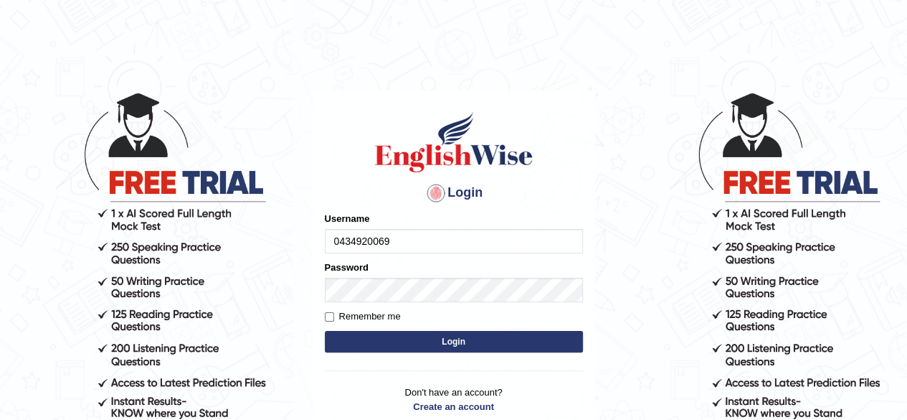
type input "0434920069"
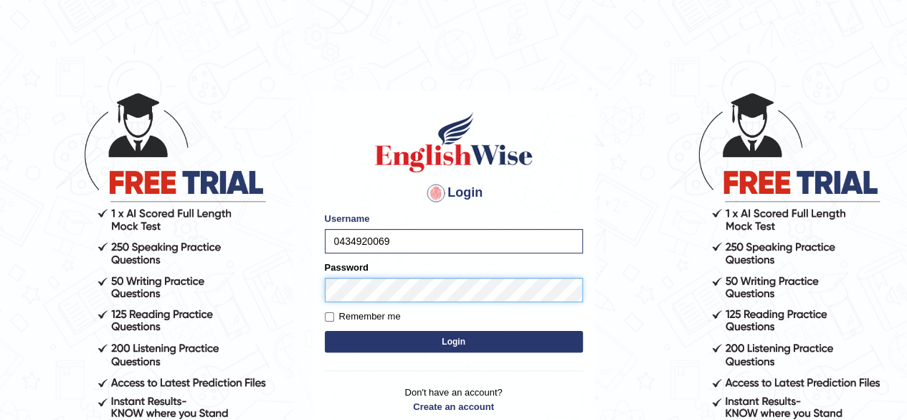
click at [325, 331] on button "Login" at bounding box center [454, 342] width 258 height 22
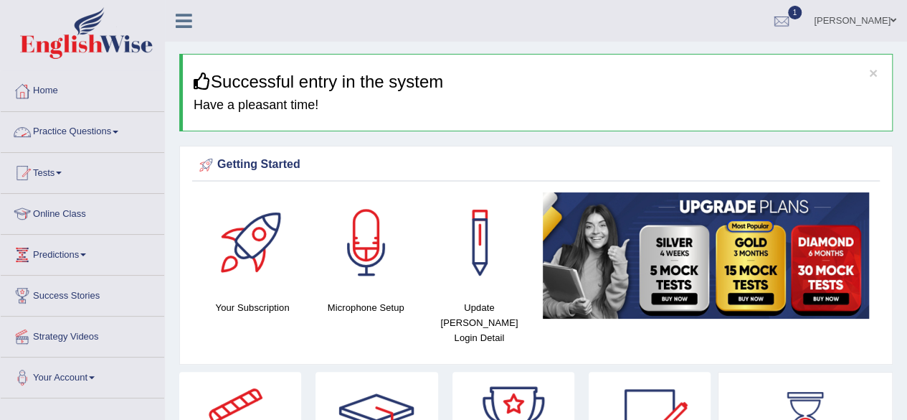
click at [84, 126] on link "Practice Questions" at bounding box center [83, 130] width 164 height 36
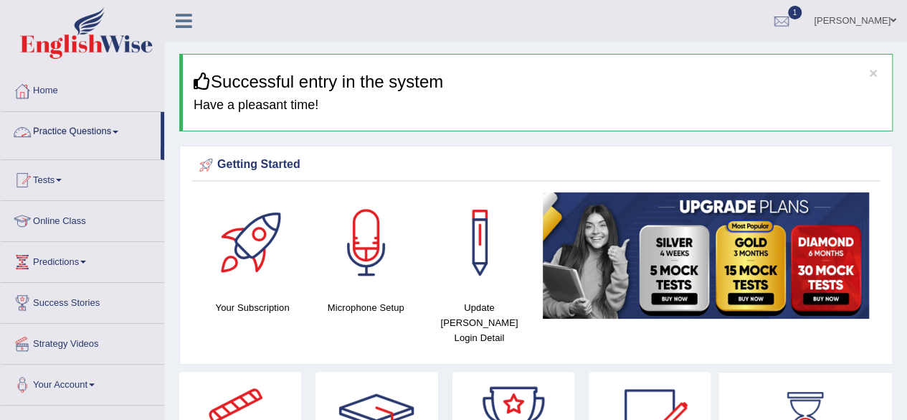
click at [84, 126] on link "Practice Questions" at bounding box center [81, 130] width 160 height 36
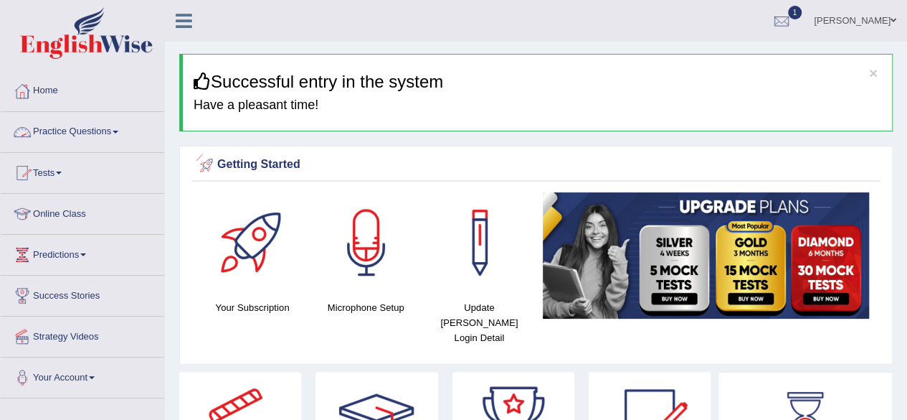
click at [82, 128] on link "Practice Questions" at bounding box center [83, 130] width 164 height 36
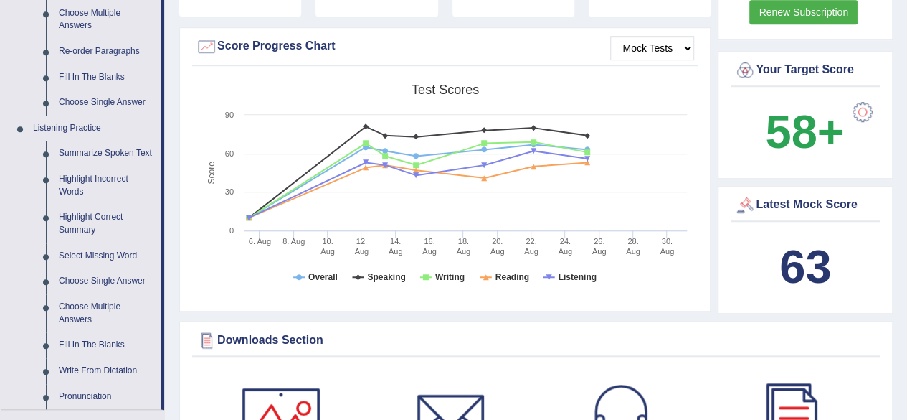
scroll to position [524, 0]
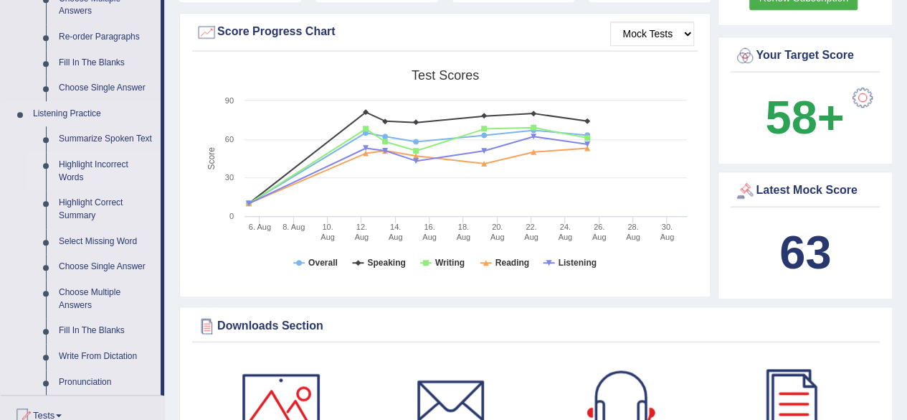
click at [74, 167] on link "Highlight Incorrect Words" at bounding box center [106, 171] width 108 height 38
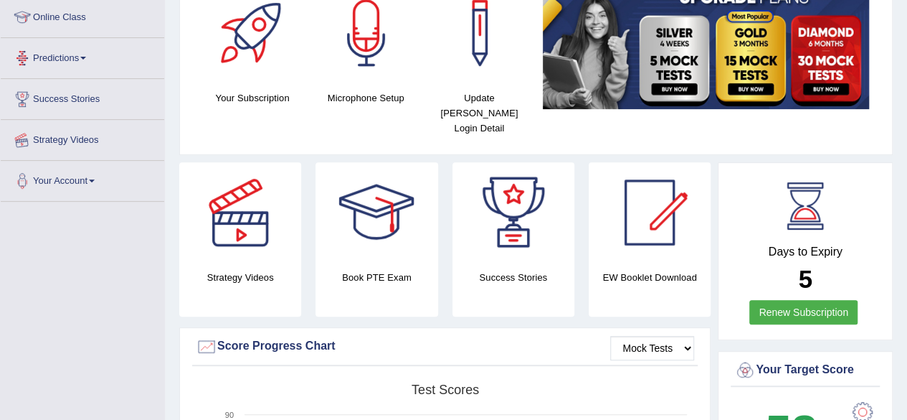
scroll to position [194, 0]
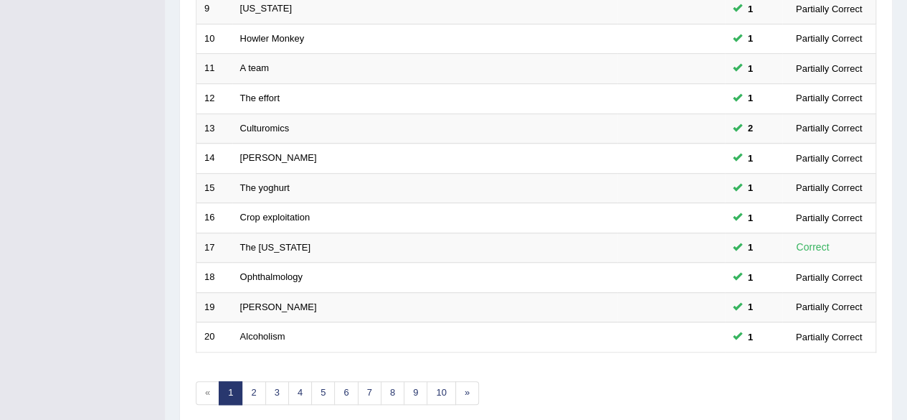
scroll to position [523, 0]
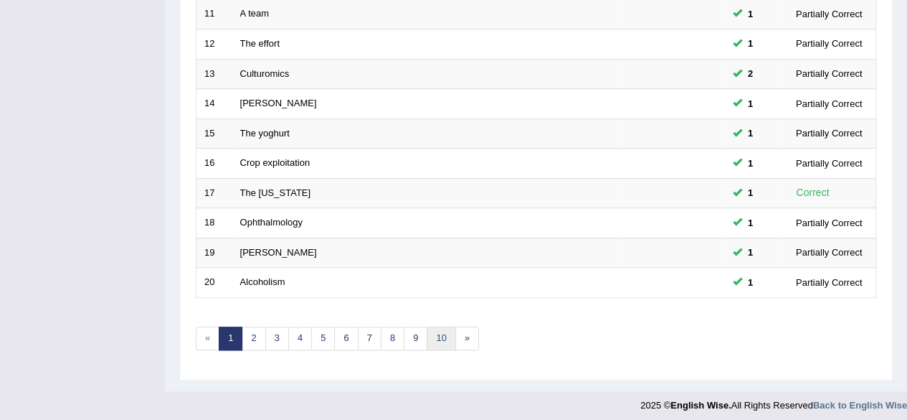
click at [433, 332] on link "10" at bounding box center [441, 338] width 29 height 24
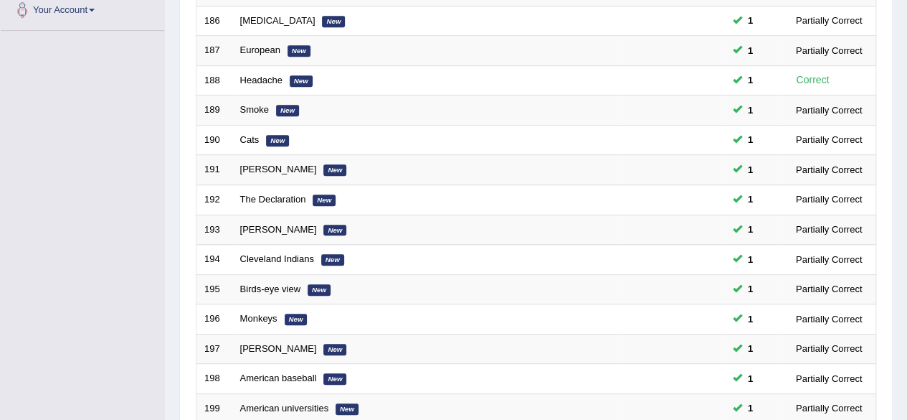
scroll to position [523, 0]
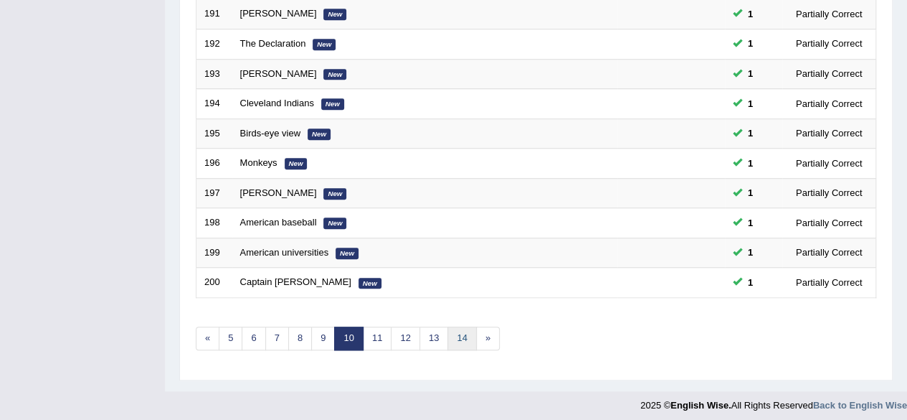
click at [465, 331] on link "14" at bounding box center [462, 338] width 29 height 24
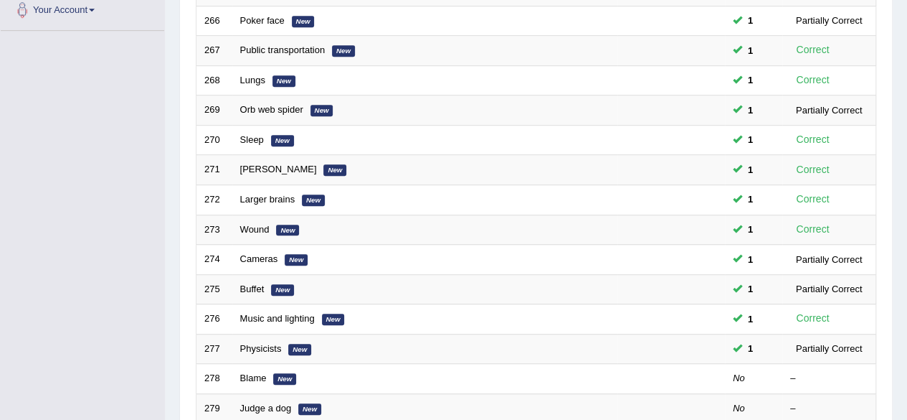
scroll to position [523, 0]
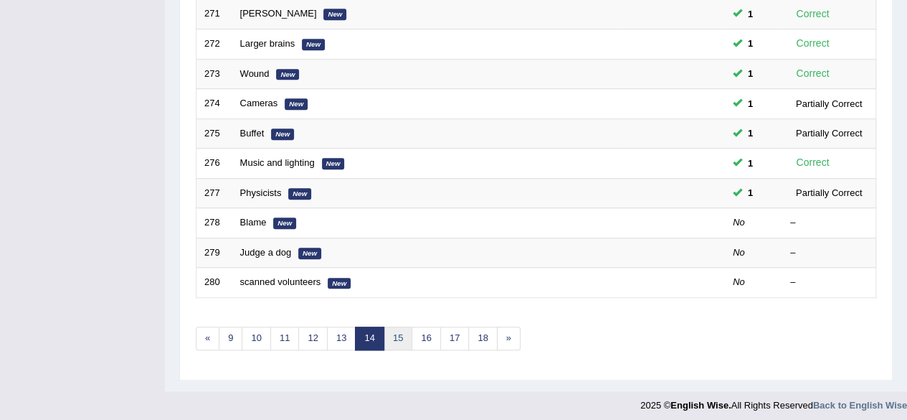
click at [392, 334] on link "15" at bounding box center [398, 338] width 29 height 24
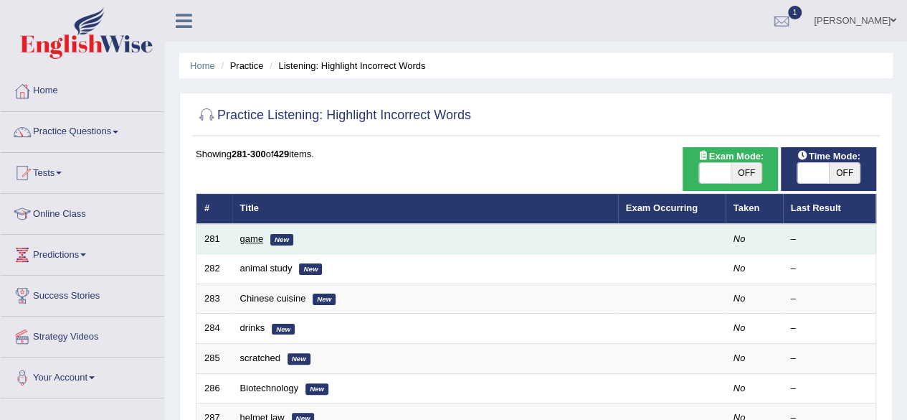
click at [256, 239] on link "game" at bounding box center [252, 238] width 24 height 11
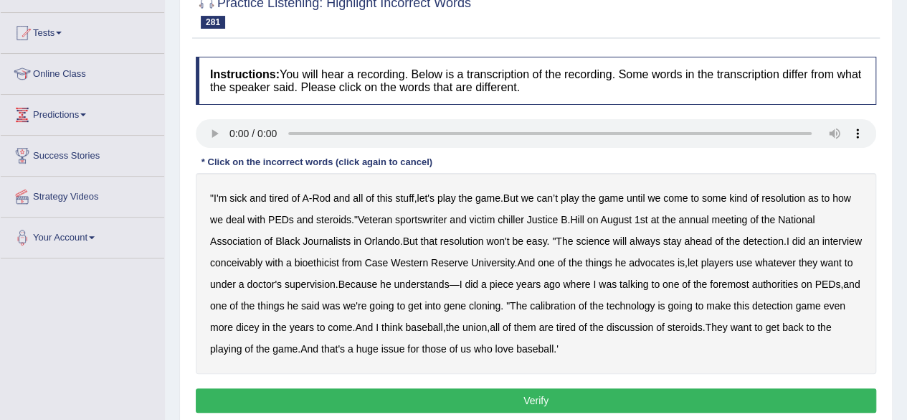
scroll to position [131, 0]
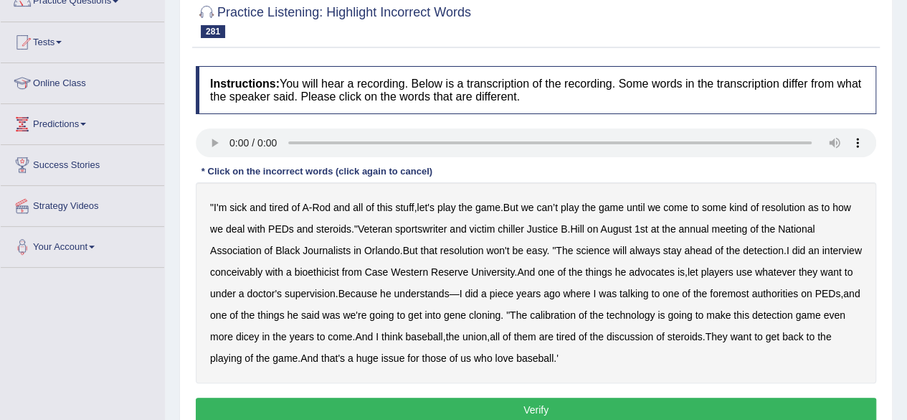
click at [491, 227] on b "victim" at bounding box center [482, 228] width 26 height 11
click at [521, 225] on b "chiller" at bounding box center [511, 228] width 27 height 11
click at [263, 267] on b "conceivably" at bounding box center [236, 271] width 52 height 11
click at [576, 311] on b "calibration" at bounding box center [553, 314] width 46 height 11
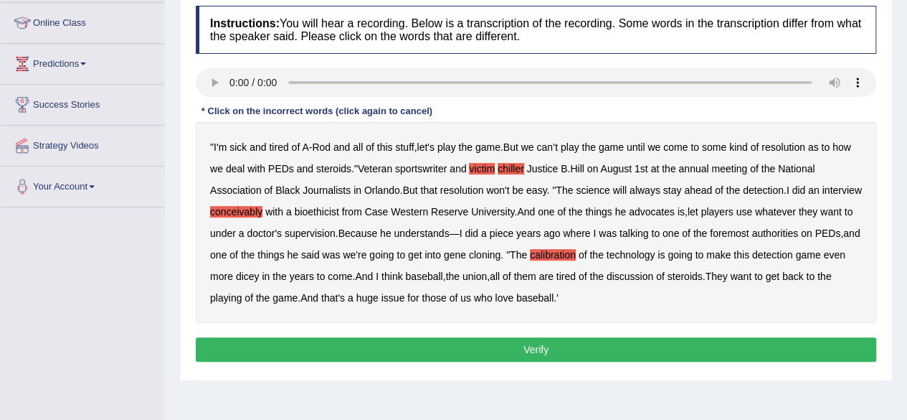
click at [535, 349] on button "Verify" at bounding box center [536, 349] width 681 height 24
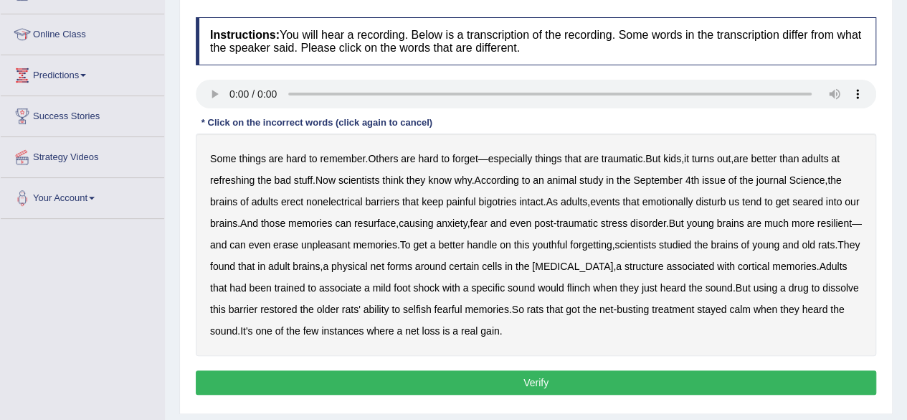
scroll to position [181, 0]
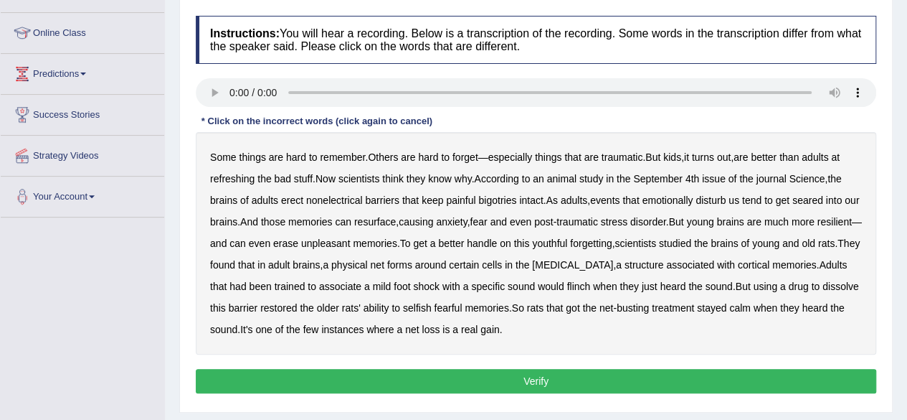
click at [242, 177] on b "refreshing" at bounding box center [232, 178] width 44 height 11
click at [339, 197] on b "nonelectrical" at bounding box center [334, 199] width 57 height 11
click at [508, 200] on b "bigotries" at bounding box center [497, 199] width 38 height 11
click at [770, 263] on b "cortical" at bounding box center [754, 264] width 32 height 11
click at [504, 376] on button "Verify" at bounding box center [536, 381] width 681 height 24
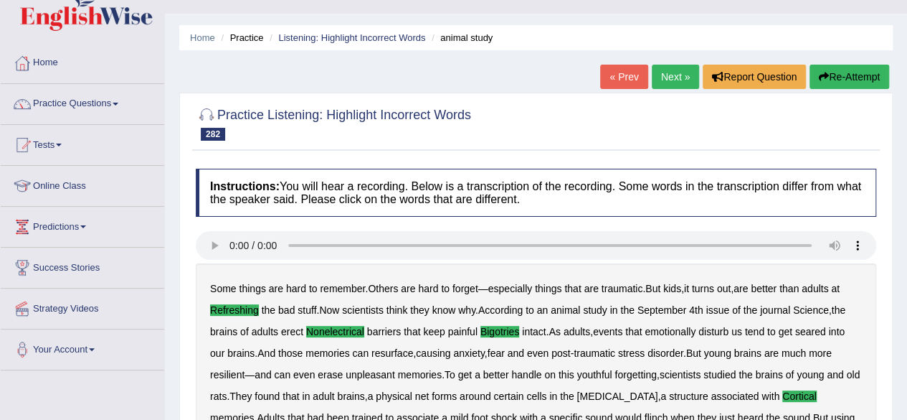
scroll to position [23, 0]
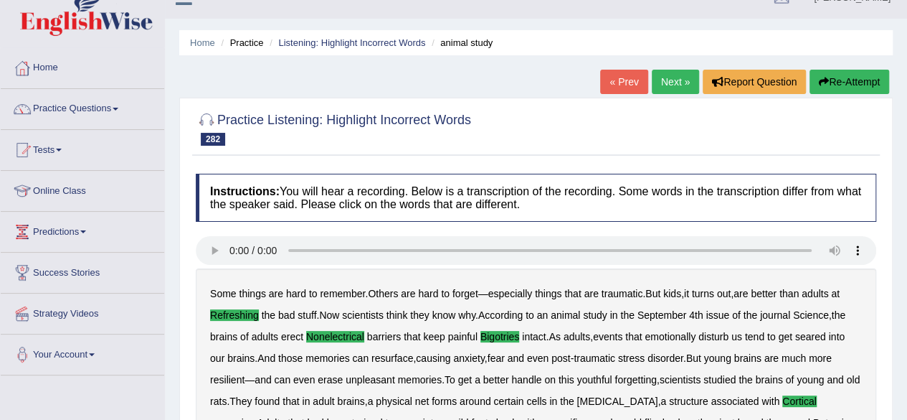
click at [653, 85] on link "Next »" at bounding box center [675, 82] width 47 height 24
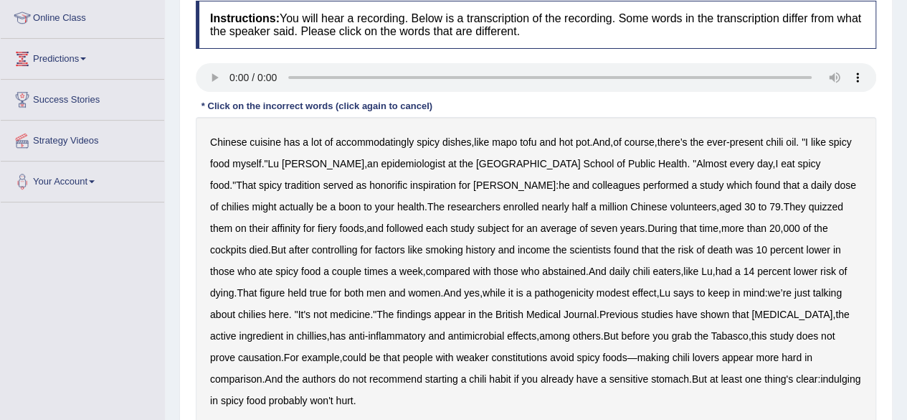
scroll to position [206, 0]
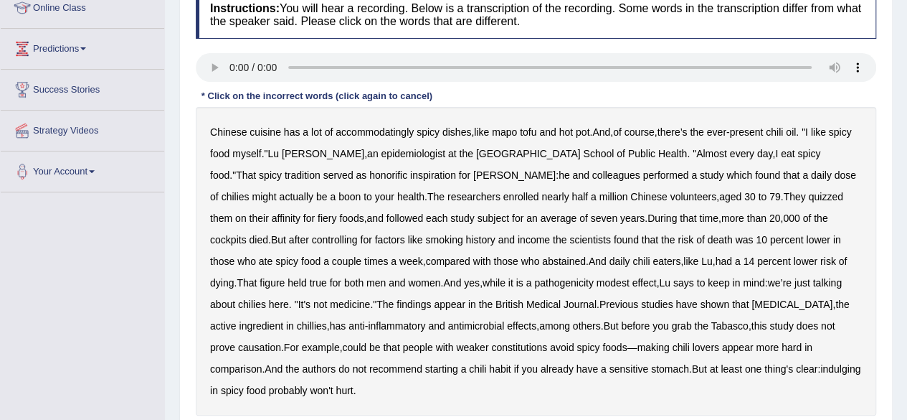
click at [369, 126] on b "accommodatingly" at bounding box center [375, 131] width 78 height 11
click at [369, 173] on b "honorific" at bounding box center [388, 174] width 38 height 11
click at [247, 234] on b "cockpits" at bounding box center [228, 239] width 37 height 11
click at [534, 280] on b "pathogenicity" at bounding box center [564, 282] width 60 height 11
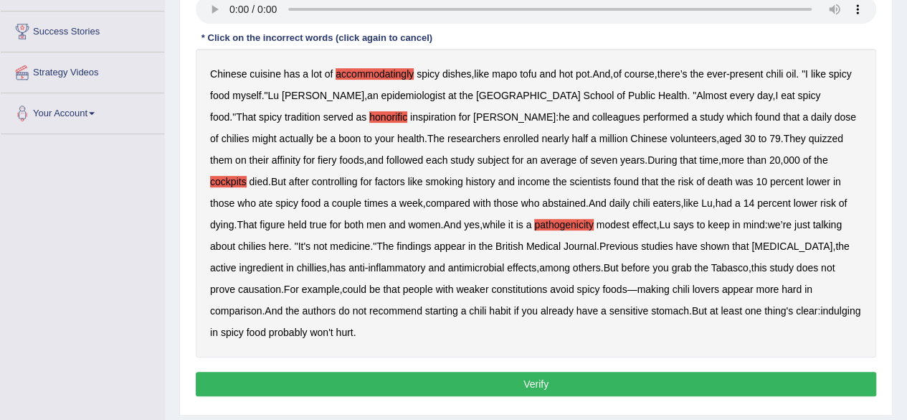
scroll to position [258, 0]
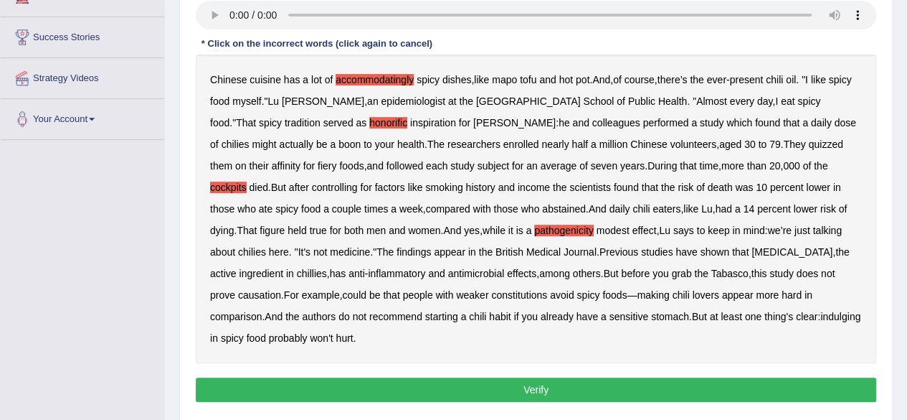
click at [688, 377] on button "Verify" at bounding box center [536, 389] width 681 height 24
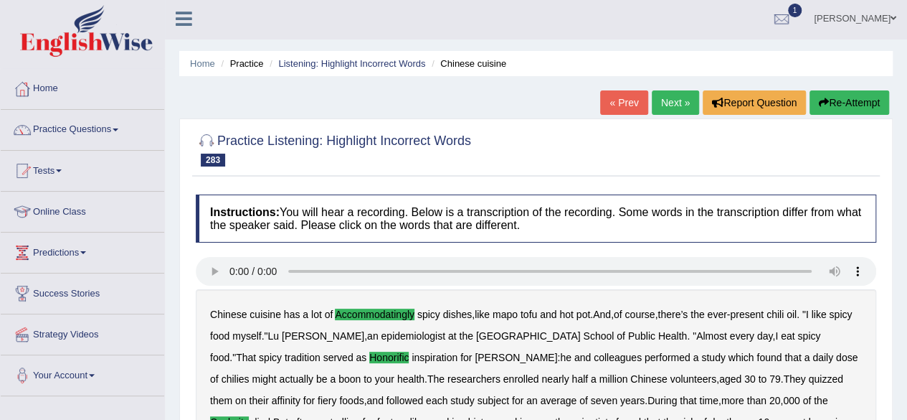
scroll to position [0, 0]
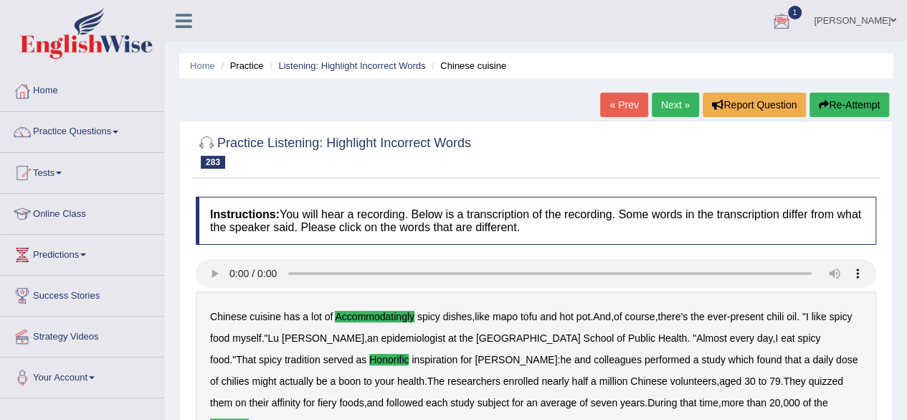
click at [664, 105] on link "Next »" at bounding box center [675, 105] width 47 height 24
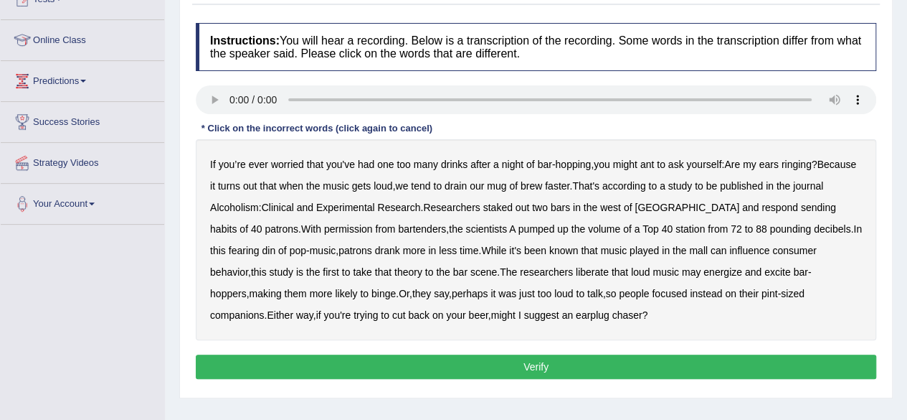
scroll to position [182, 0]
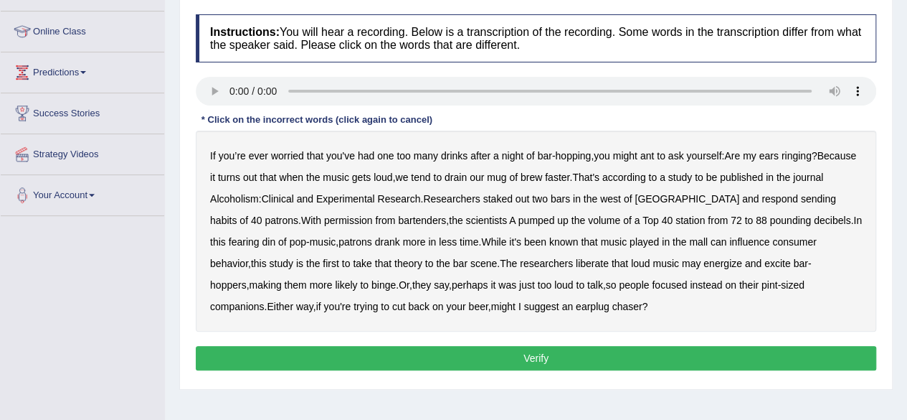
click at [762, 200] on b "respond" at bounding box center [780, 198] width 37 height 11
click at [801, 197] on b "sending" at bounding box center [818, 198] width 35 height 11
click at [229, 236] on b "fearing" at bounding box center [244, 241] width 31 height 11
click at [576, 261] on b "liberate" at bounding box center [592, 262] width 33 height 11
click at [497, 351] on button "Verify" at bounding box center [536, 358] width 681 height 24
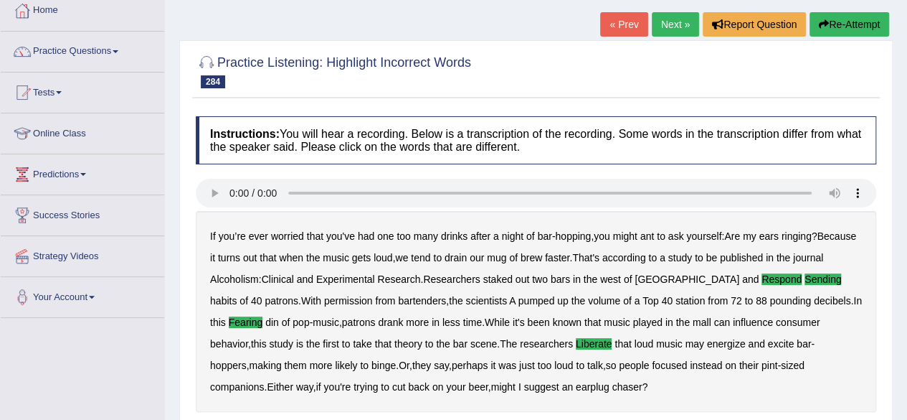
scroll to position [65, 0]
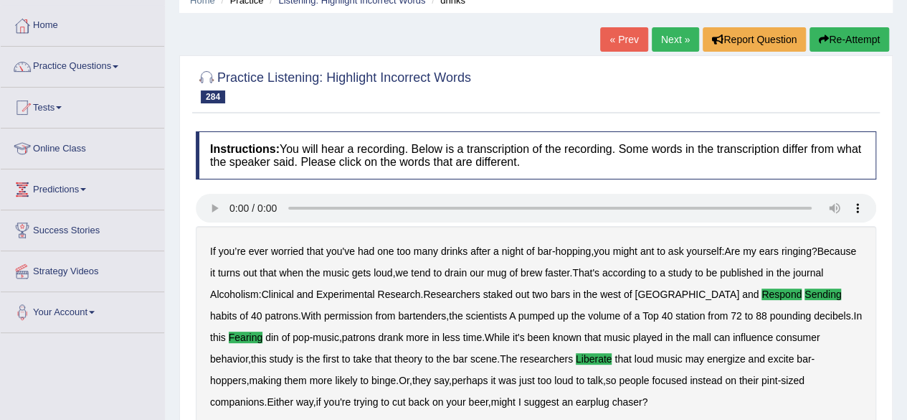
click at [664, 42] on link "Next »" at bounding box center [675, 39] width 47 height 24
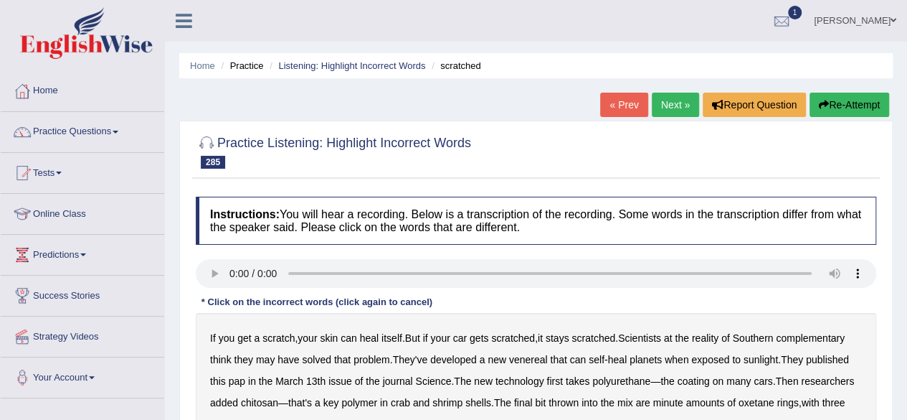
drag, startPoint x: 905, startPoint y: 156, endPoint x: 904, endPoint y: 185, distance: 29.4
click at [904, 185] on div "Home Practice Listening: Highlight Incorrect Words scratched « Prev Next » Repo…" at bounding box center [536, 358] width 742 height 717
drag, startPoint x: 906, startPoint y: 188, endPoint x: 909, endPoint y: 210, distance: 22.5
click at [907, 210] on html "Toggle navigation Home Practice Questions Speaking Practice Read Aloud Repeat S…" at bounding box center [453, 210] width 907 height 420
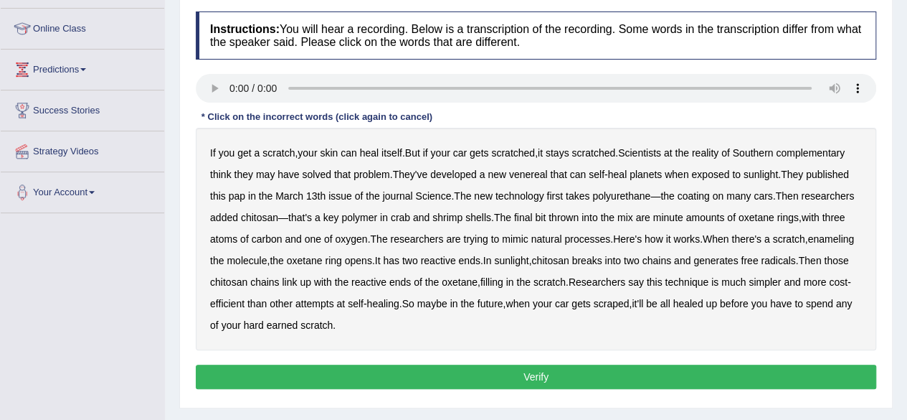
scroll to position [184, 0]
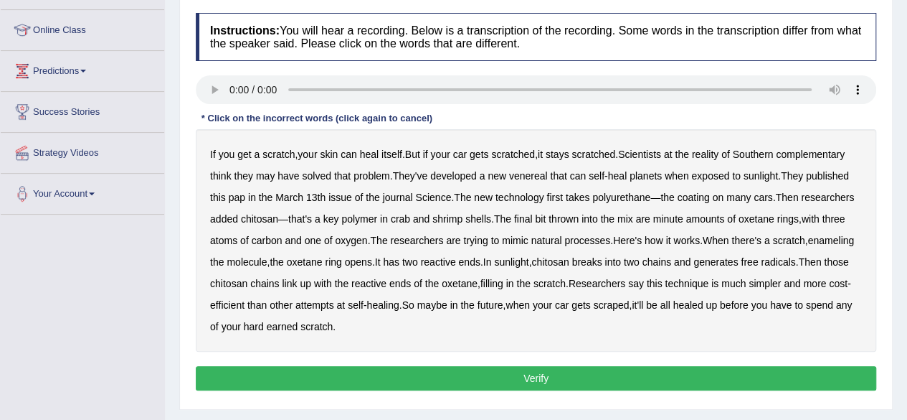
click at [719, 150] on b "reality" at bounding box center [705, 153] width 27 height 11
click at [808, 151] on b "complementary" at bounding box center [810, 153] width 69 height 11
click at [534, 171] on b "venereal" at bounding box center [528, 175] width 39 height 11
click at [237, 193] on b "pap" at bounding box center [237, 197] width 16 height 11
click at [808, 246] on b "enameling" at bounding box center [831, 240] width 47 height 11
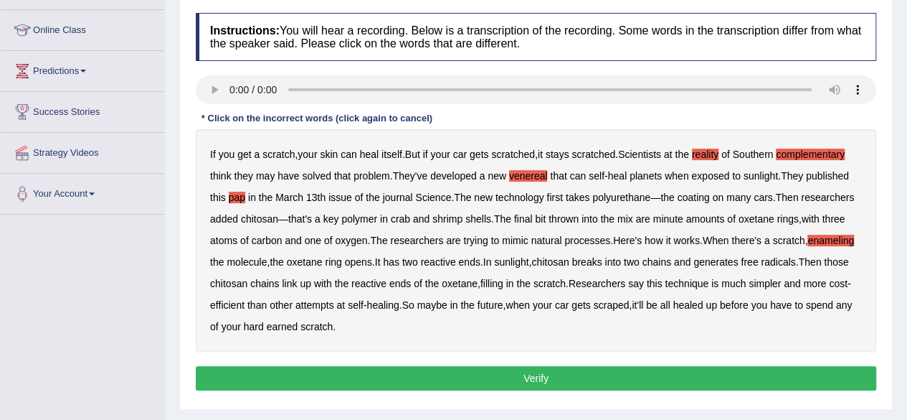
click at [340, 367] on button "Verify" at bounding box center [536, 378] width 681 height 24
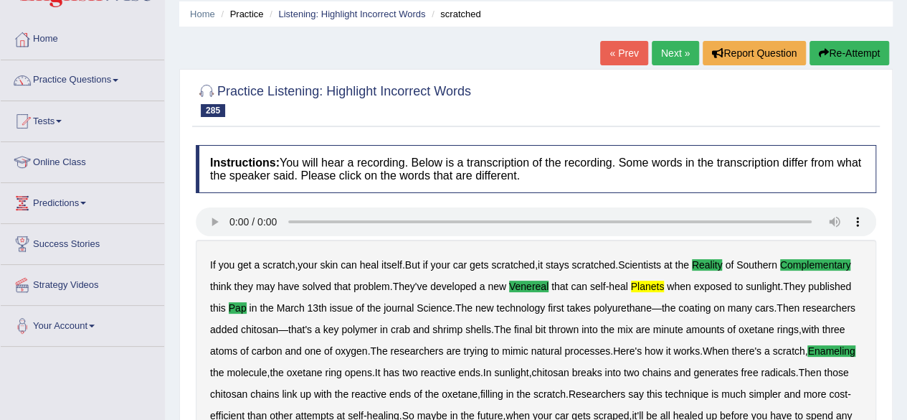
scroll to position [0, 0]
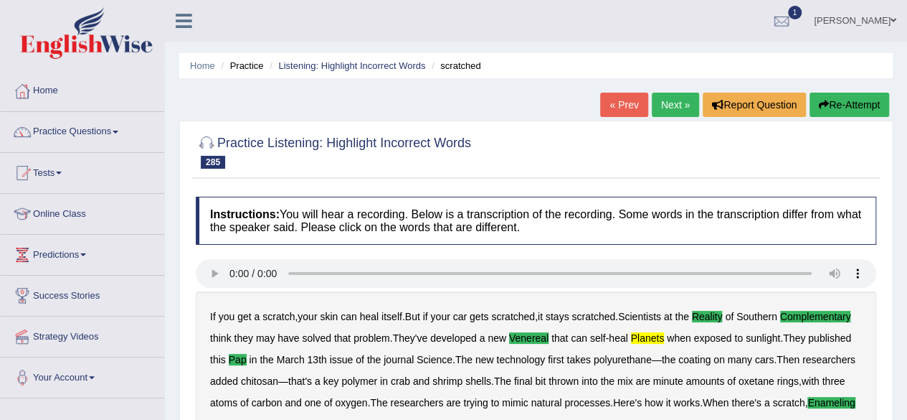
click at [328, 59] on li "Listening: Highlight Incorrect Words" at bounding box center [345, 66] width 159 height 14
click at [335, 61] on link "Listening: Highlight Incorrect Words" at bounding box center [351, 65] width 147 height 11
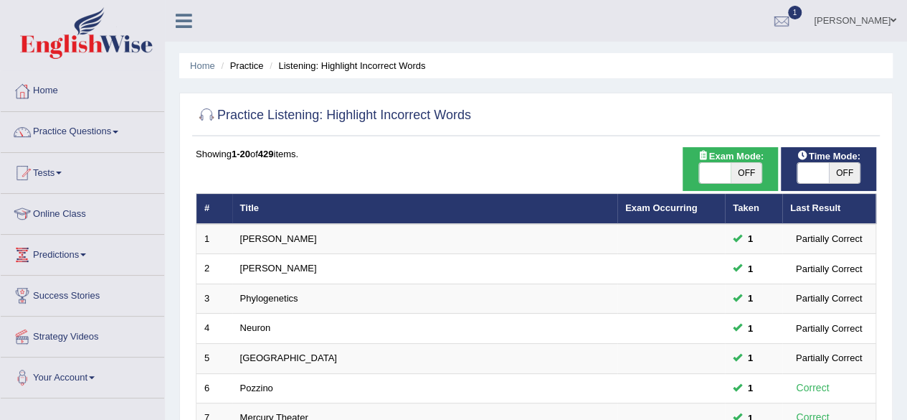
scroll to position [493, 0]
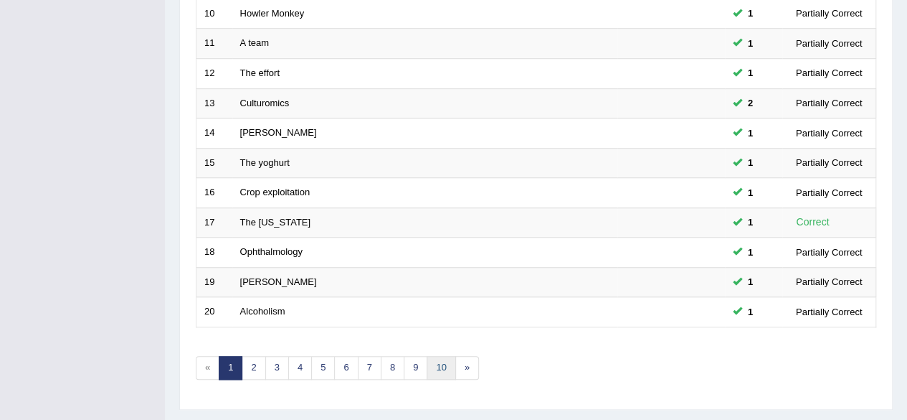
click at [446, 356] on link "10" at bounding box center [441, 368] width 29 height 24
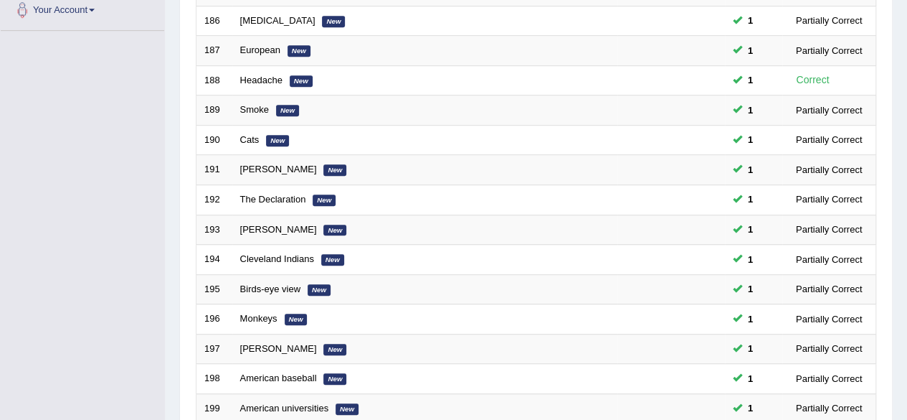
scroll to position [523, 0]
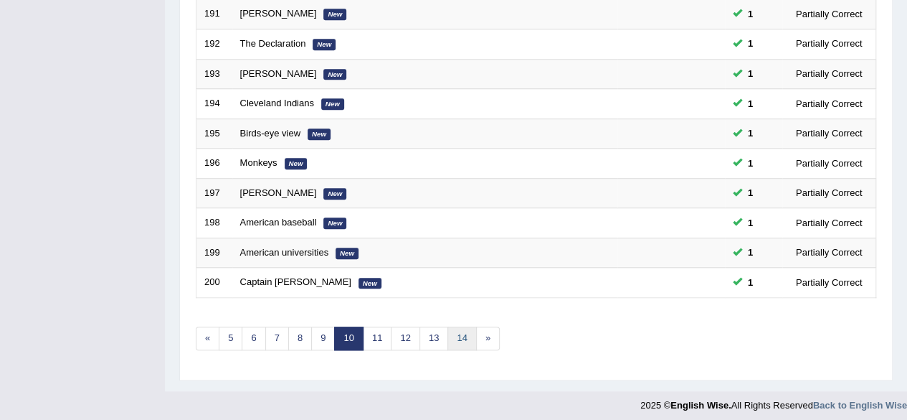
click at [458, 335] on link "14" at bounding box center [462, 338] width 29 height 24
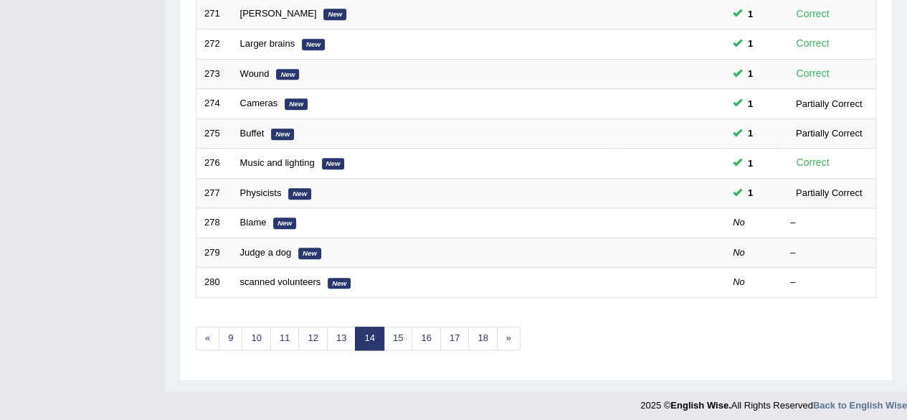
scroll to position [522, 0]
click at [394, 331] on link "15" at bounding box center [398, 339] width 29 height 24
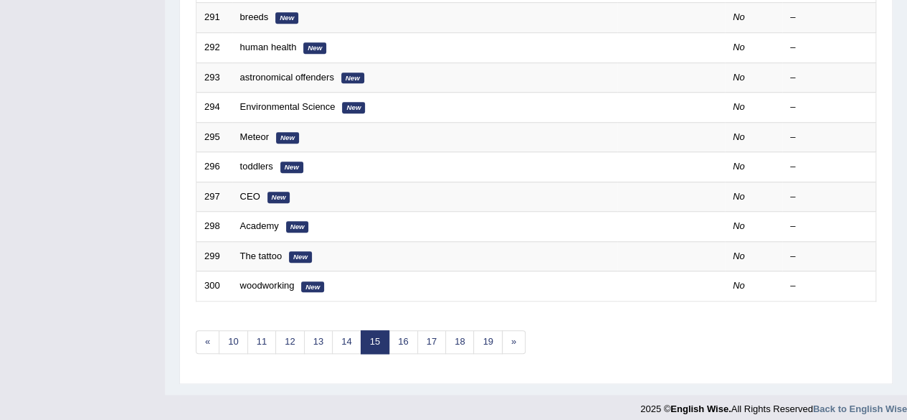
scroll to position [523, 0]
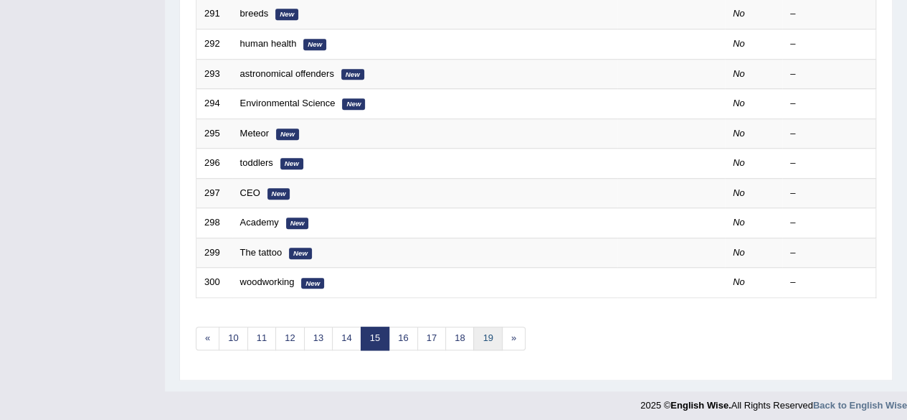
click at [482, 331] on link "19" at bounding box center [487, 338] width 29 height 24
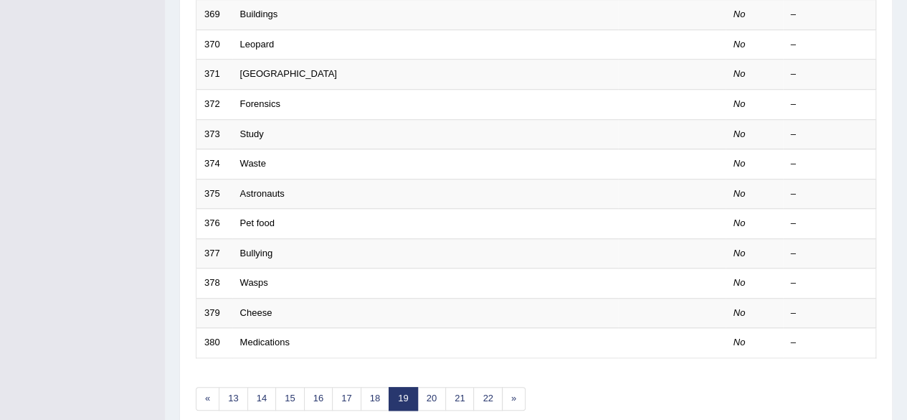
scroll to position [461, 0]
click at [490, 391] on link "22" at bounding box center [487, 400] width 29 height 24
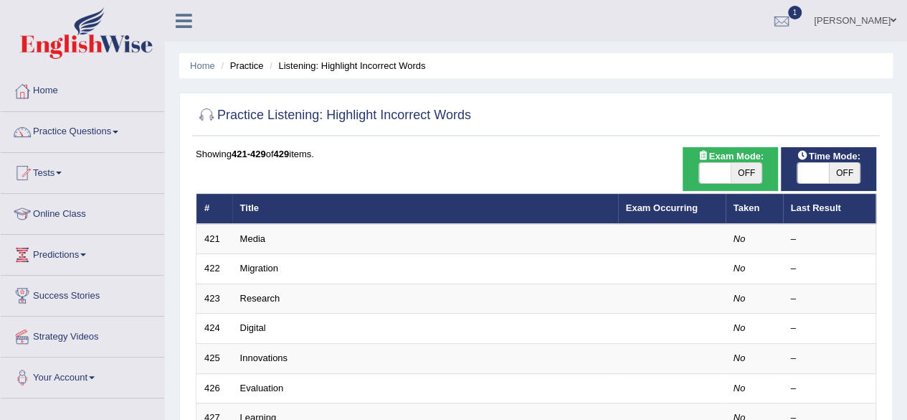
scroll to position [333, 0]
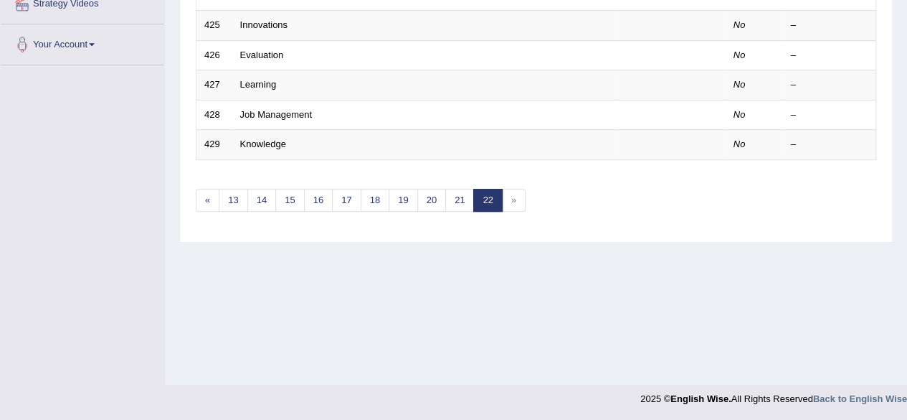
click at [511, 196] on span "»" at bounding box center [514, 201] width 24 height 24
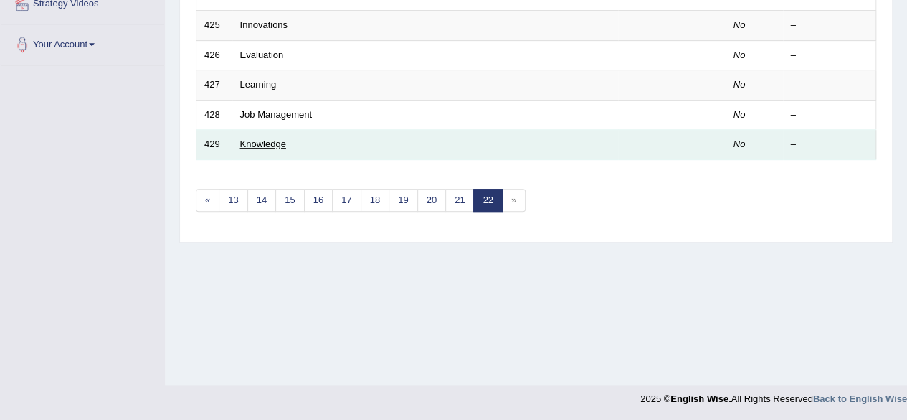
click at [268, 141] on link "Knowledge" at bounding box center [263, 143] width 46 height 11
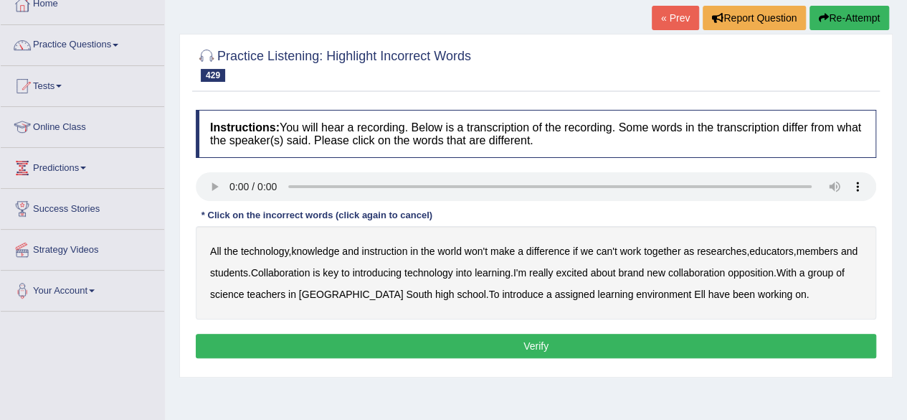
scroll to position [100, 0]
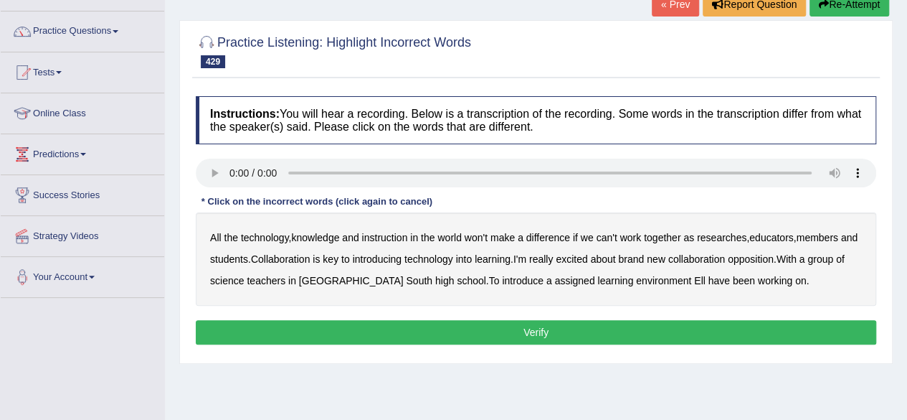
click at [392, 237] on b "instruction" at bounding box center [384, 237] width 46 height 11
click at [824, 232] on b "members" at bounding box center [817, 237] width 42 height 11
click at [511, 257] on b "learning" at bounding box center [493, 258] width 36 height 11
click at [774, 256] on b "opposition" at bounding box center [751, 258] width 46 height 11
click at [554, 280] on b "assigned" at bounding box center [574, 280] width 40 height 11
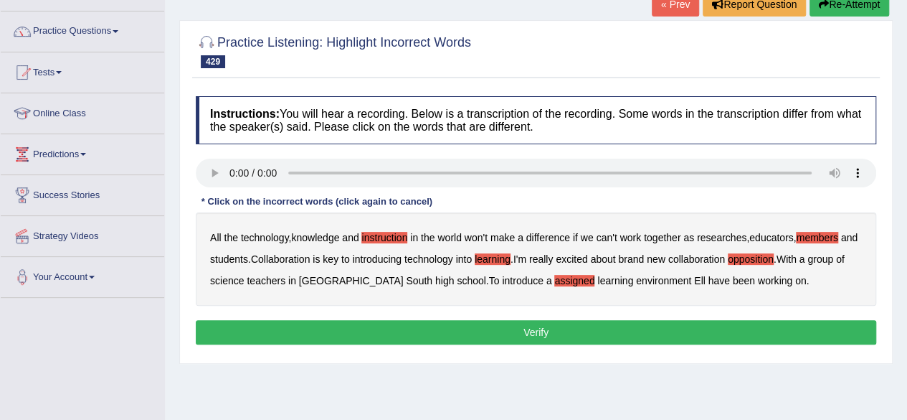
click at [622, 326] on button "Verify" at bounding box center [536, 332] width 681 height 24
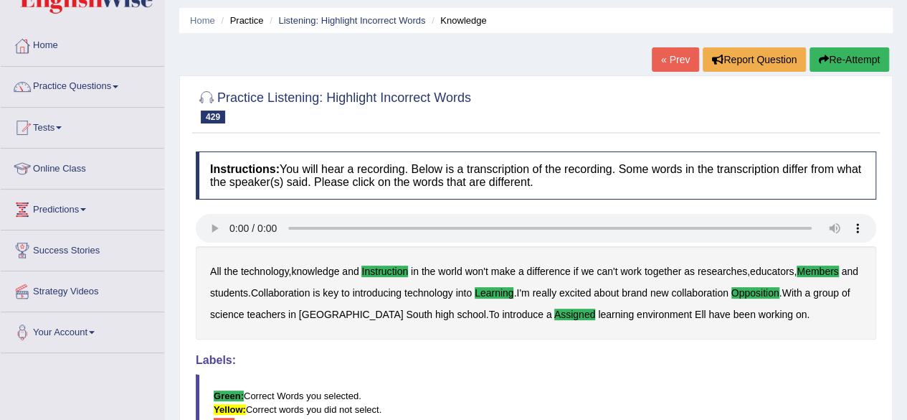
scroll to position [0, 0]
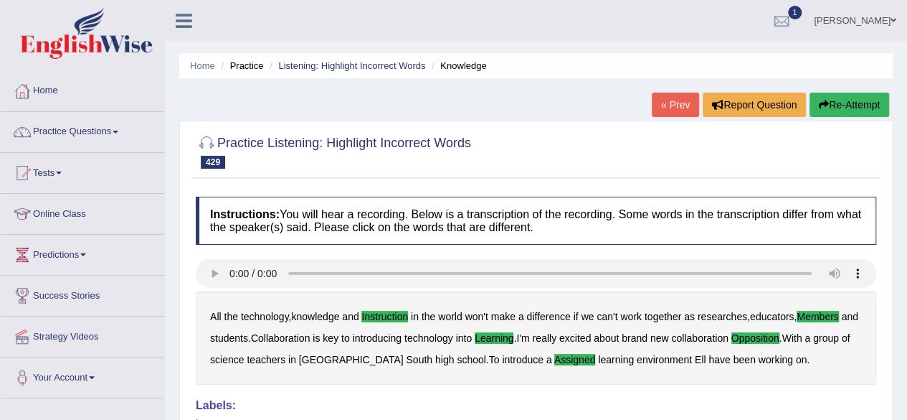
click at [673, 107] on link "« Prev" at bounding box center [675, 105] width 47 height 24
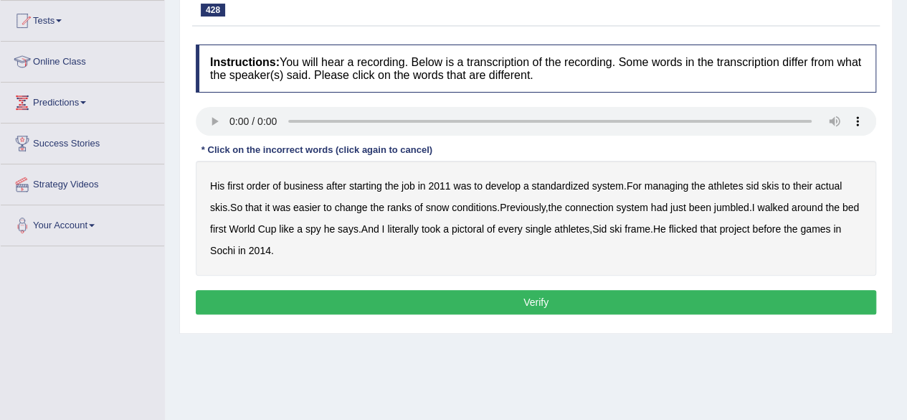
scroll to position [145, 0]
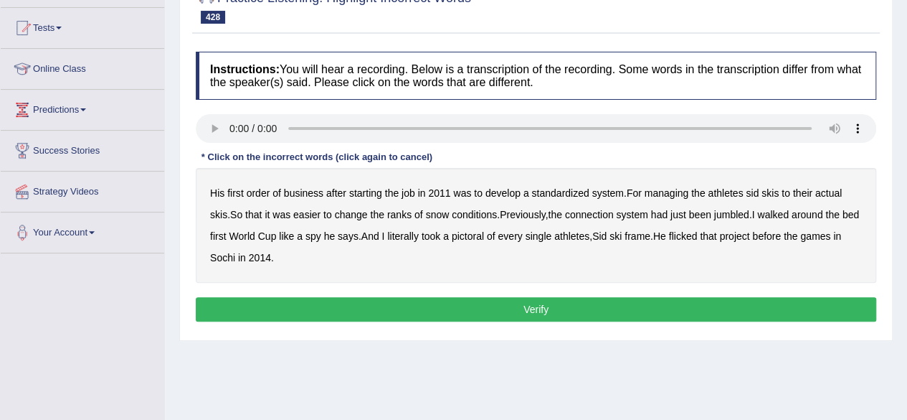
click at [679, 189] on b "managing" at bounding box center [667, 192] width 44 height 11
click at [400, 211] on b "ranks" at bounding box center [399, 214] width 24 height 11
click at [741, 211] on b "jumbled" at bounding box center [731, 214] width 35 height 11
click at [484, 238] on b "pictoral" at bounding box center [468, 235] width 32 height 11
click at [698, 234] on b "flicked" at bounding box center [683, 235] width 29 height 11
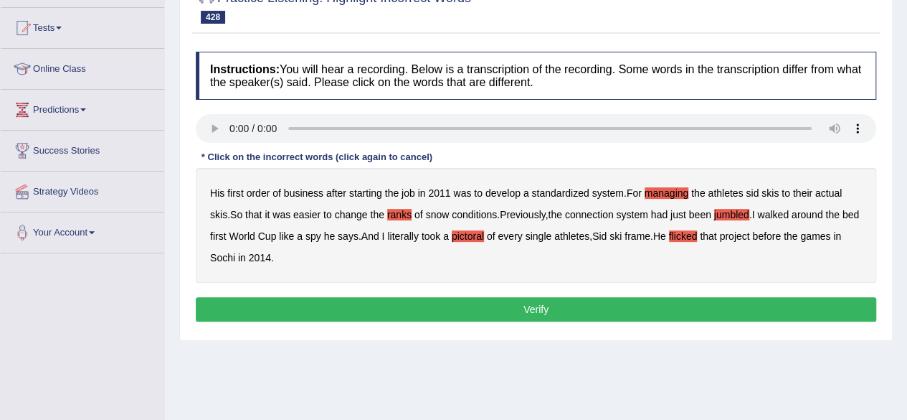
click at [425, 308] on button "Verify" at bounding box center [536, 309] width 681 height 24
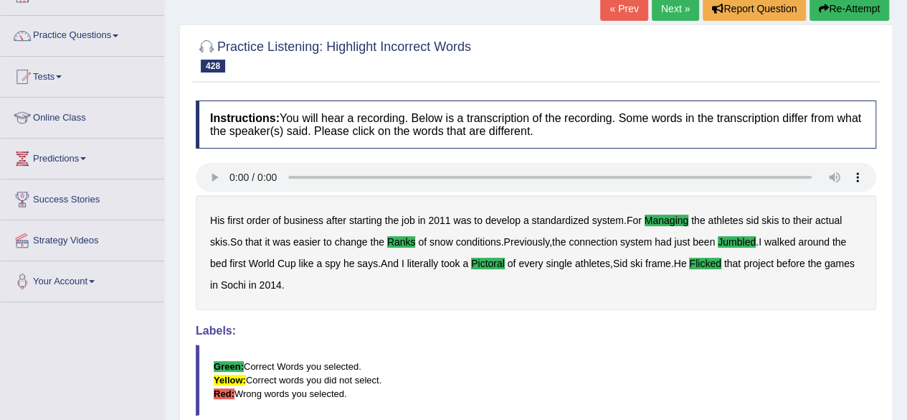
scroll to position [96, 0]
click at [675, 11] on link "Next »" at bounding box center [675, 8] width 47 height 24
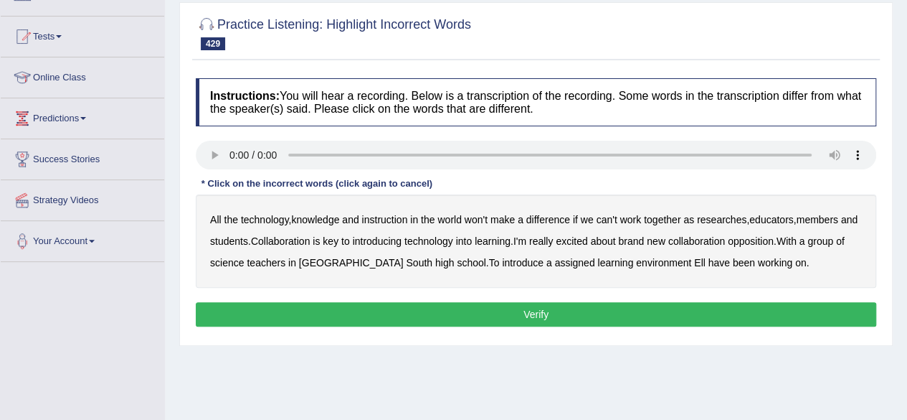
scroll to position [130, 0]
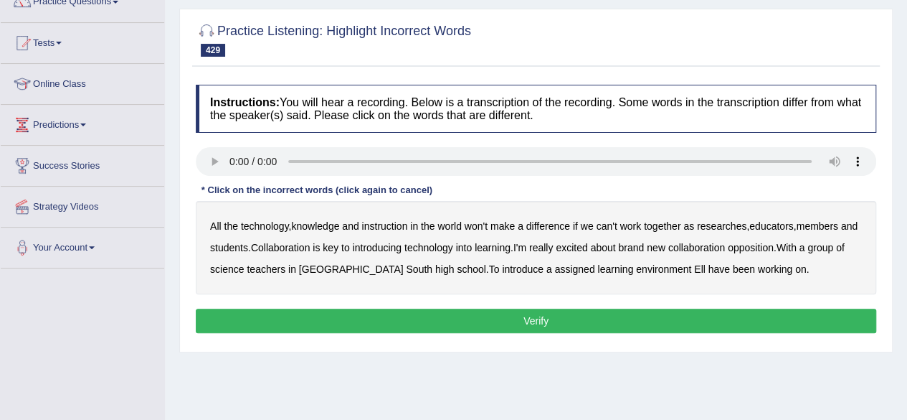
click at [387, 222] on b "instruction" at bounding box center [384, 225] width 46 height 11
click at [828, 221] on b "members" at bounding box center [817, 225] width 42 height 11
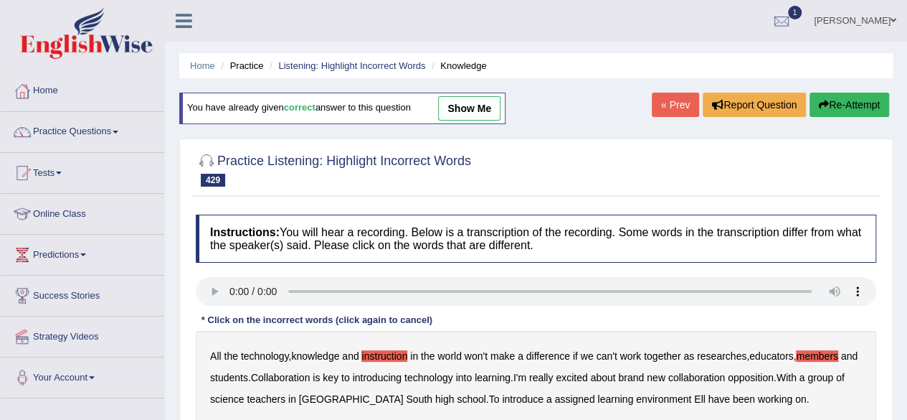
click at [679, 99] on link "« Prev" at bounding box center [675, 105] width 47 height 24
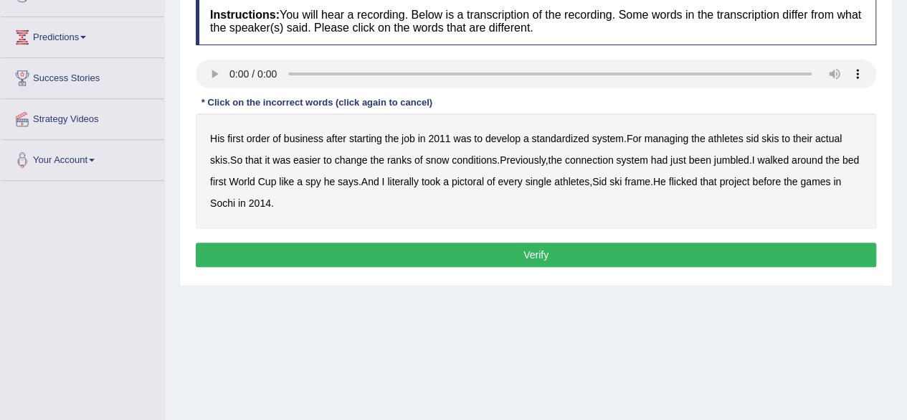
scroll to position [208, 0]
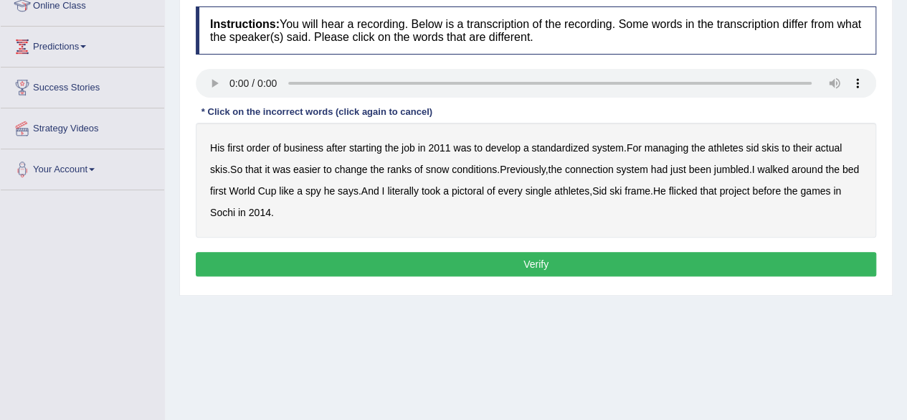
click at [682, 146] on b "managing" at bounding box center [667, 147] width 44 height 11
click at [403, 165] on b "ranks" at bounding box center [399, 169] width 24 height 11
click at [747, 167] on b "jumbled" at bounding box center [731, 169] width 35 height 11
click at [481, 187] on b "pictoral" at bounding box center [468, 190] width 32 height 11
click at [698, 190] on b "flicked" at bounding box center [683, 190] width 29 height 11
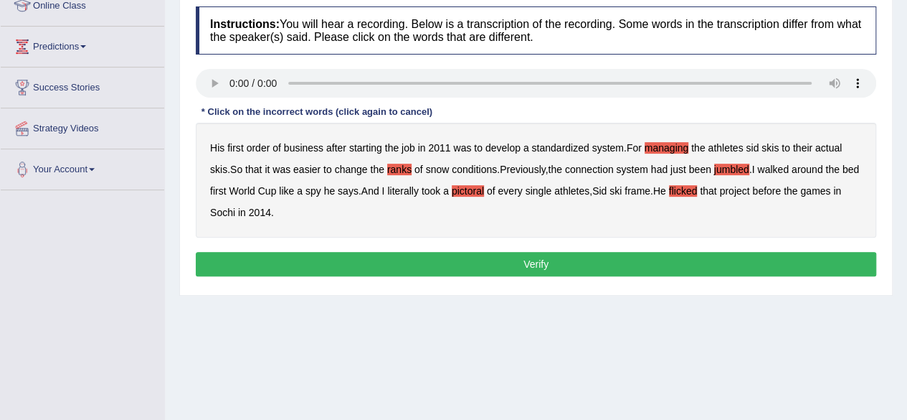
click at [598, 256] on button "Verify" at bounding box center [536, 264] width 681 height 24
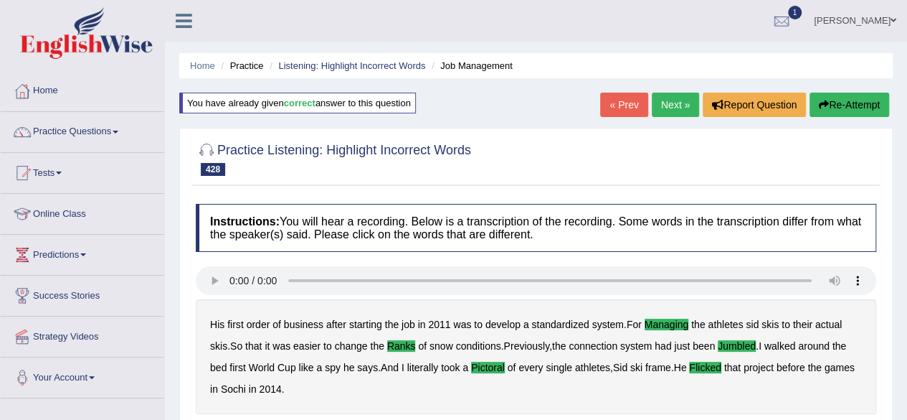
scroll to position [0, 0]
click at [681, 105] on link "Next »" at bounding box center [675, 105] width 47 height 24
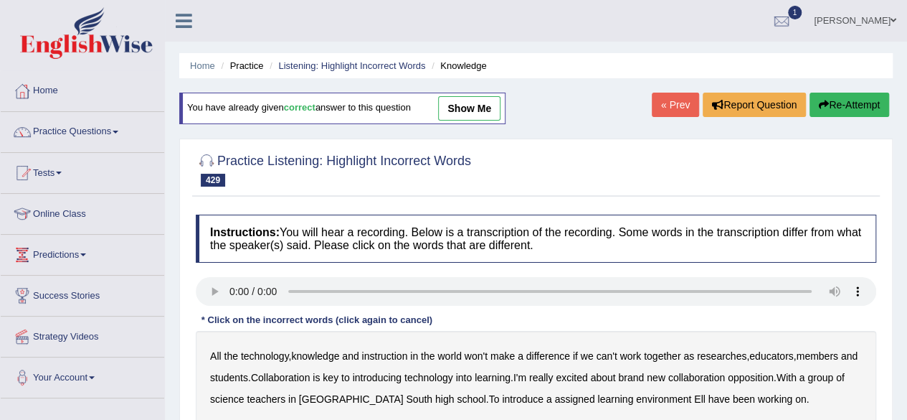
click at [681, 105] on link "« Prev" at bounding box center [675, 105] width 47 height 24
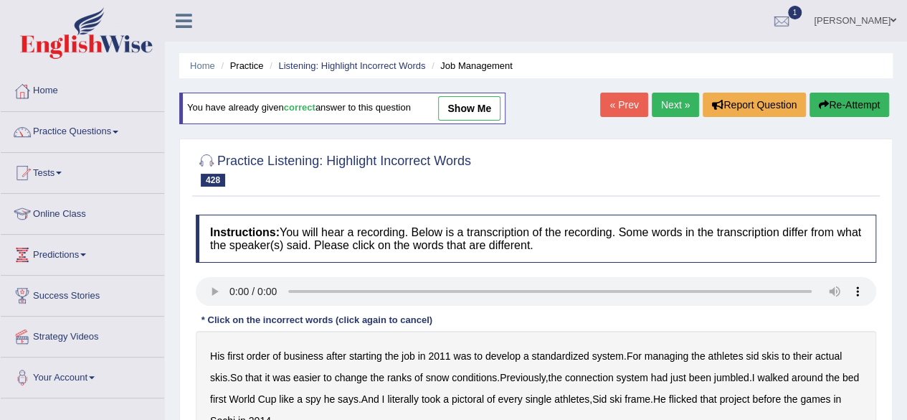
click at [617, 107] on link "« Prev" at bounding box center [623, 105] width 47 height 24
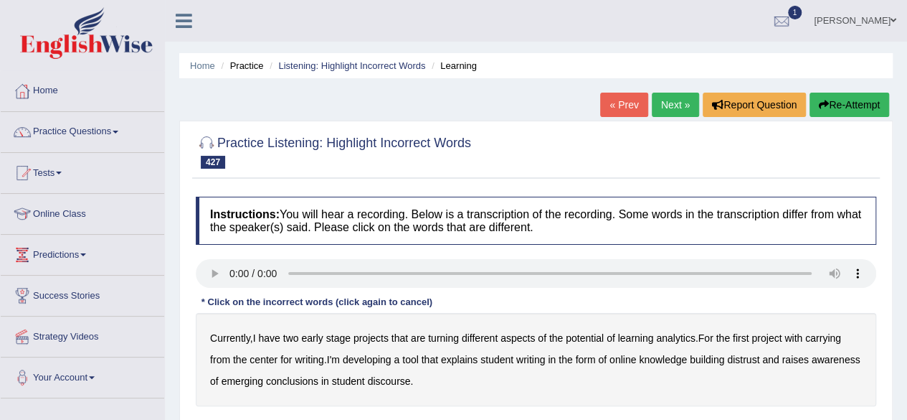
click at [617, 107] on link "« Prev" at bounding box center [623, 105] width 47 height 24
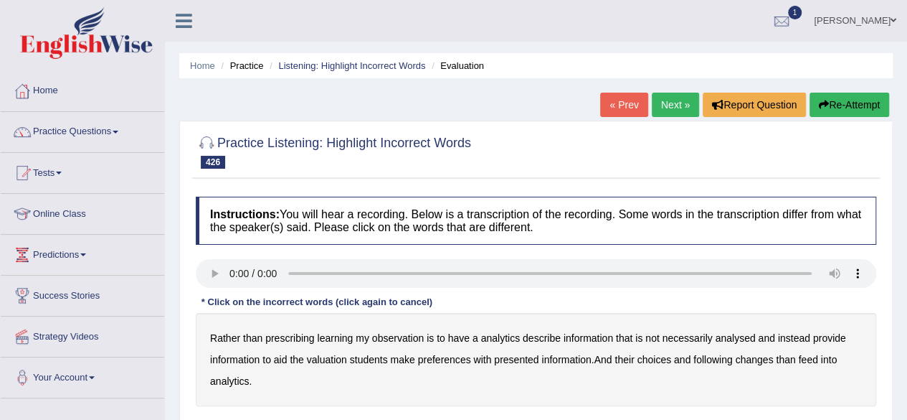
click at [668, 100] on link "Next »" at bounding box center [675, 105] width 47 height 24
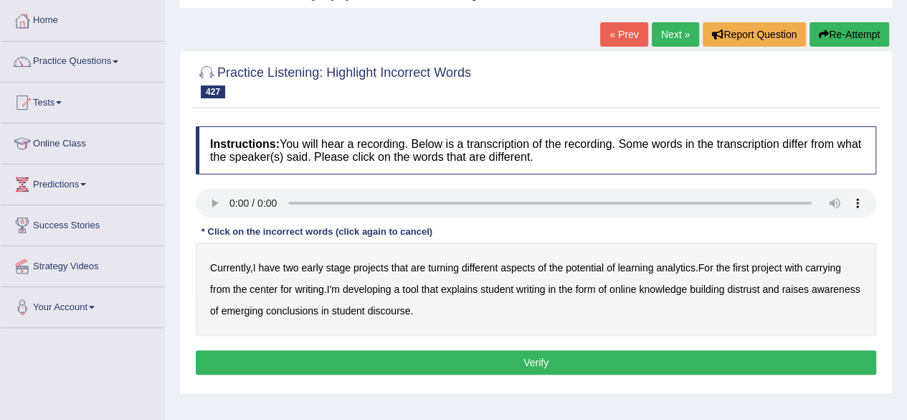
scroll to position [65, 0]
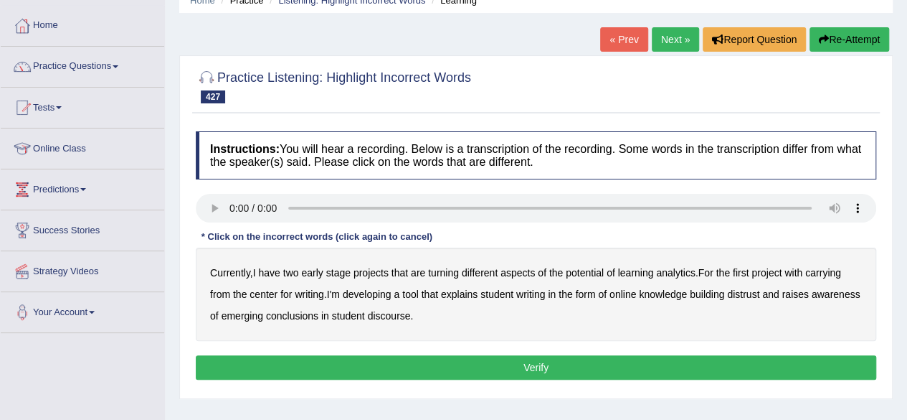
click at [452, 268] on b "turning" at bounding box center [443, 272] width 31 height 11
click at [830, 267] on b "carrying" at bounding box center [823, 272] width 36 height 11
click at [417, 293] on b "tool" at bounding box center [410, 293] width 16 height 11
click at [812, 300] on b "awareness" at bounding box center [836, 293] width 49 height 11
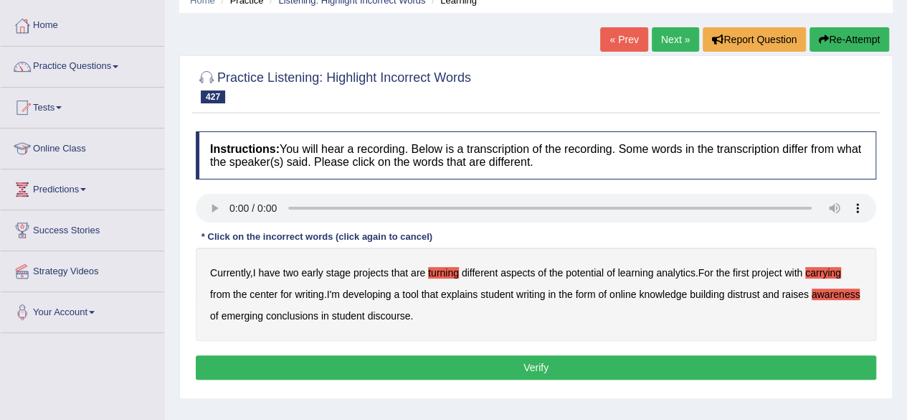
click at [318, 313] on b "conclusions" at bounding box center [292, 315] width 52 height 11
click at [812, 300] on b "awareness" at bounding box center [836, 293] width 49 height 11
click at [291, 362] on button "Verify" at bounding box center [536, 367] width 681 height 24
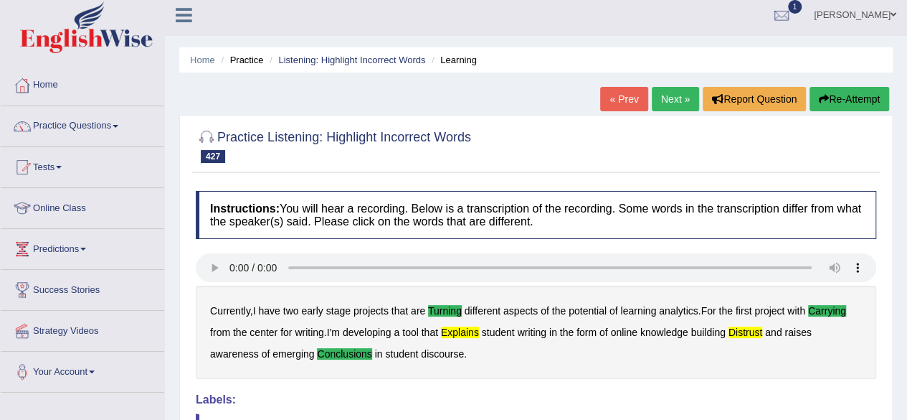
scroll to position [11, 0]
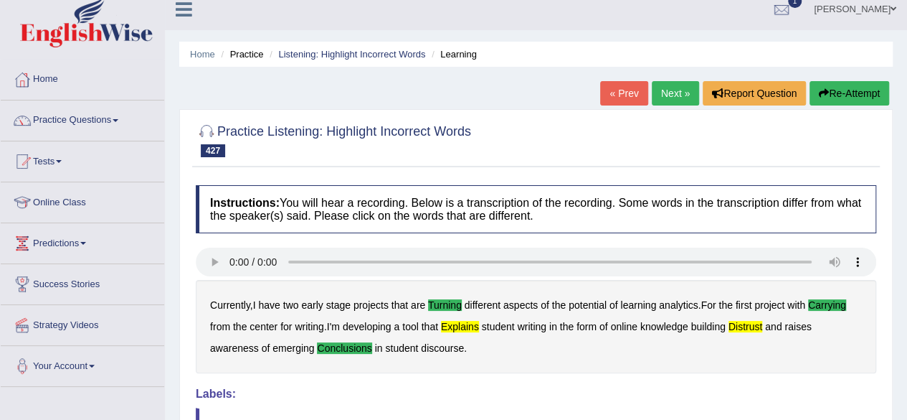
click at [673, 95] on link "Next »" at bounding box center [675, 93] width 47 height 24
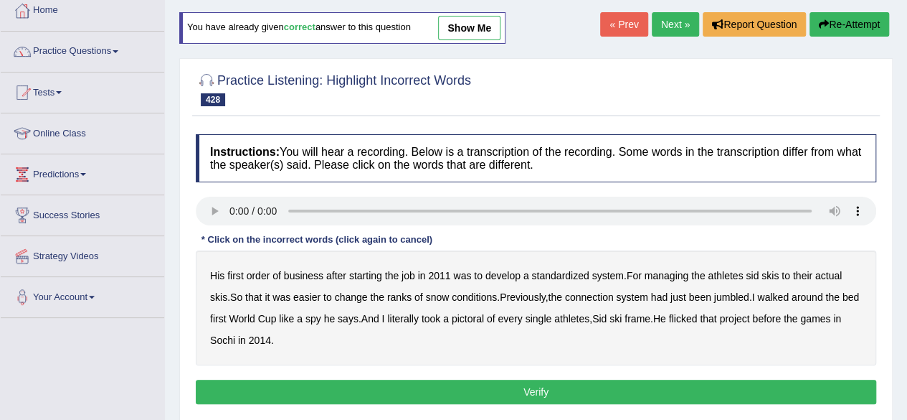
scroll to position [75, 0]
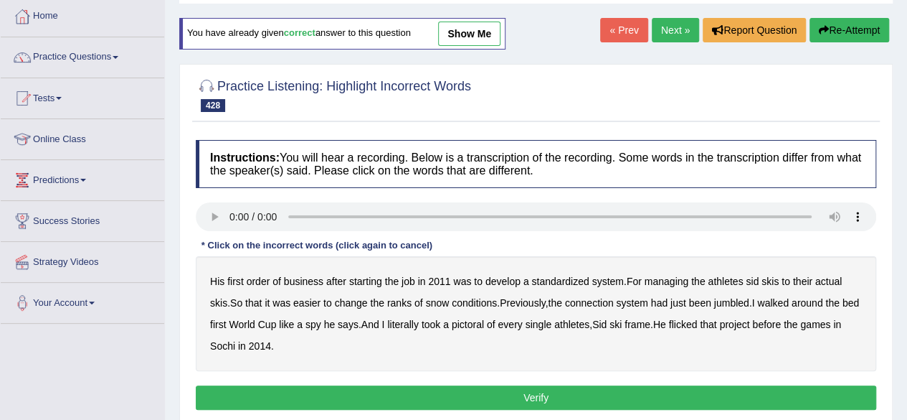
click at [608, 31] on link "« Prev" at bounding box center [623, 30] width 47 height 24
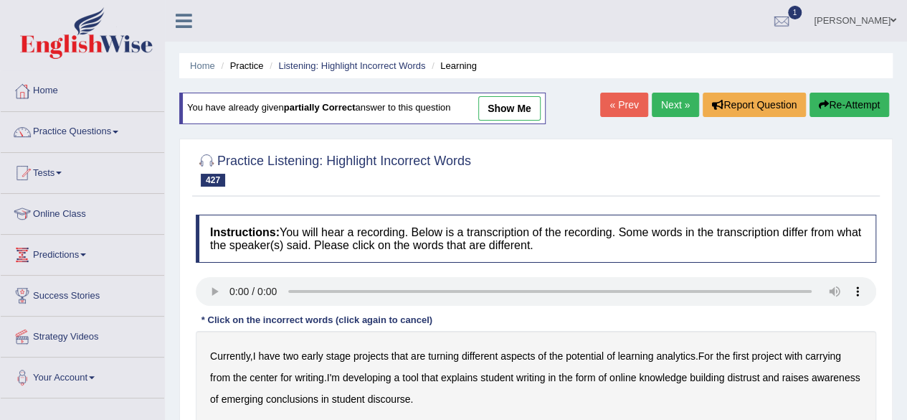
click at [628, 109] on link "« Prev" at bounding box center [623, 105] width 47 height 24
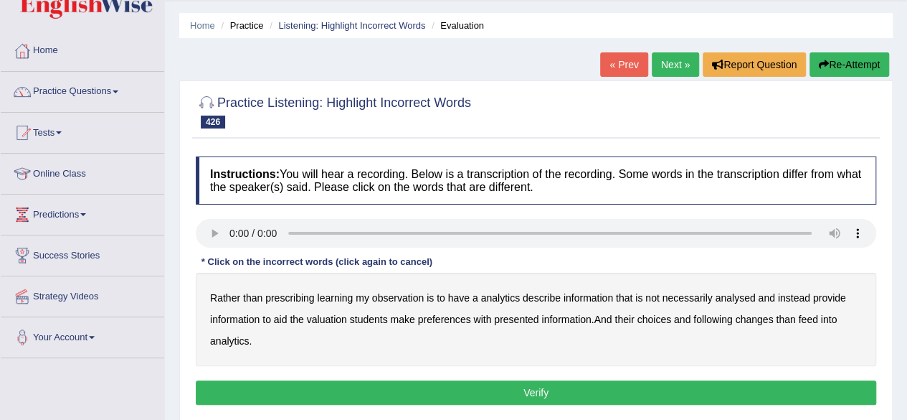
scroll to position [43, 0]
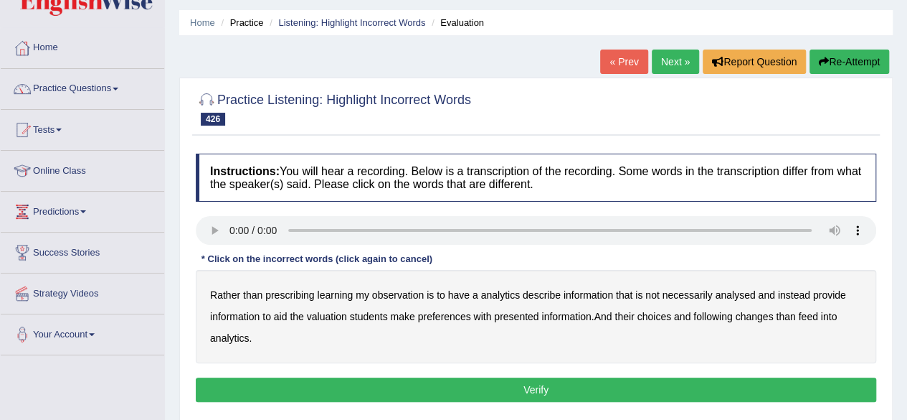
click at [396, 293] on b "observation" at bounding box center [398, 294] width 52 height 11
click at [742, 293] on b "analysed" at bounding box center [735, 294] width 40 height 11
click at [440, 315] on b "preferences" at bounding box center [444, 316] width 53 height 11
click at [721, 313] on b "following" at bounding box center [713, 316] width 39 height 11
click at [499, 392] on button "Verify" at bounding box center [536, 389] width 681 height 24
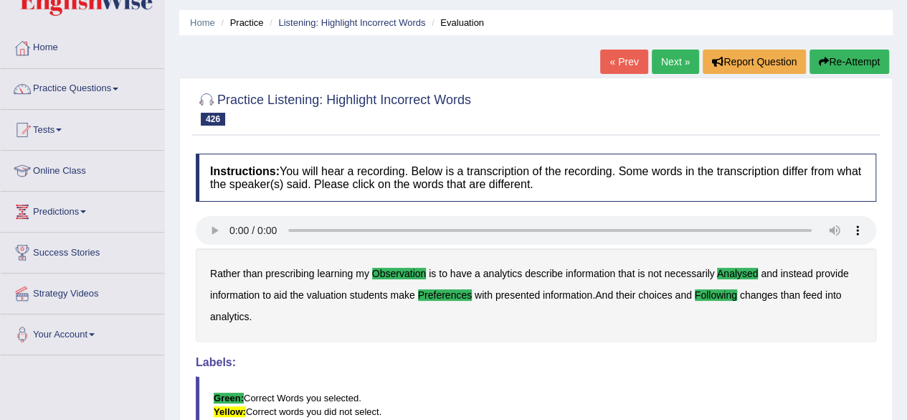
click at [623, 64] on link "« Prev" at bounding box center [623, 61] width 47 height 24
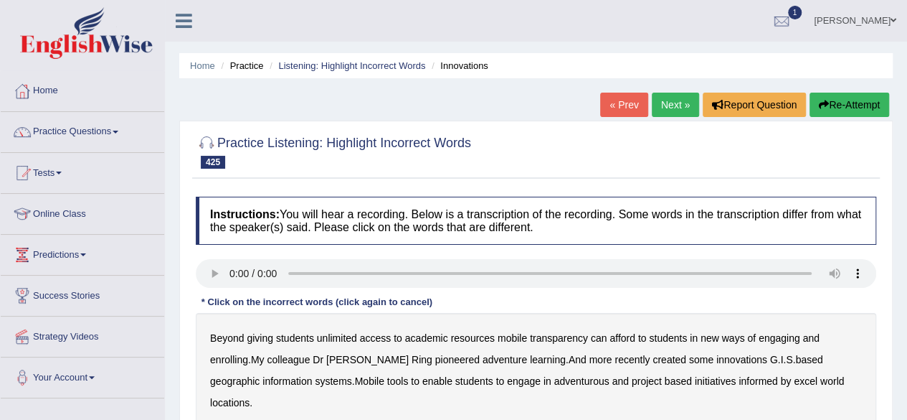
click at [562, 336] on b "transparency" at bounding box center [559, 337] width 58 height 11
click at [228, 354] on b "enrolling" at bounding box center [229, 359] width 38 height 11
click at [717, 359] on b "innovations" at bounding box center [742, 359] width 51 height 11
click at [794, 381] on b "excel" at bounding box center [806, 380] width 24 height 11
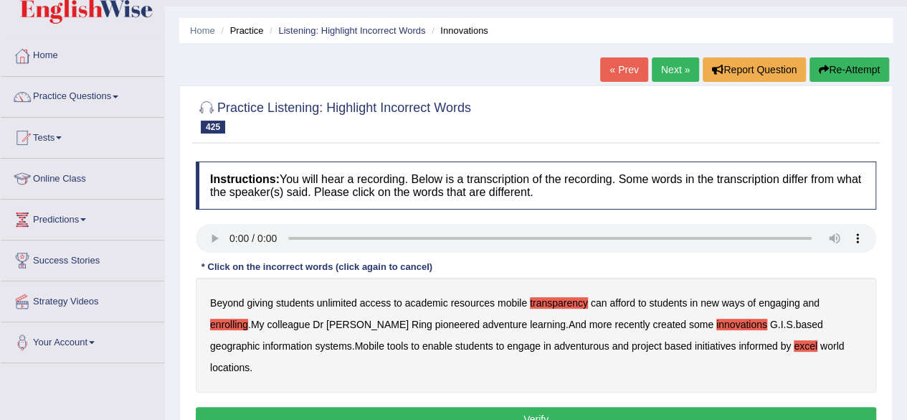
scroll to position [29, 0]
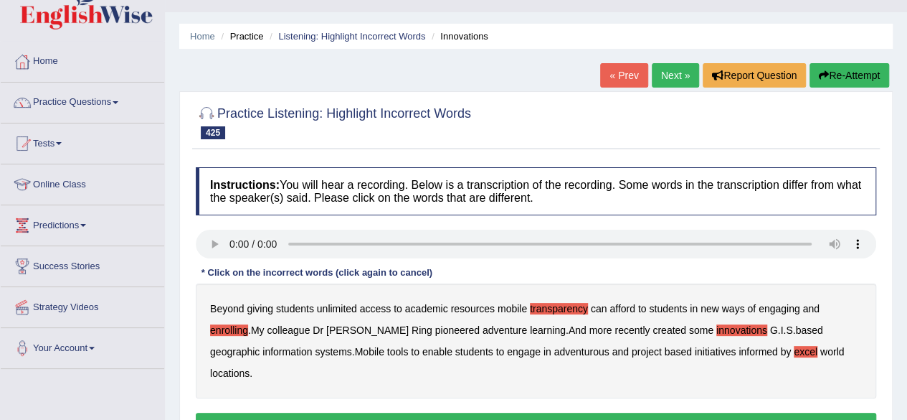
click at [700, 412] on button "Verify" at bounding box center [536, 424] width 681 height 24
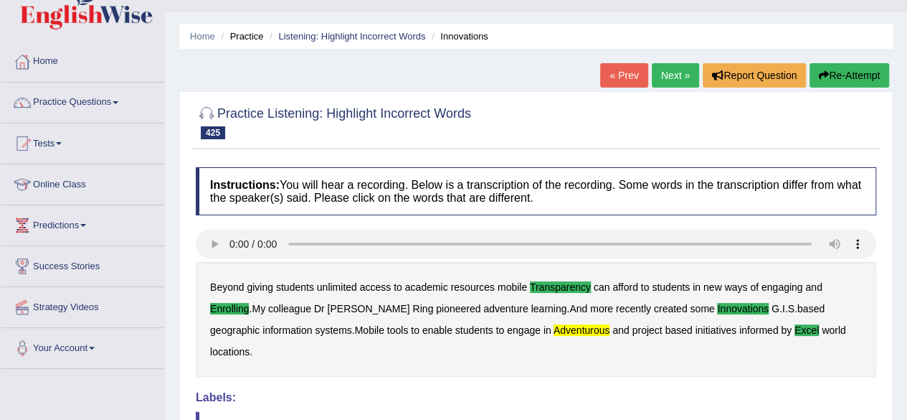
click at [610, 78] on link "« Prev" at bounding box center [623, 75] width 47 height 24
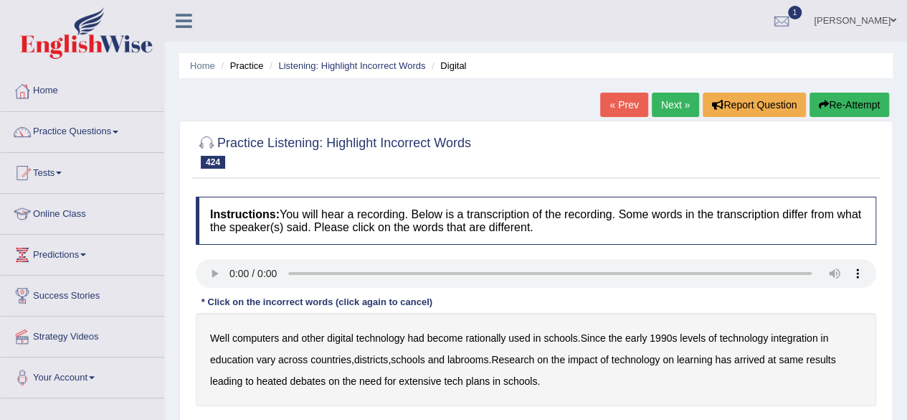
click at [488, 334] on b "rationally" at bounding box center [485, 337] width 40 height 11
click at [671, 335] on b "1990s" at bounding box center [663, 337] width 27 height 11
click at [474, 354] on b "labrooms" at bounding box center [469, 359] width 42 height 11
click at [803, 357] on b "same" at bounding box center [791, 359] width 24 height 11
click at [422, 379] on b "extensive" at bounding box center [420, 380] width 42 height 11
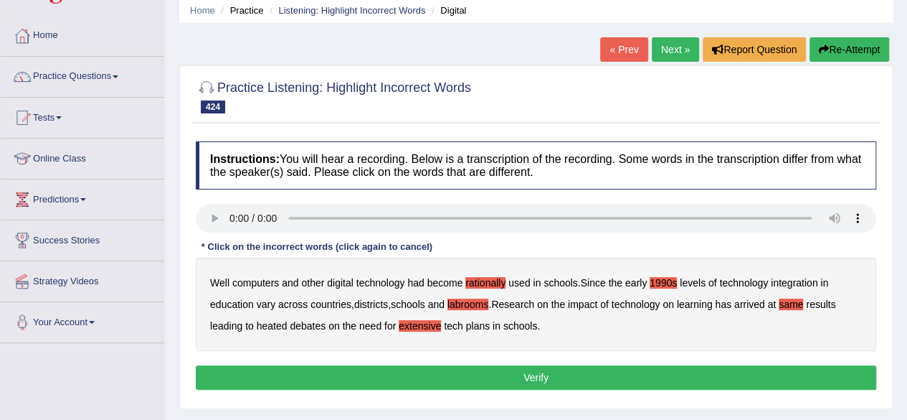
scroll to position [70, 0]
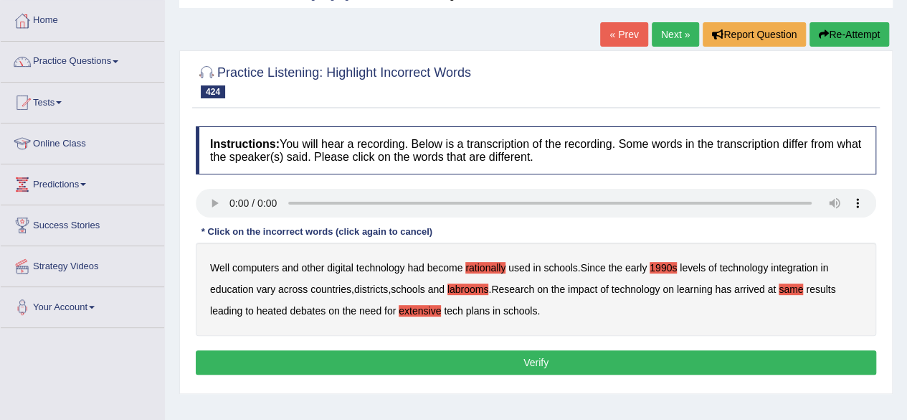
click at [684, 362] on button "Verify" at bounding box center [536, 362] width 681 height 24
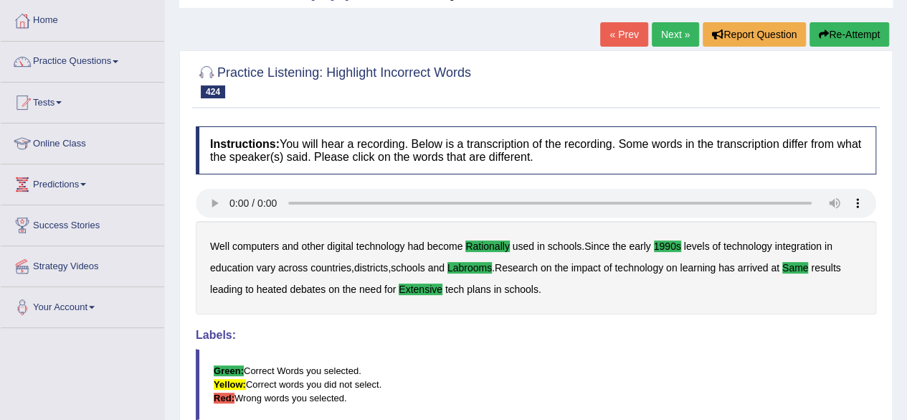
click at [614, 33] on link "« Prev" at bounding box center [623, 34] width 47 height 24
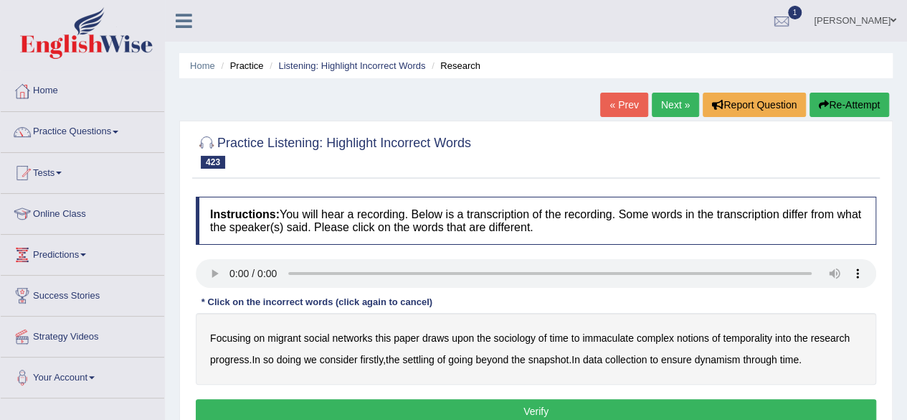
click at [602, 335] on b "immaculate" at bounding box center [608, 337] width 52 height 11
click at [237, 360] on b "progress" at bounding box center [229, 359] width 39 height 11
click at [417, 358] on b "settling" at bounding box center [418, 359] width 32 height 11
click at [684, 356] on b "ensure" at bounding box center [676, 359] width 31 height 11
click at [689, 403] on button "Verify" at bounding box center [536, 411] width 681 height 24
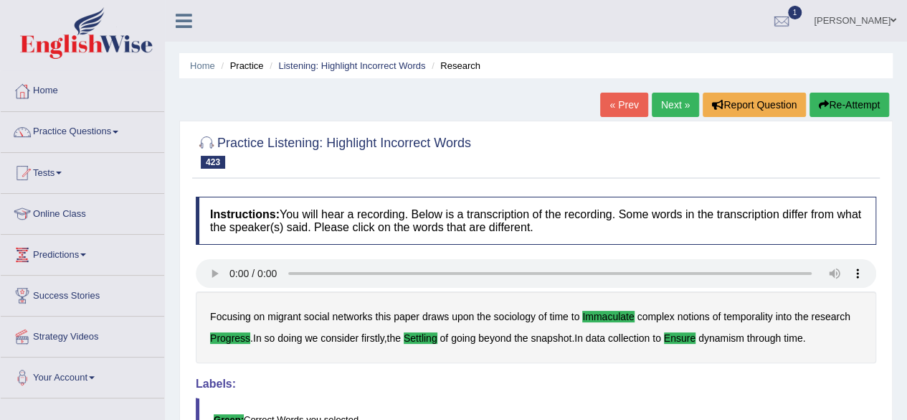
click at [630, 101] on link "« Prev" at bounding box center [623, 105] width 47 height 24
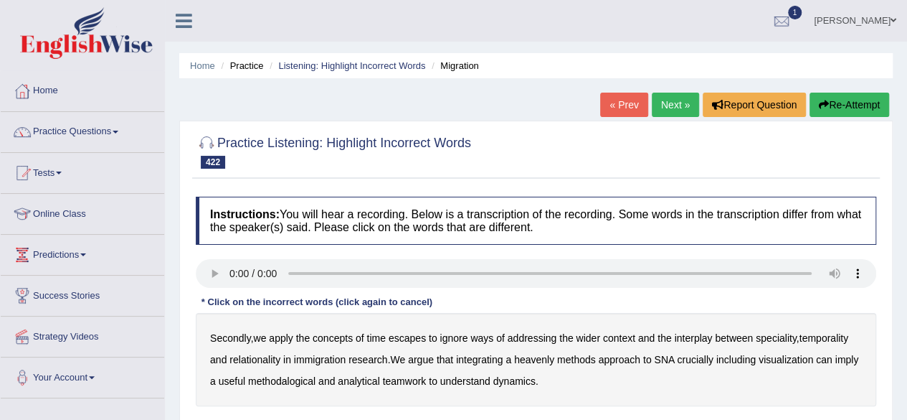
click at [461, 334] on b "ignore" at bounding box center [454, 337] width 28 height 11
click at [322, 356] on b "immigration" at bounding box center [320, 359] width 52 height 11
click at [547, 356] on b "heavenly" at bounding box center [534, 359] width 40 height 11
click at [406, 380] on b "teamwork" at bounding box center [405, 380] width 44 height 11
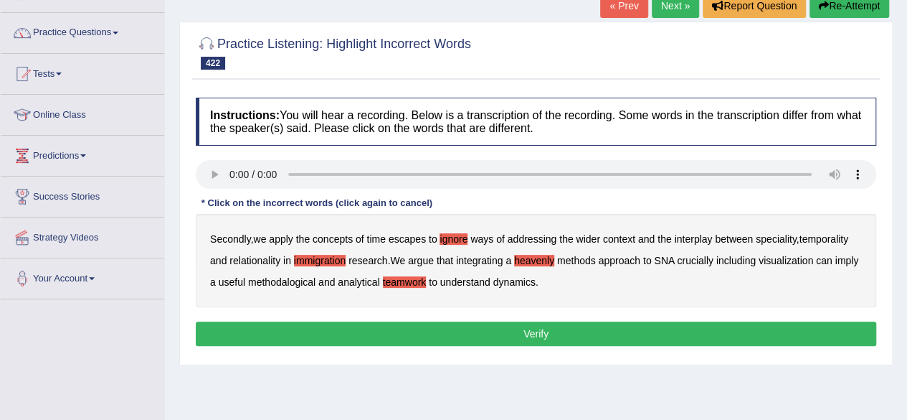
scroll to position [95, 0]
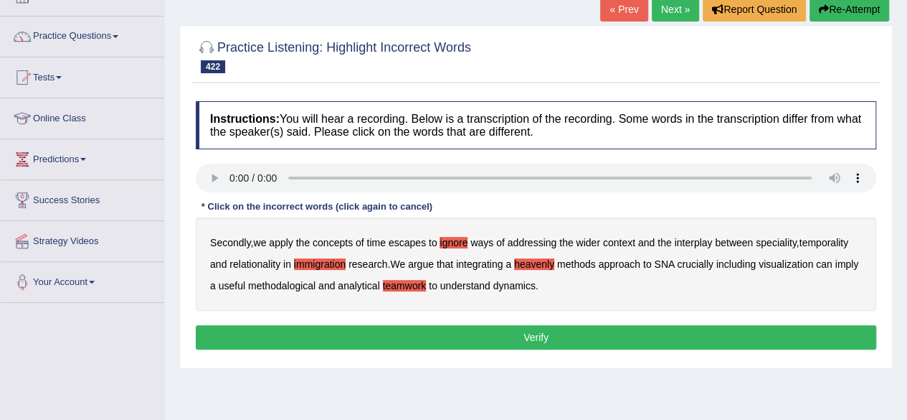
click at [649, 329] on button "Verify" at bounding box center [536, 337] width 681 height 24
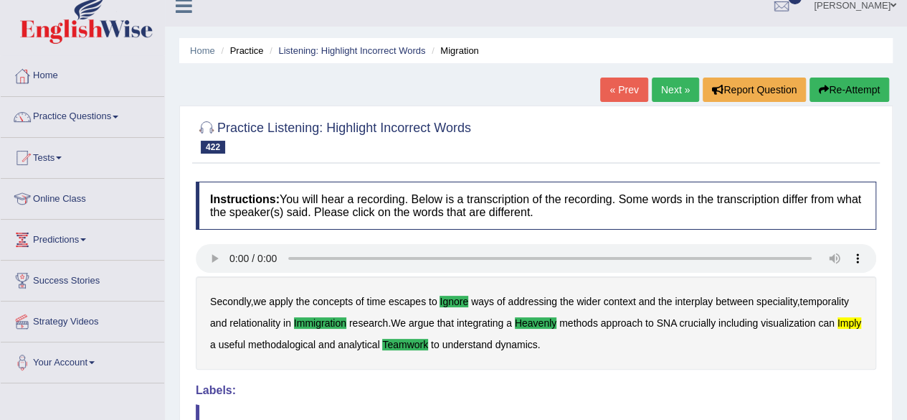
scroll to position [0, 0]
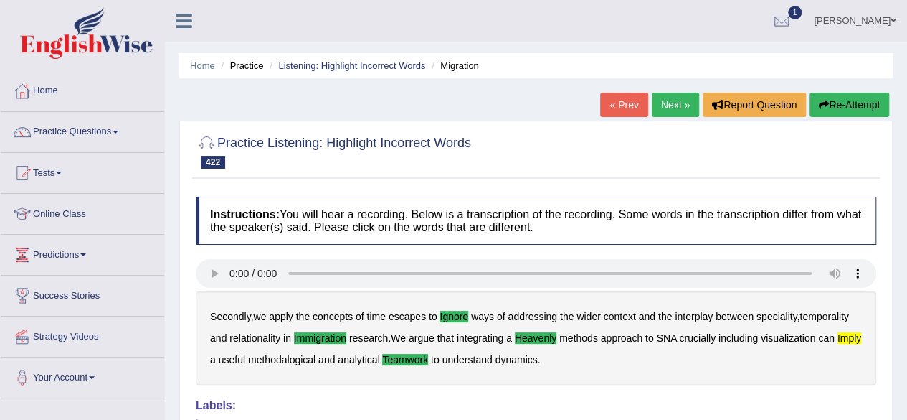
click at [629, 105] on link "« Prev" at bounding box center [623, 105] width 47 height 24
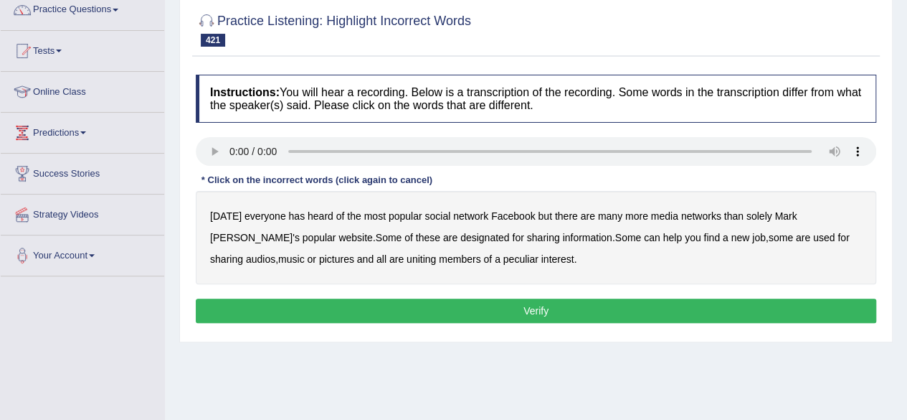
scroll to position [129, 0]
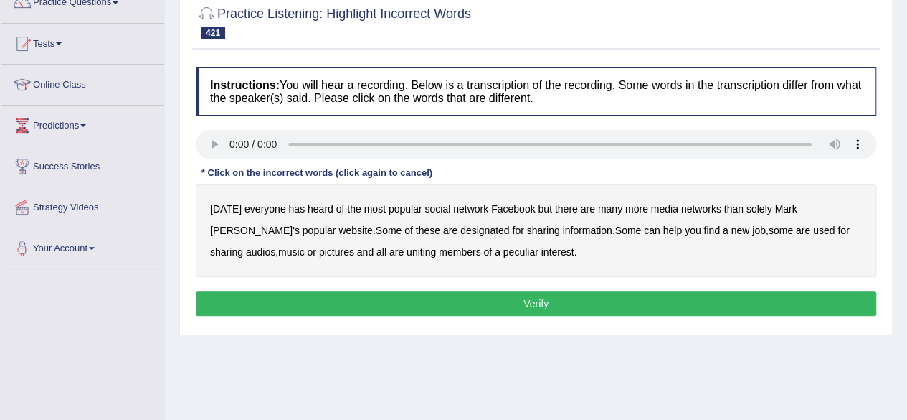
click at [658, 207] on b "media" at bounding box center [664, 208] width 27 height 11
click at [460, 229] on b "designated" at bounding box center [484, 230] width 49 height 11
click at [275, 246] on b "audios" at bounding box center [260, 251] width 29 height 11
click at [504, 250] on b "peculiar" at bounding box center [521, 251] width 35 height 11
click at [449, 292] on button "Verify" at bounding box center [536, 303] width 681 height 24
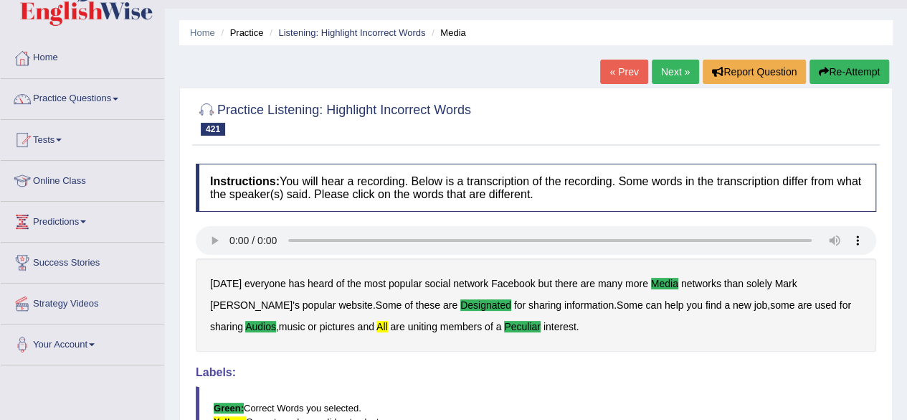
scroll to position [0, 0]
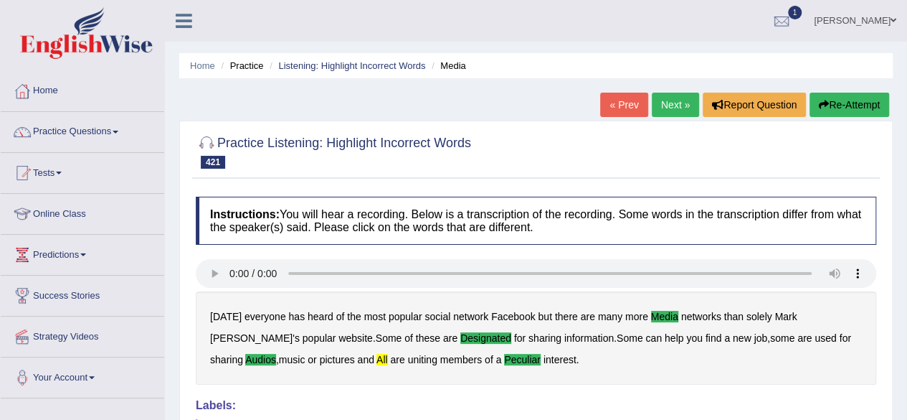
click at [622, 100] on link "« Prev" at bounding box center [623, 105] width 47 height 24
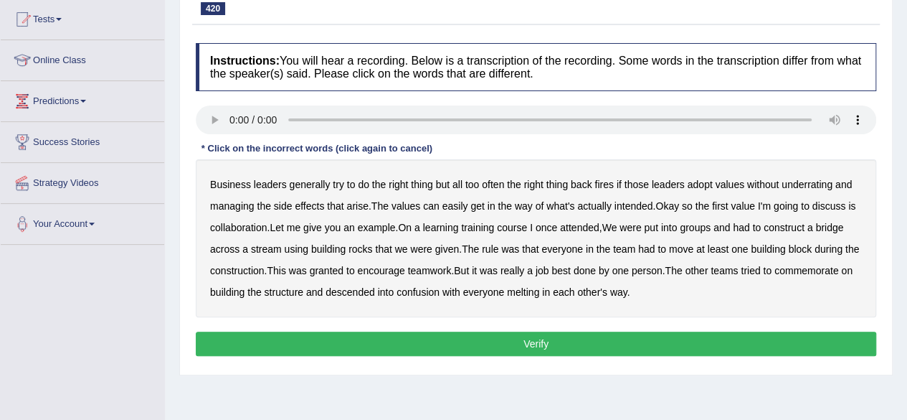
scroll to position [152, 0]
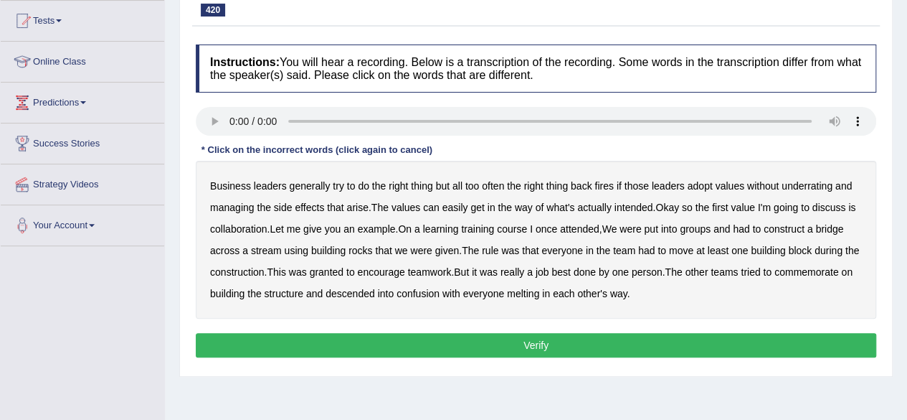
click at [453, 228] on b "learning" at bounding box center [441, 228] width 36 height 11
click at [587, 226] on b "attended" at bounding box center [579, 228] width 39 height 11
click at [359, 251] on b "rocks" at bounding box center [361, 250] width 24 height 11
click at [334, 268] on b "granted" at bounding box center [327, 271] width 34 height 11
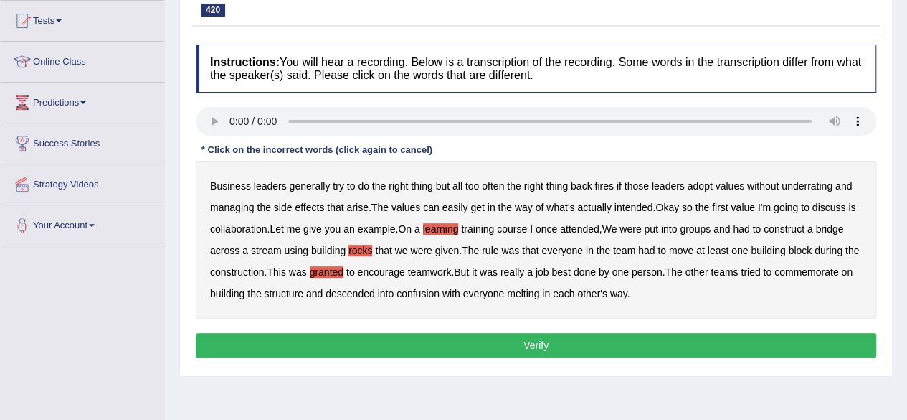
click at [815, 270] on b "commemorate" at bounding box center [807, 271] width 64 height 11
click at [528, 290] on b "melting" at bounding box center [523, 293] width 32 height 11
click at [528, 338] on button "Verify" at bounding box center [536, 345] width 681 height 24
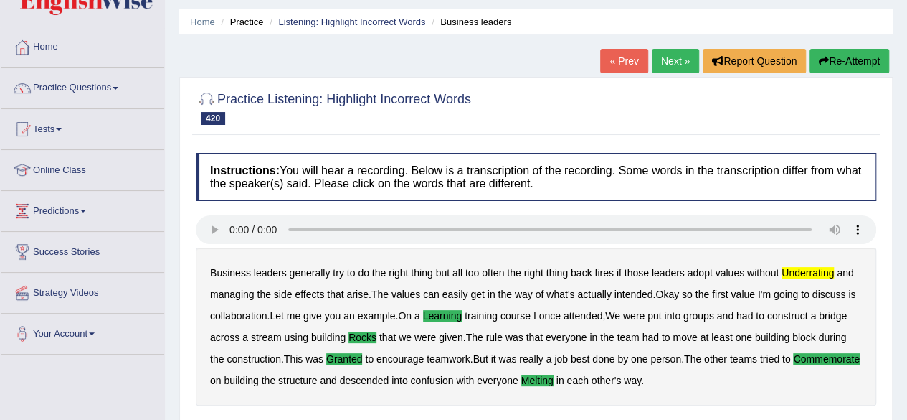
scroll to position [43, 0]
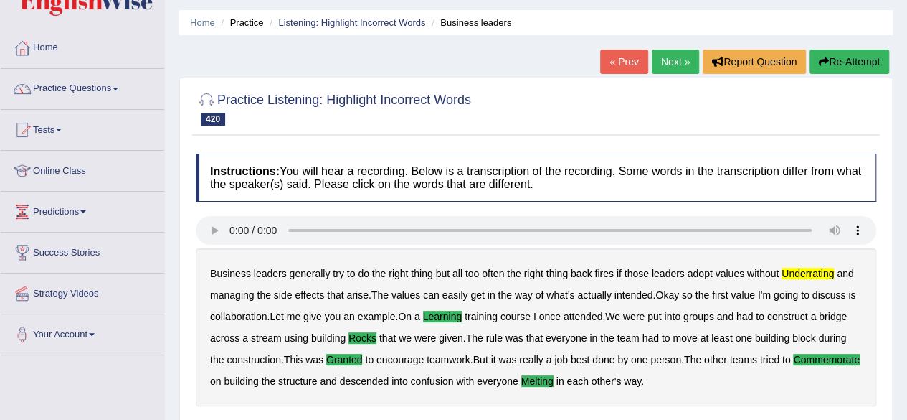
click at [628, 61] on link "« Prev" at bounding box center [623, 61] width 47 height 24
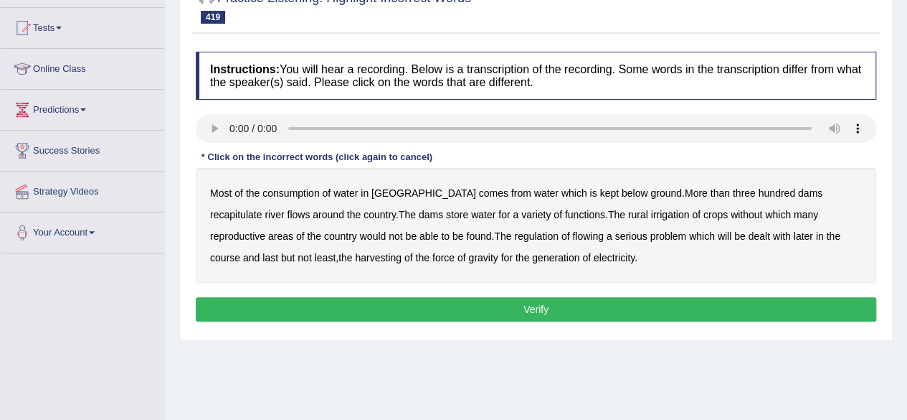
scroll to position [143, 0]
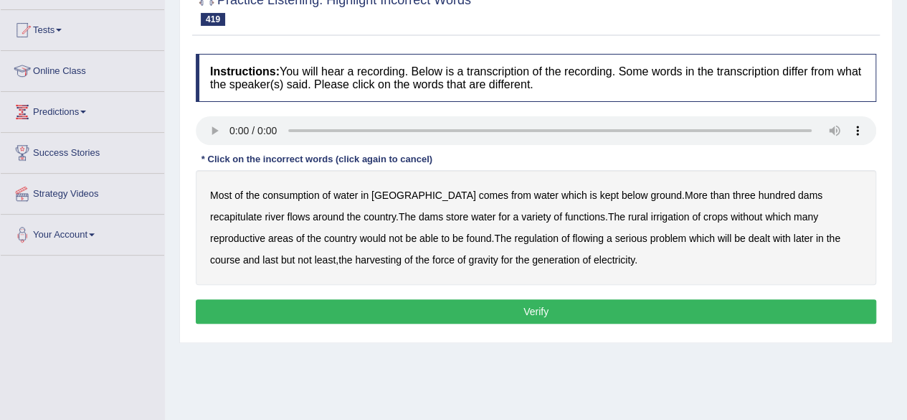
click at [622, 194] on b "below" at bounding box center [635, 194] width 27 height 11
click at [262, 211] on b "recapitulate" at bounding box center [236, 216] width 52 height 11
click at [651, 212] on b "irrigation" at bounding box center [670, 216] width 39 height 11
click at [265, 232] on b "reproductive" at bounding box center [237, 237] width 55 height 11
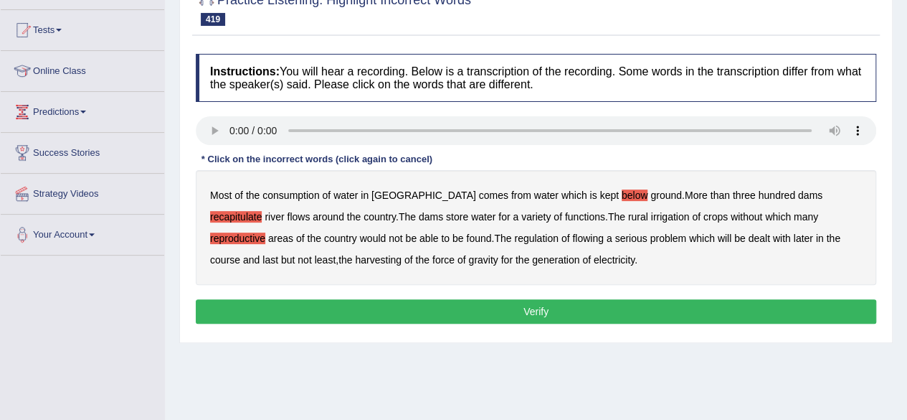
click at [572, 232] on b "flowing" at bounding box center [588, 237] width 32 height 11
click at [355, 257] on b "harvesting" at bounding box center [378, 259] width 47 height 11
click at [477, 306] on button "Verify" at bounding box center [536, 311] width 681 height 24
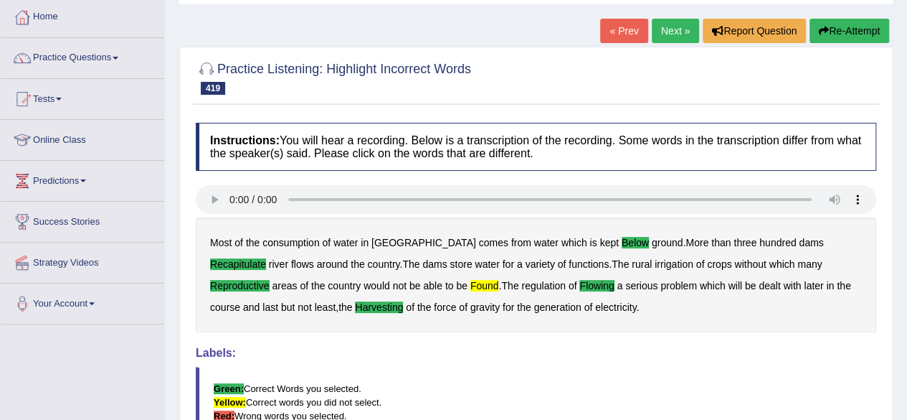
scroll to position [75, 0]
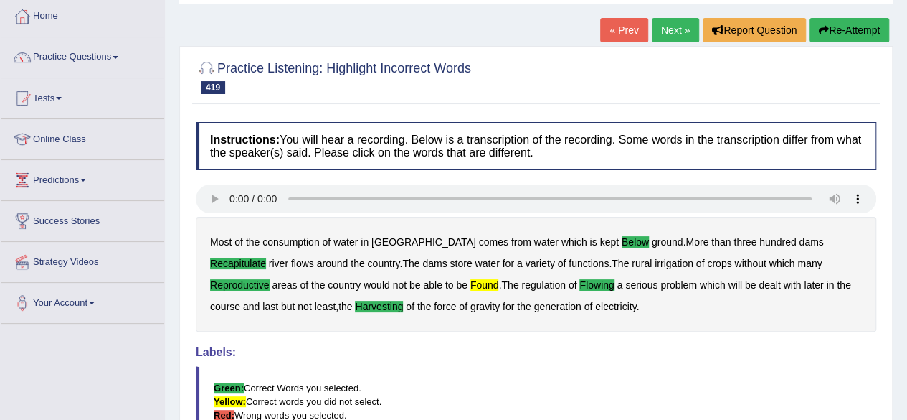
click at [628, 25] on link "« Prev" at bounding box center [623, 30] width 47 height 24
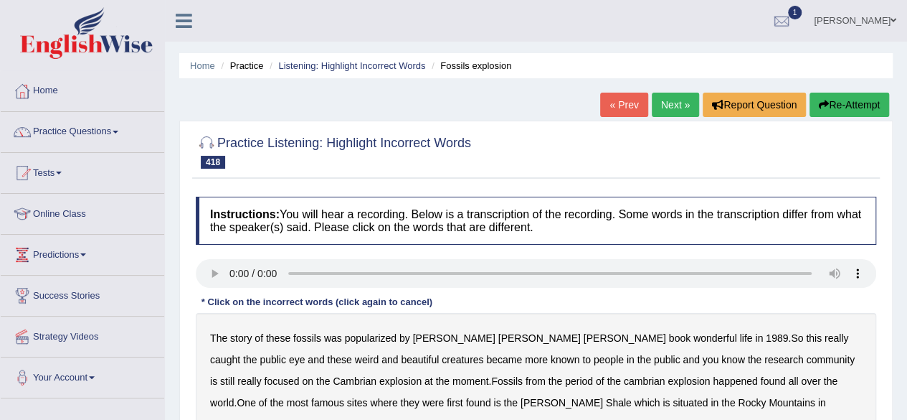
click at [39, 90] on link "Home" at bounding box center [83, 89] width 164 height 36
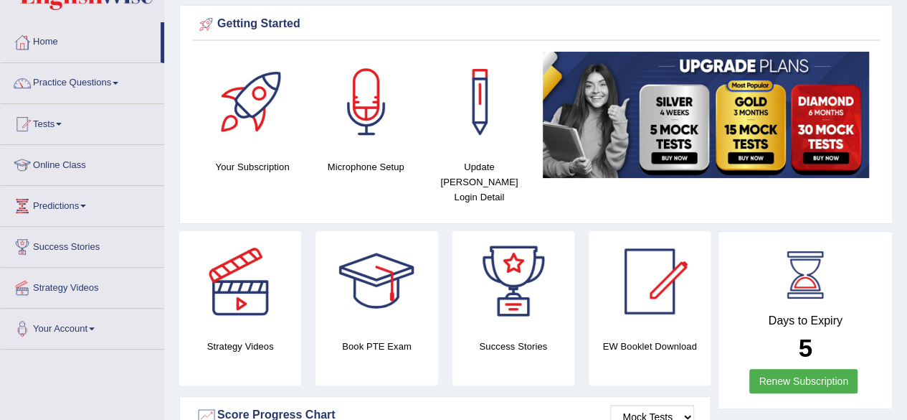
scroll to position [46, 0]
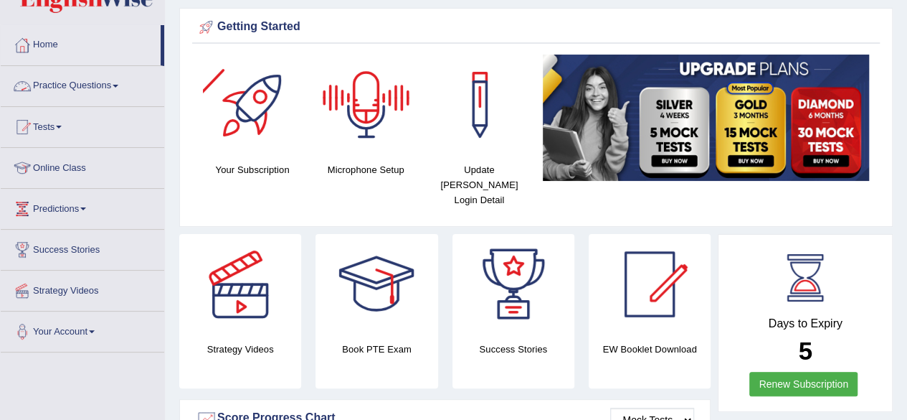
click at [92, 77] on link "Practice Questions" at bounding box center [83, 84] width 164 height 36
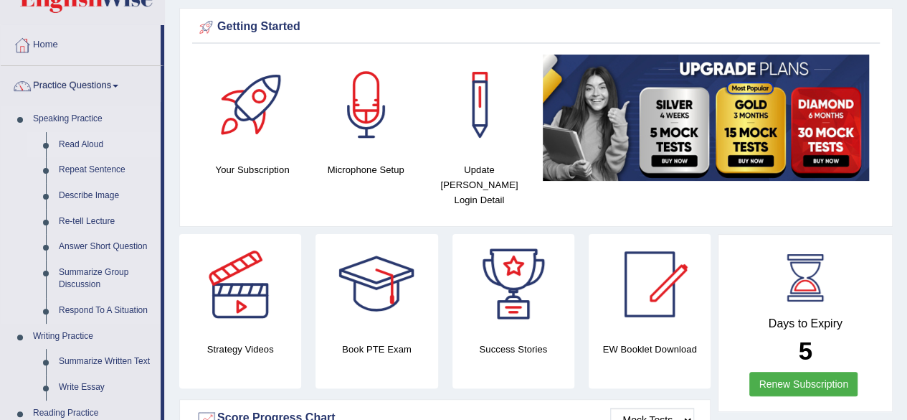
click at [89, 138] on link "Read Aloud" at bounding box center [106, 145] width 108 height 26
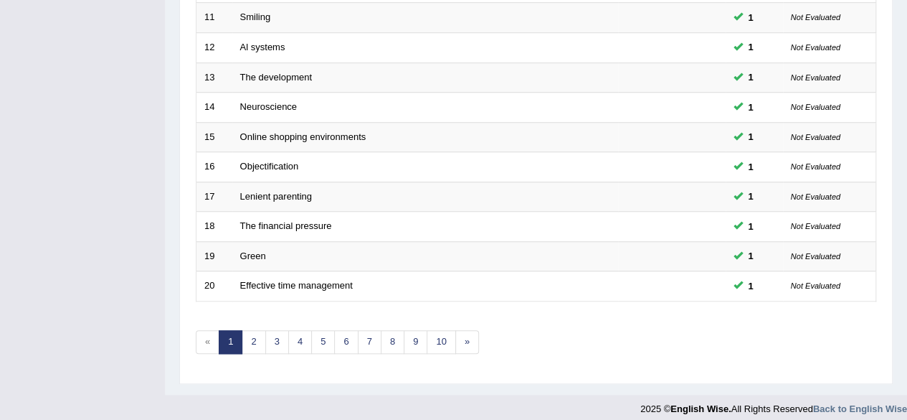
scroll to position [523, 0]
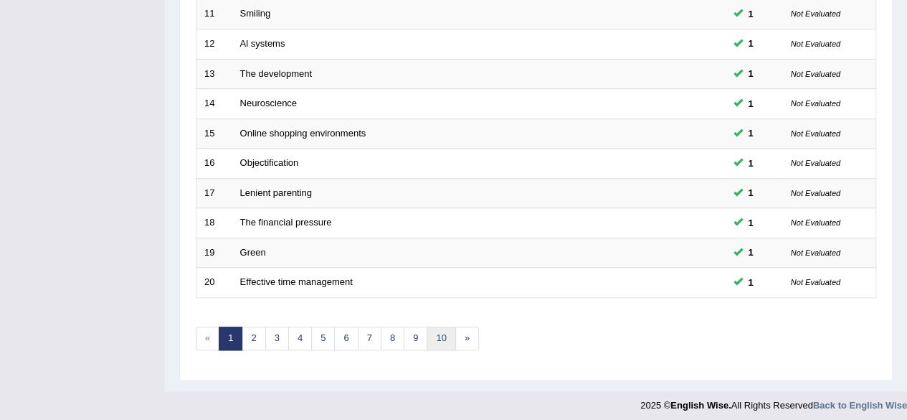
click at [435, 330] on link "10" at bounding box center [441, 338] width 29 height 24
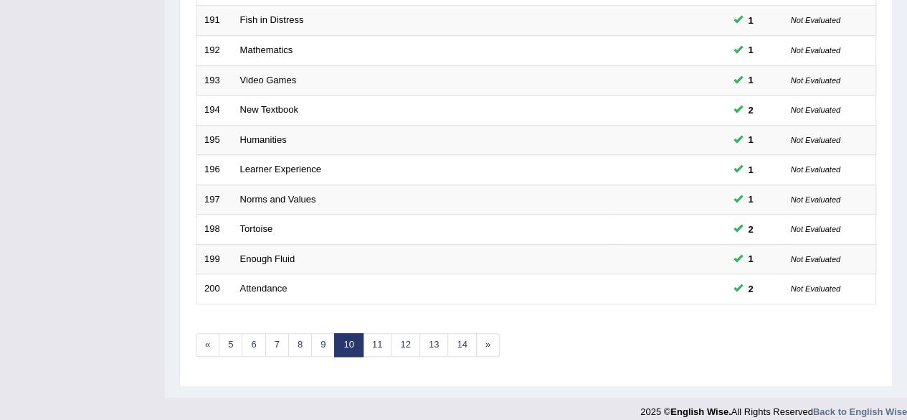
scroll to position [523, 0]
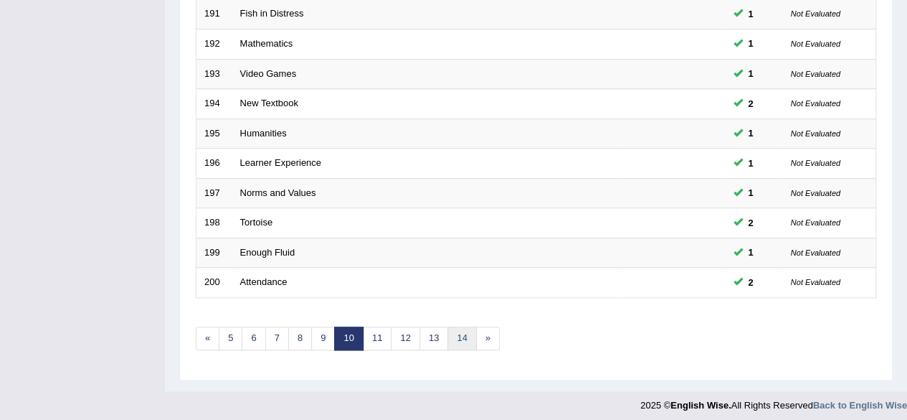
click at [458, 330] on link "14" at bounding box center [462, 338] width 29 height 24
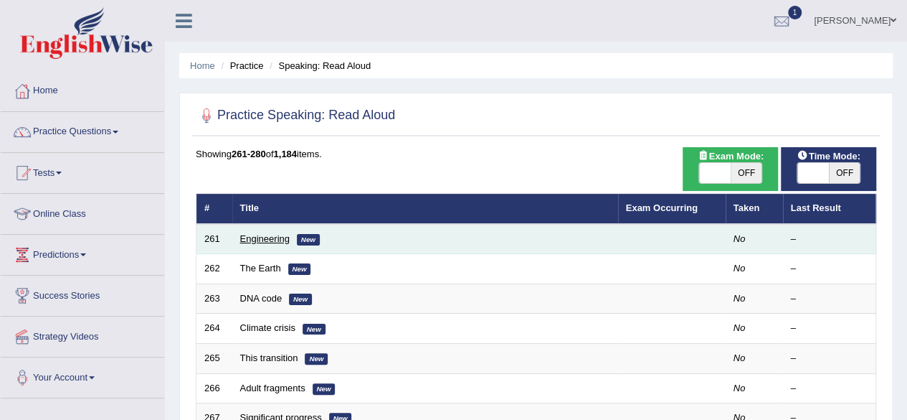
click at [260, 240] on link "Engineering" at bounding box center [264, 238] width 49 height 11
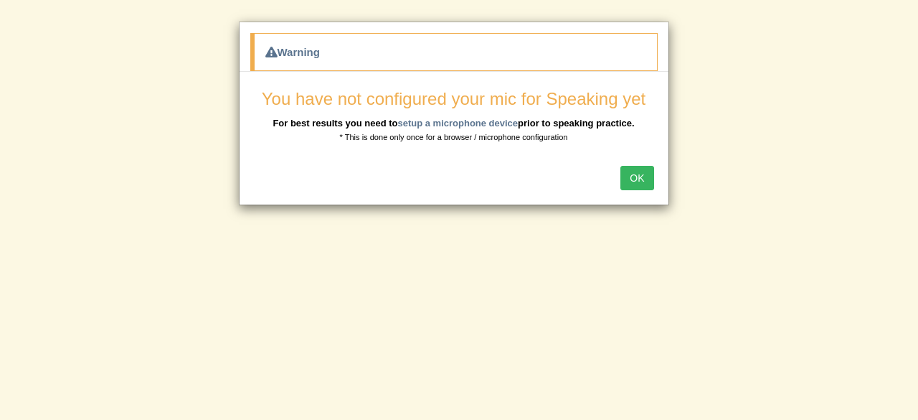
click button "OK"
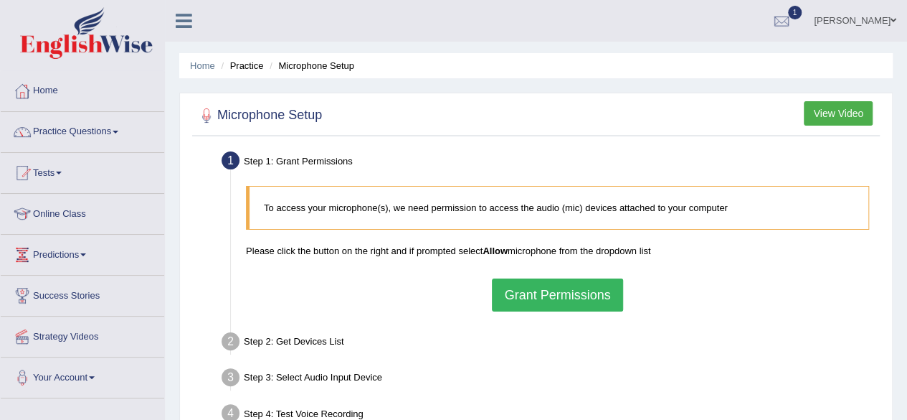
click at [554, 295] on button "Grant Permissions" at bounding box center [557, 294] width 131 height 33
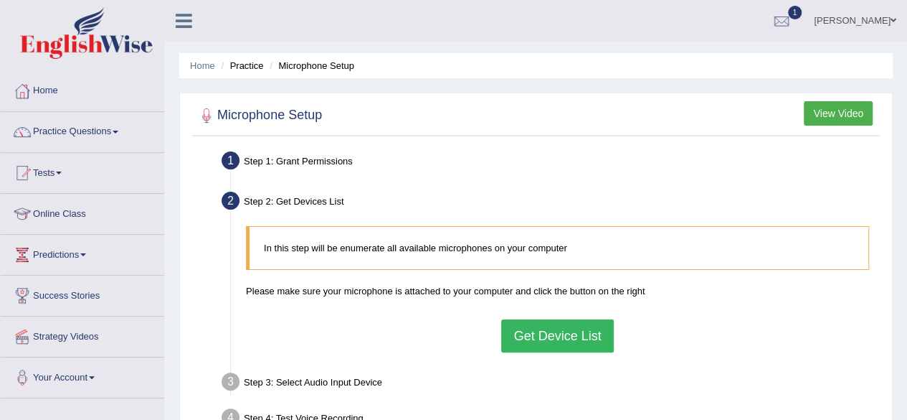
click at [577, 325] on button "Get Device List" at bounding box center [557, 335] width 112 height 33
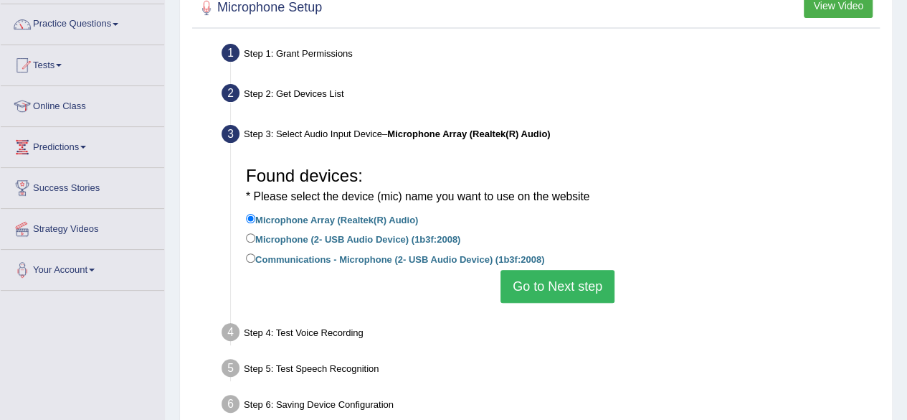
scroll to position [105, 0]
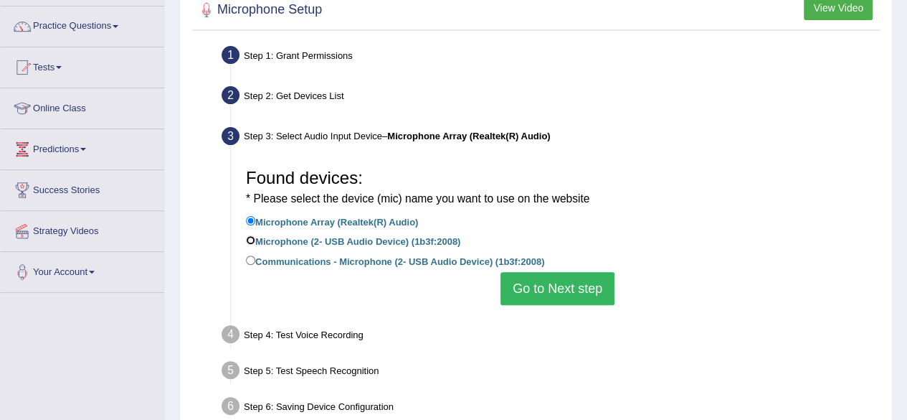
click at [252, 240] on input "Microphone (2- USB Audio Device) (1b3f:2008)" at bounding box center [250, 239] width 9 height 9
radio input "true"
click at [544, 280] on button "Go to Next step" at bounding box center [558, 288] width 114 height 33
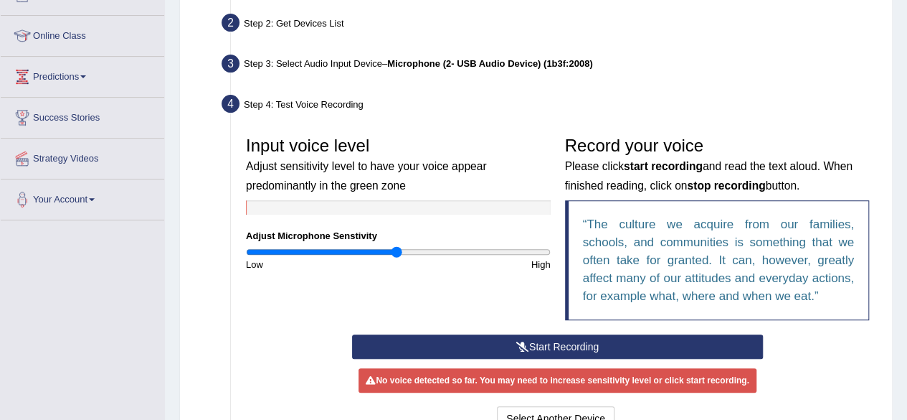
scroll to position [168, 0]
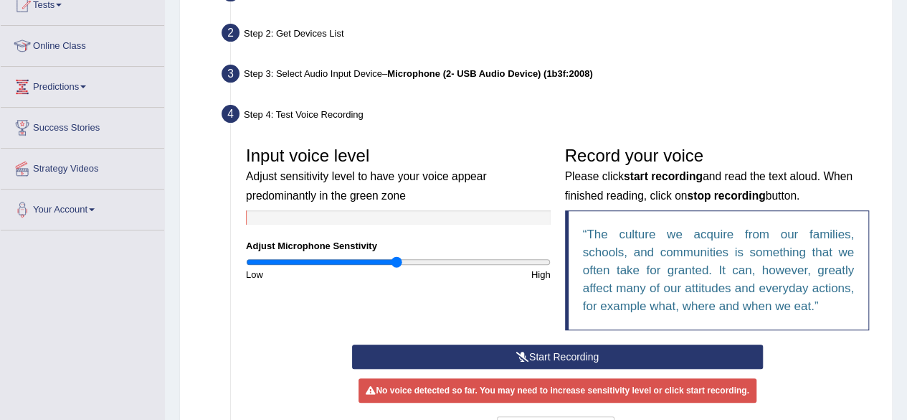
click at [602, 354] on button "Start Recording" at bounding box center [557, 356] width 411 height 24
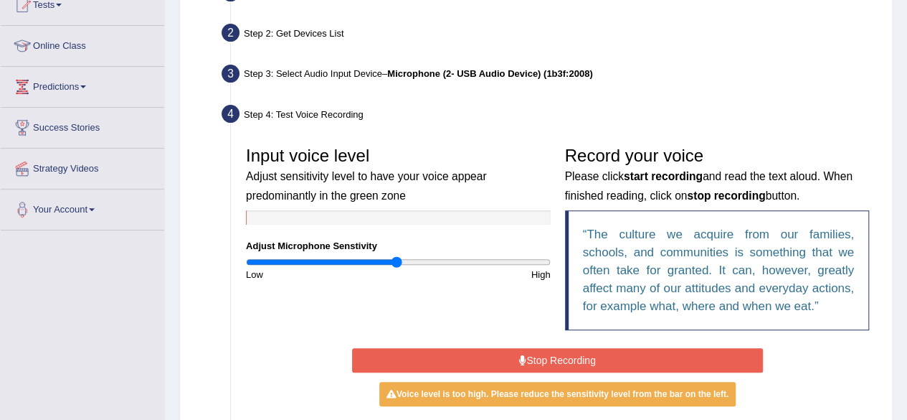
click at [602, 354] on button "Stop Recording" at bounding box center [557, 360] width 411 height 24
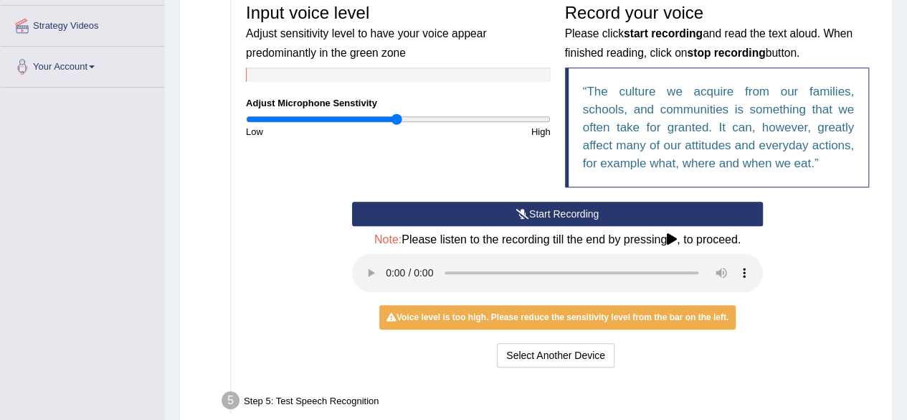
scroll to position [298, 0]
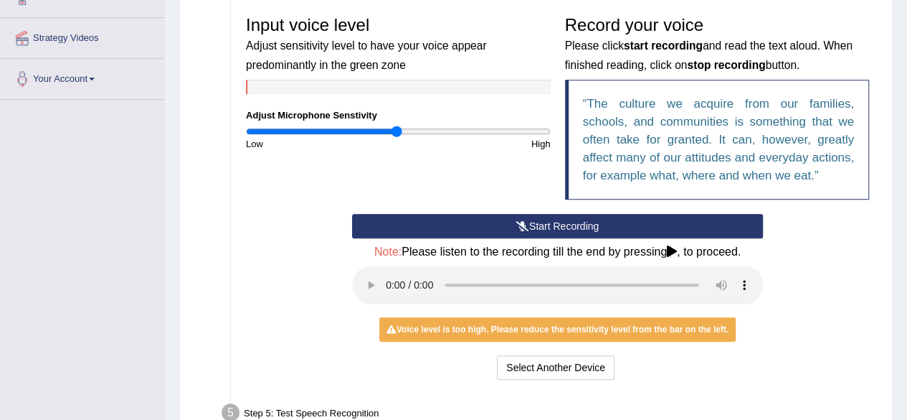
click at [265, 326] on div "Start Recording Stop Recording Note: Please listen to the recording till the en…" at bounding box center [558, 298] width 638 height 169
click at [564, 359] on button "Select Another Device" at bounding box center [556, 367] width 118 height 24
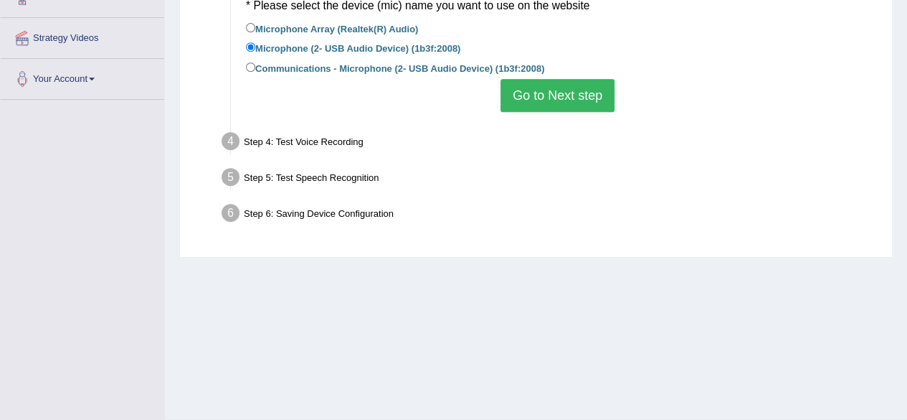
click at [551, 88] on button "Go to Next step" at bounding box center [558, 95] width 114 height 33
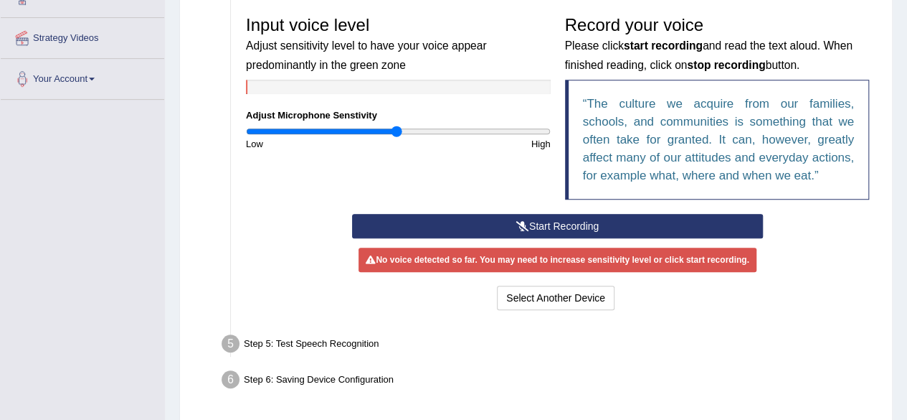
click at [563, 212] on div "Record your voice Please click start recording and read the text aloud. When fi…" at bounding box center [717, 111] width 319 height 205
click at [564, 226] on button "Start Recording" at bounding box center [557, 226] width 411 height 24
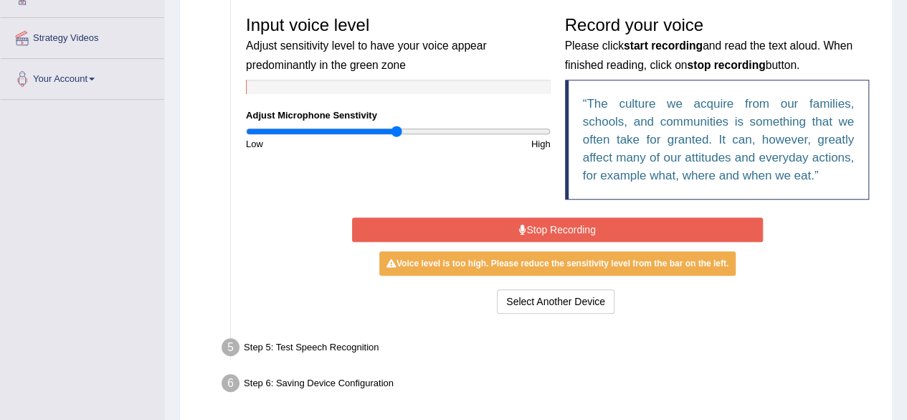
click at [564, 226] on button "Stop Recording" at bounding box center [557, 229] width 411 height 24
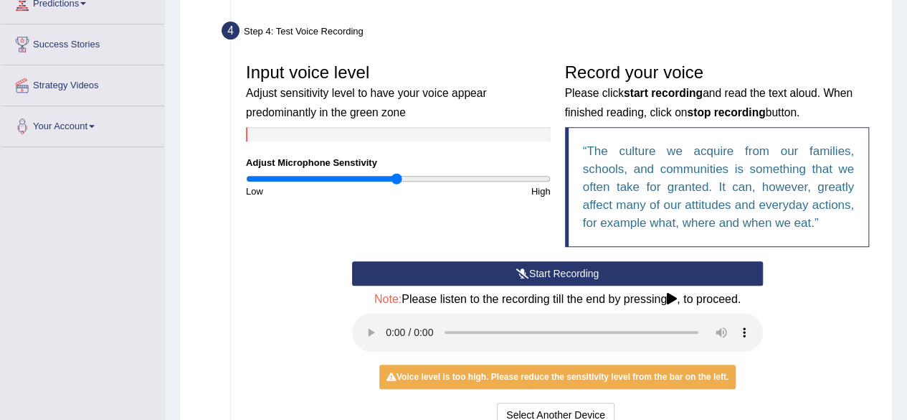
scroll to position [248, 0]
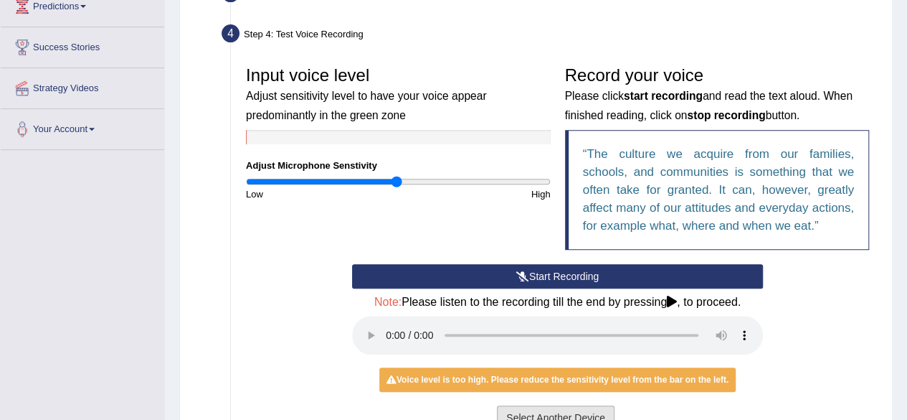
click at [572, 408] on button "Select Another Device" at bounding box center [556, 417] width 118 height 24
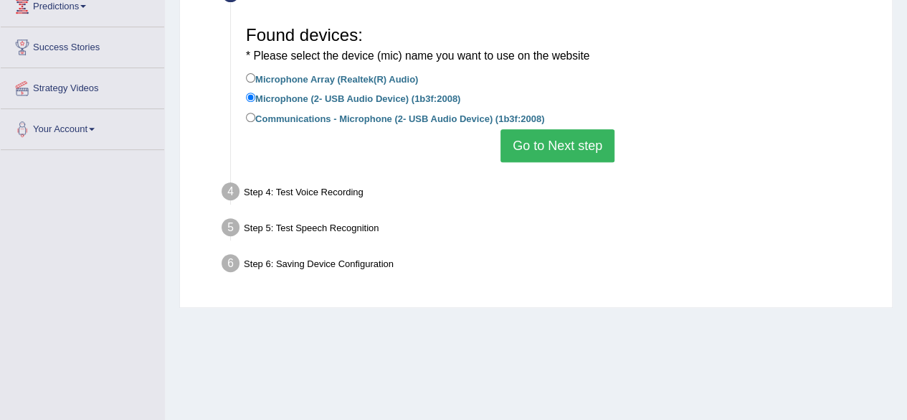
click at [306, 113] on label "Communications - Microphone (2- USB Audio Device) (1b3f:2008)" at bounding box center [395, 118] width 298 height 16
click at [255, 113] on input "Communications - Microphone (2- USB Audio Device) (1b3f:2008)" at bounding box center [250, 117] width 9 height 9
radio input "true"
click at [545, 137] on button "Go to Next step" at bounding box center [558, 145] width 114 height 33
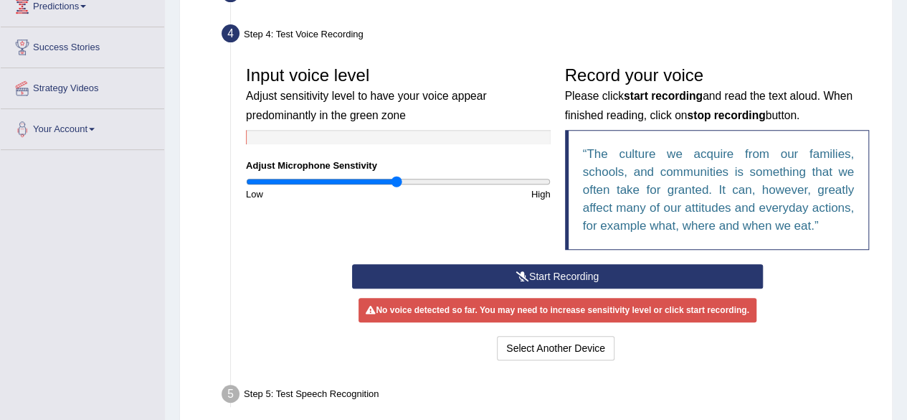
click at [551, 275] on button "Start Recording" at bounding box center [557, 276] width 411 height 24
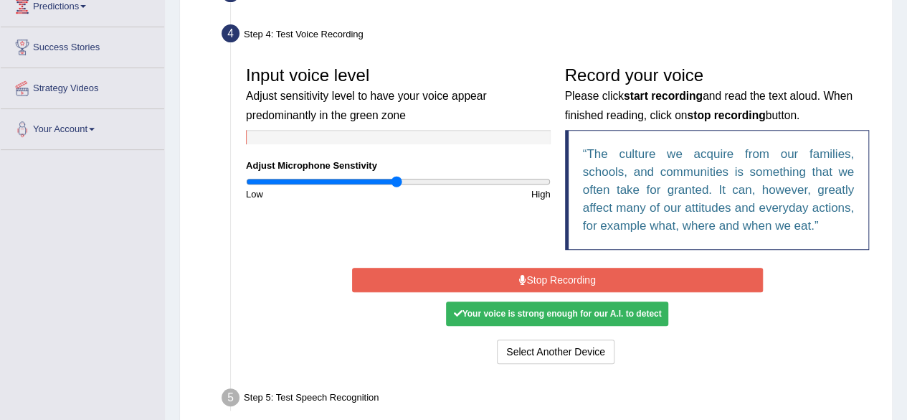
click at [551, 275] on button "Stop Recording" at bounding box center [557, 280] width 411 height 24
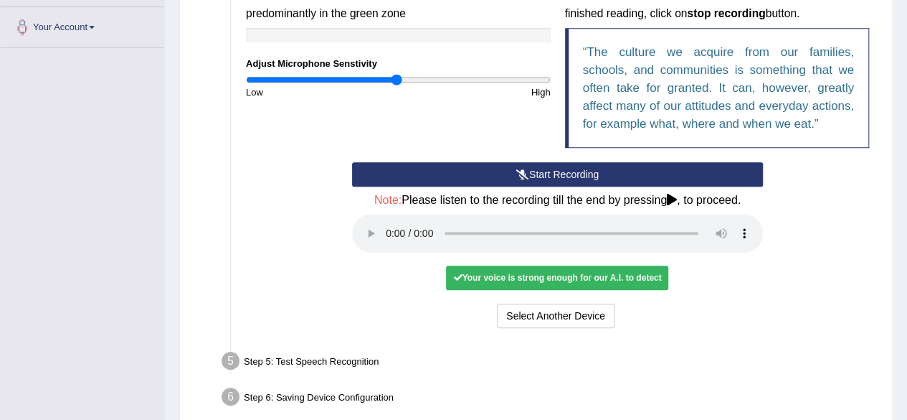
scroll to position [354, 0]
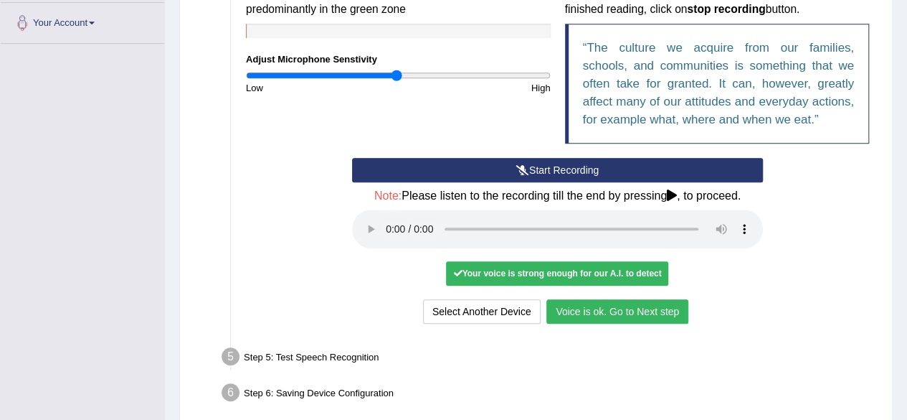
click at [627, 306] on button "Voice is ok. Go to Next step" at bounding box center [618, 311] width 142 height 24
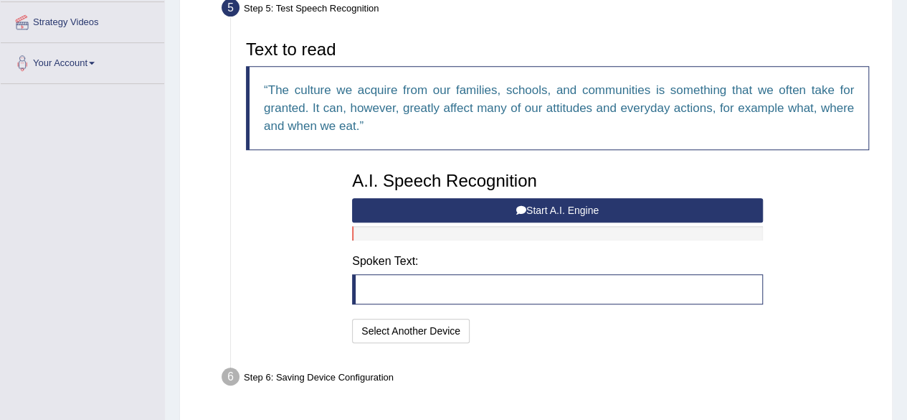
scroll to position [306, 0]
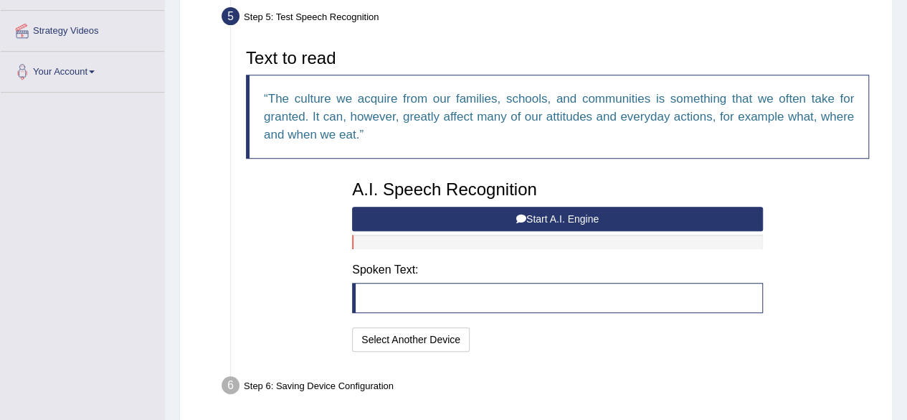
click at [555, 214] on button "Start A.I. Engine" at bounding box center [557, 219] width 411 height 24
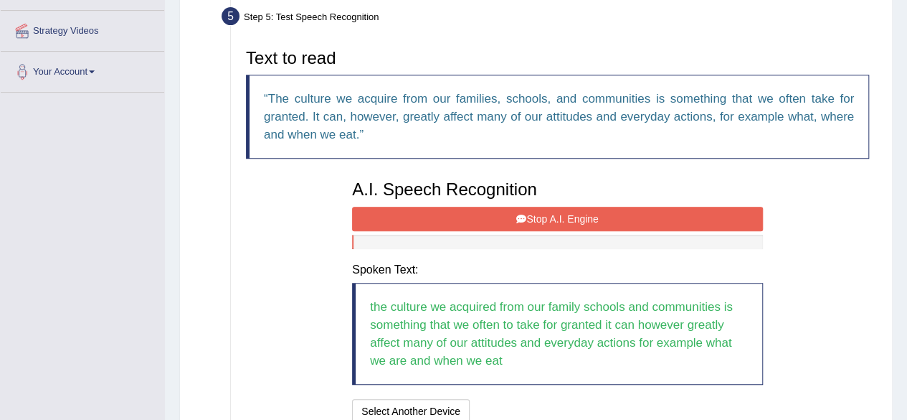
scroll to position [431, 0]
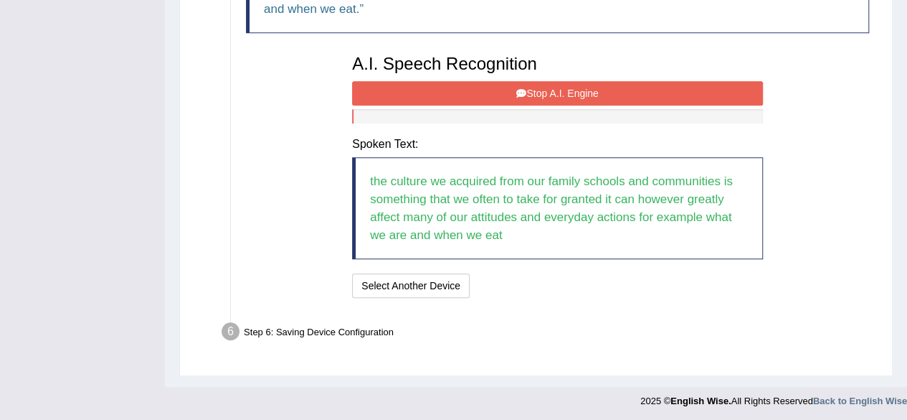
click at [588, 92] on button "Stop A.I. Engine" at bounding box center [557, 93] width 411 height 24
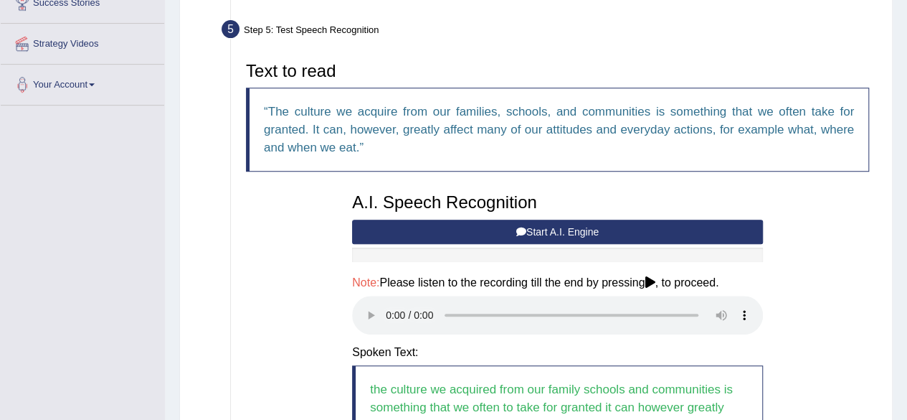
scroll to position [298, 0]
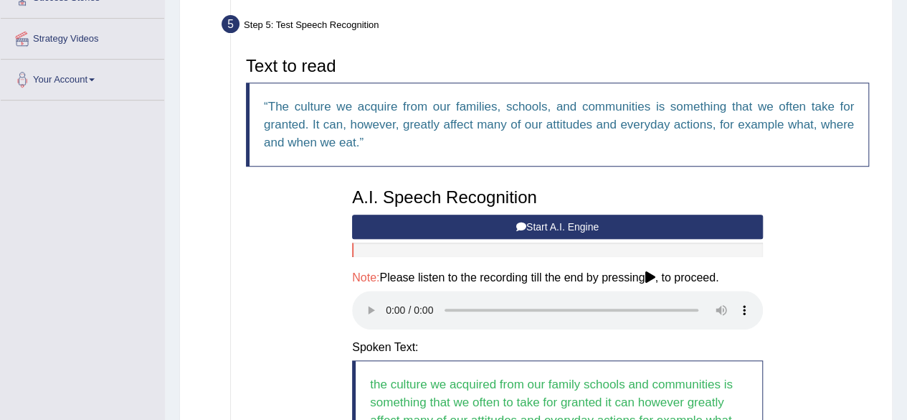
click at [580, 222] on button "Start A.I. Engine" at bounding box center [557, 226] width 411 height 24
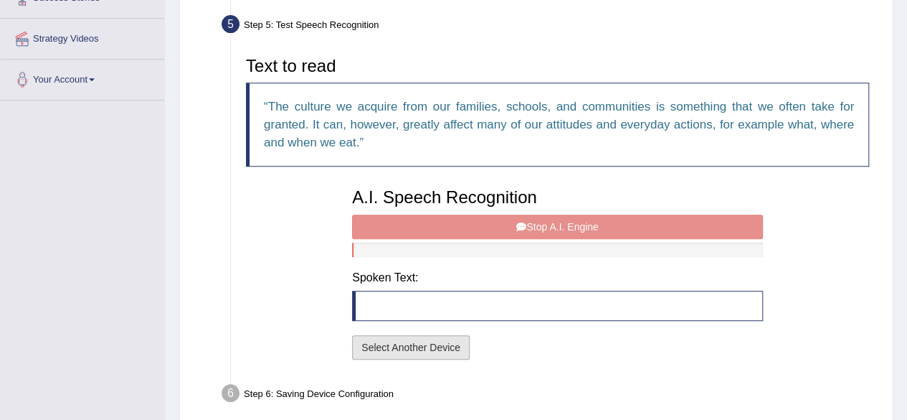
click button "Select Another Device"
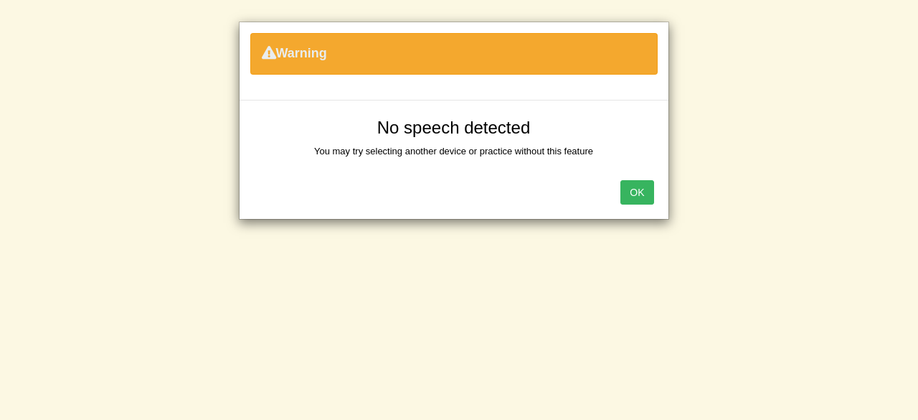
click button "OK"
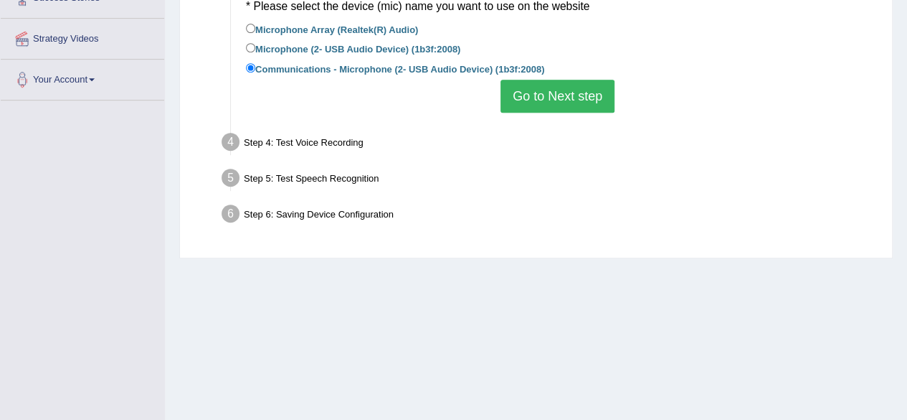
click button "Go to Next step"
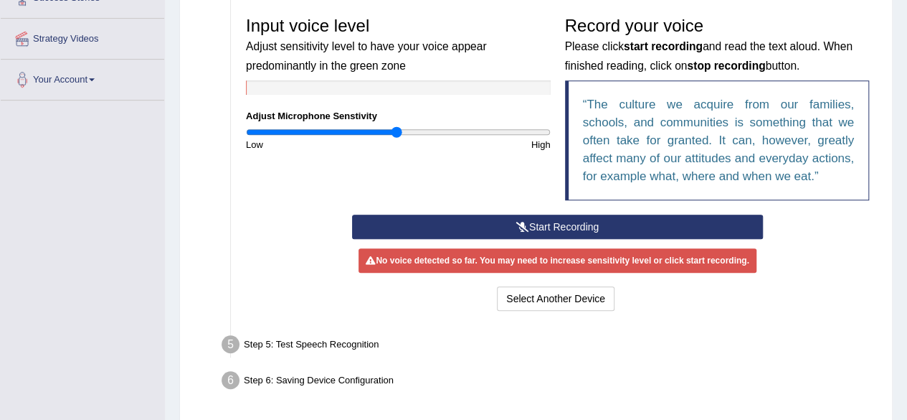
scroll to position [0, 0]
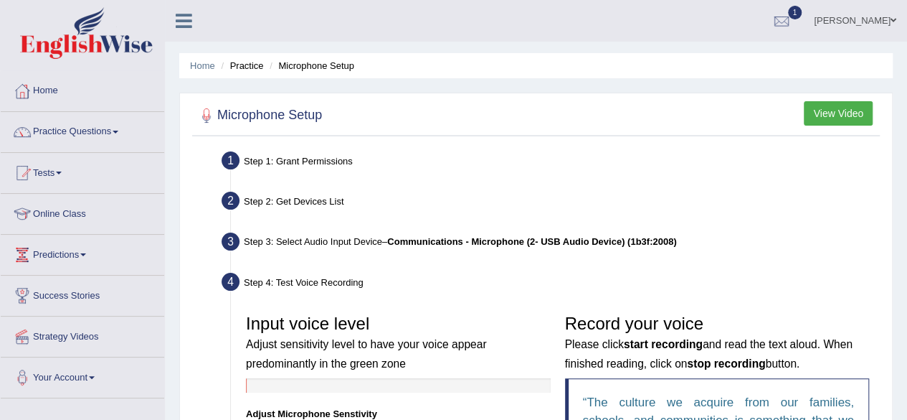
click link "[PERSON_NAME]"
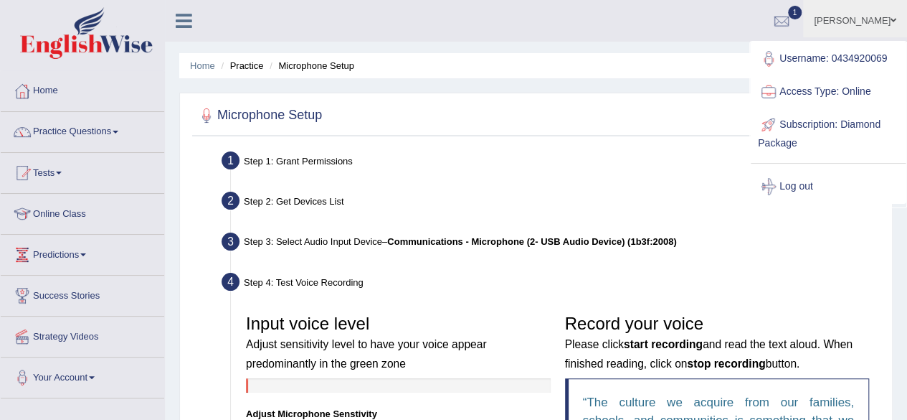
click link "Log out"
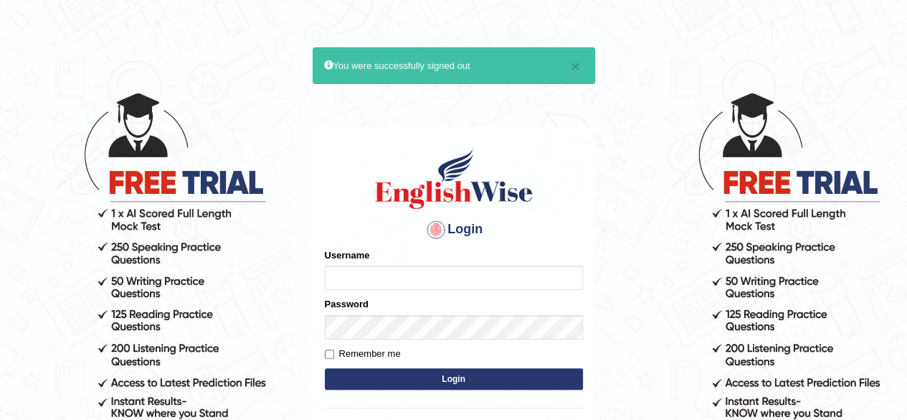
click at [397, 278] on input "Username" at bounding box center [454, 277] width 258 height 24
type input "0434920069"
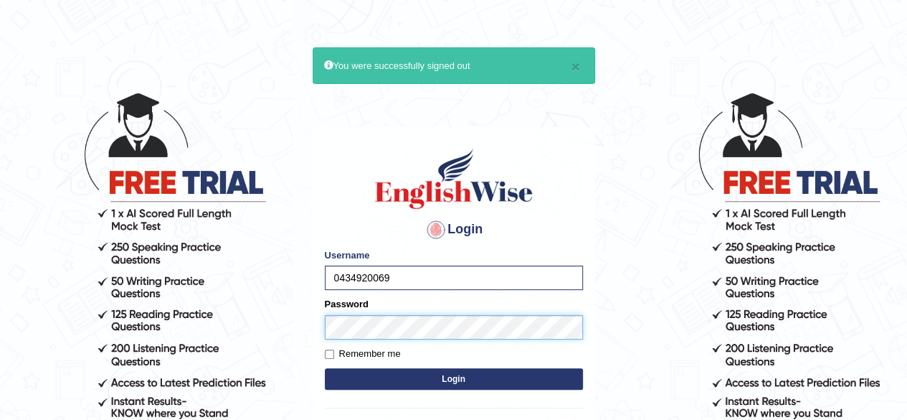
click at [325, 368] on button "Login" at bounding box center [454, 379] width 258 height 22
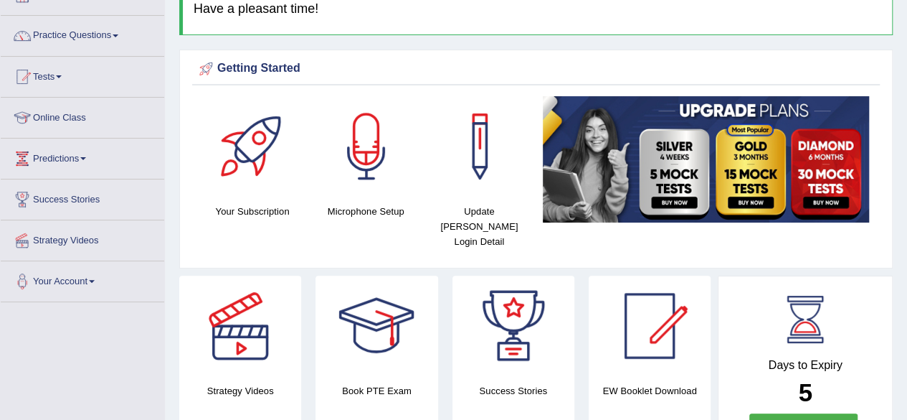
scroll to position [110, 0]
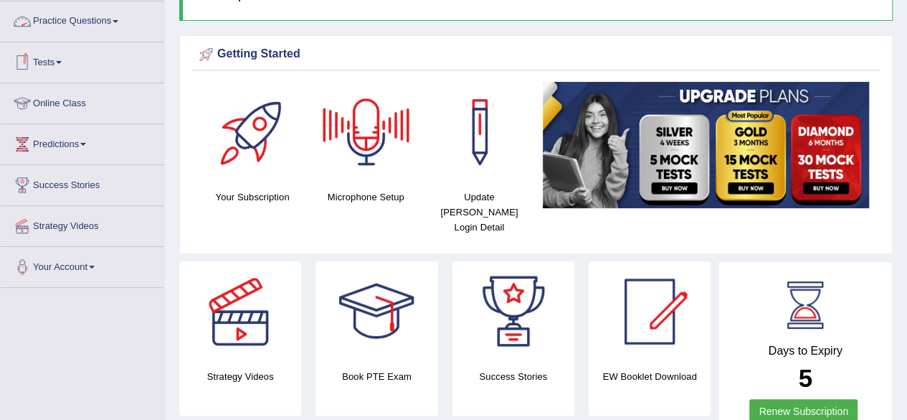
click at [59, 16] on link "Practice Questions" at bounding box center [83, 19] width 164 height 36
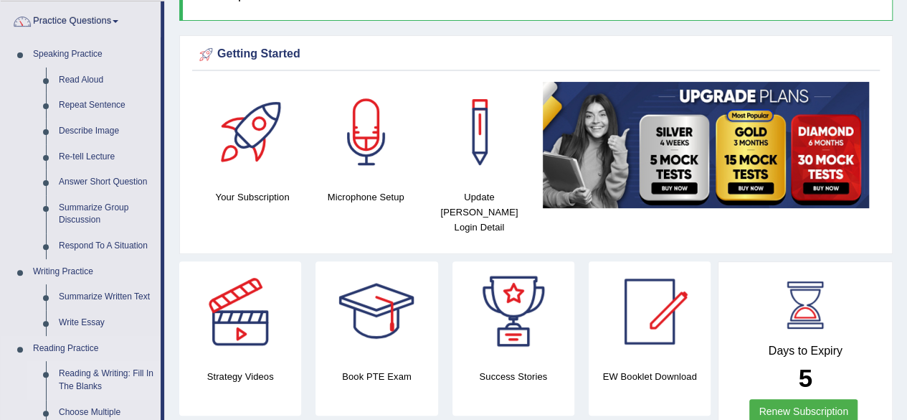
click at [77, 373] on link "Reading & Writing: Fill In The Blanks" at bounding box center [106, 380] width 108 height 38
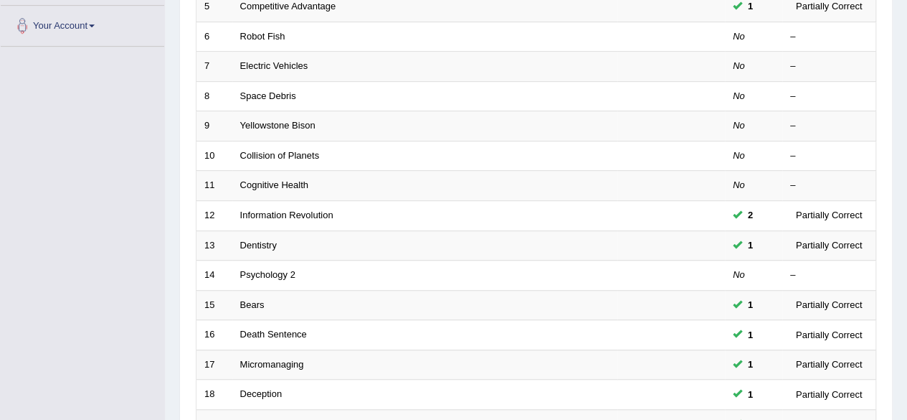
scroll to position [523, 0]
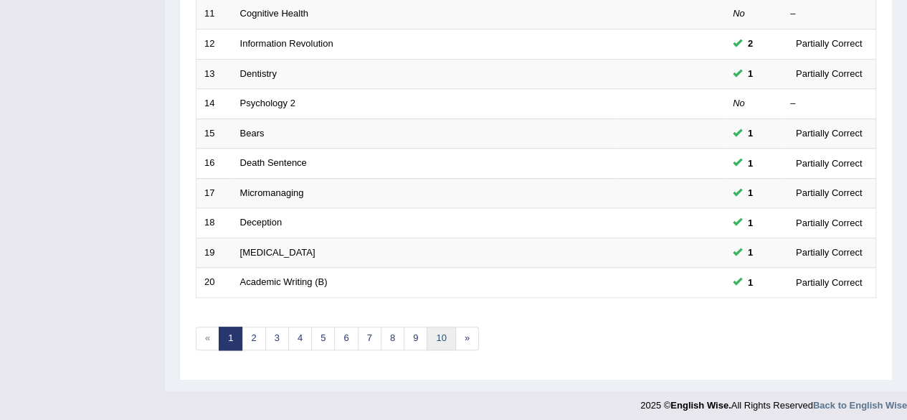
click at [440, 334] on link "10" at bounding box center [441, 338] width 29 height 24
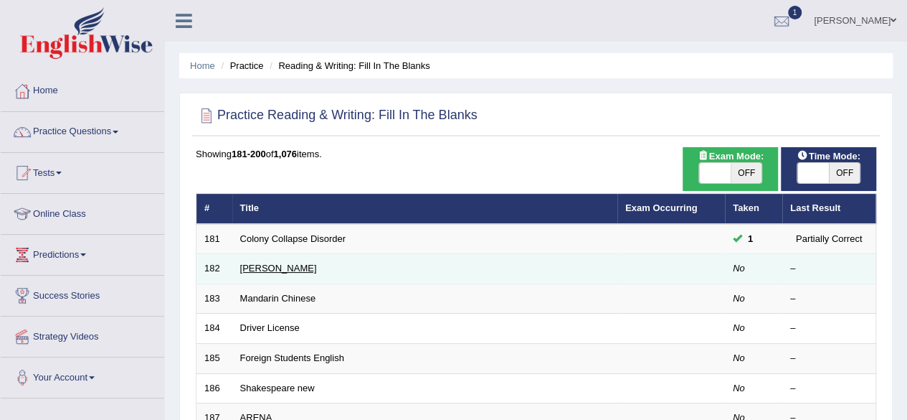
click at [277, 266] on link "[PERSON_NAME]" at bounding box center [278, 268] width 77 height 11
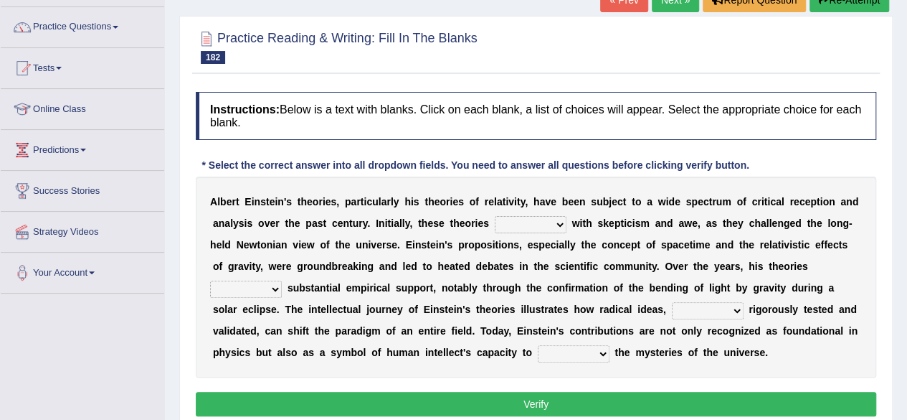
scroll to position [104, 0]
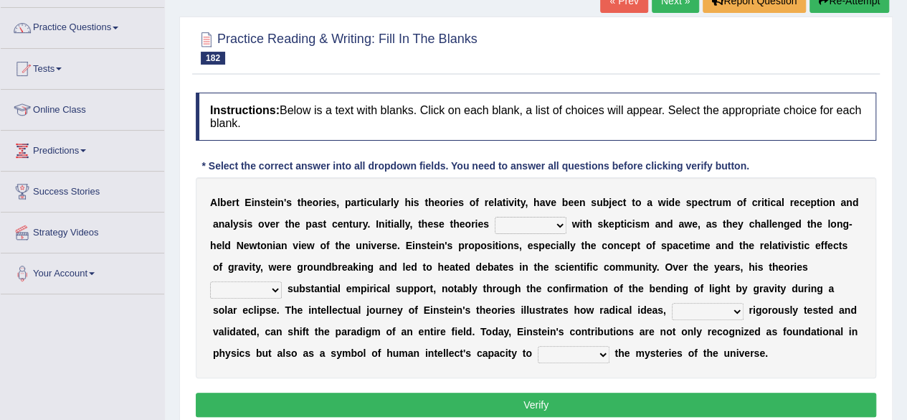
click at [504, 227] on select "have met are met were met met" at bounding box center [531, 225] width 72 height 17
select select "have met"
click at [495, 217] on select "have met are met were met met" at bounding box center [531, 225] width 72 height 17
click at [240, 287] on select "revised surpassed gained occupied" at bounding box center [246, 289] width 72 height 17
select select "surpassed"
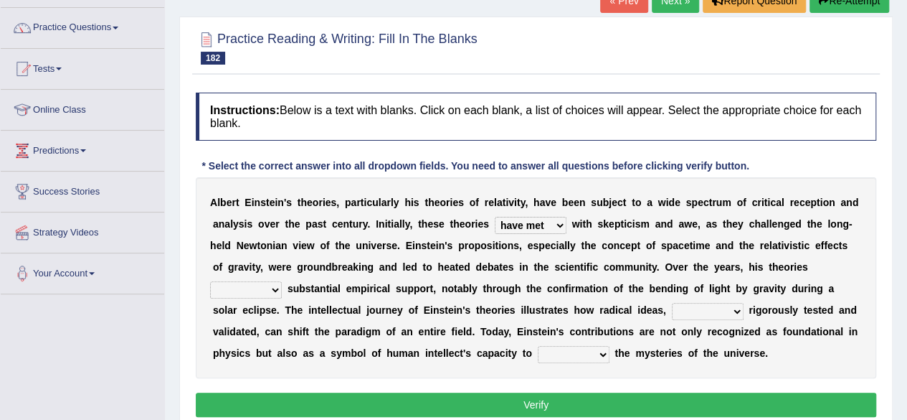
click at [210, 281] on select "revised surpassed gained occupied" at bounding box center [246, 289] width 72 height 17
click at [720, 312] on select "whether once where yet" at bounding box center [708, 311] width 72 height 17
select select "whether"
click at [672, 303] on select "whether once where yet" at bounding box center [708, 311] width 72 height 17
click at [599, 354] on select "rewrite liberate unravel trust" at bounding box center [574, 354] width 72 height 17
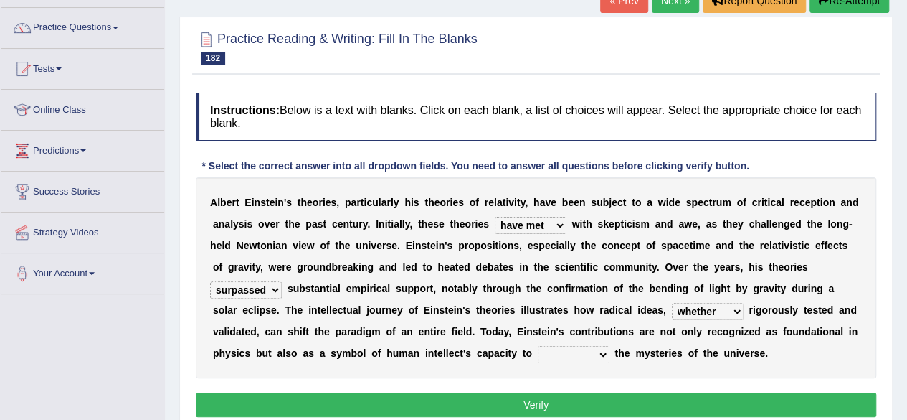
select select "unravel"
click at [538, 346] on select "rewrite liberate unravel trust" at bounding box center [574, 354] width 72 height 17
click at [558, 401] on button "Verify" at bounding box center [536, 404] width 681 height 24
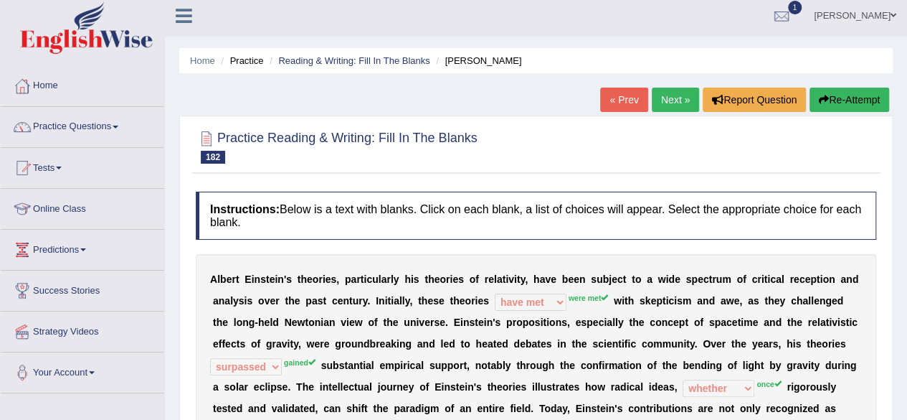
scroll to position [8, 0]
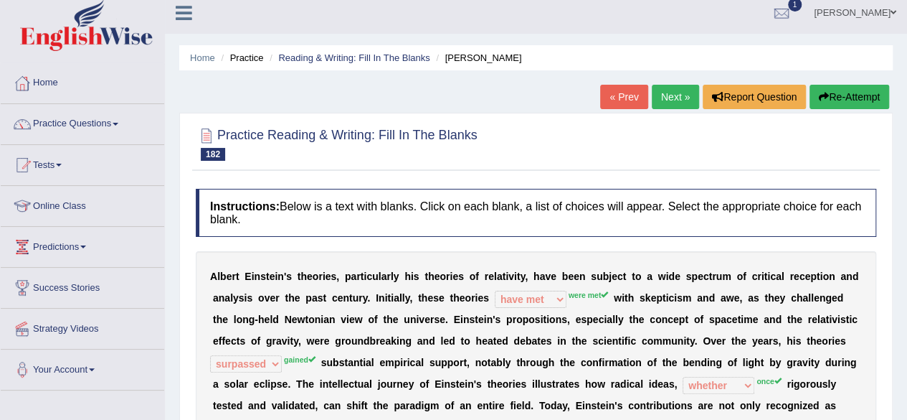
click at [671, 94] on link "Next »" at bounding box center [675, 97] width 47 height 24
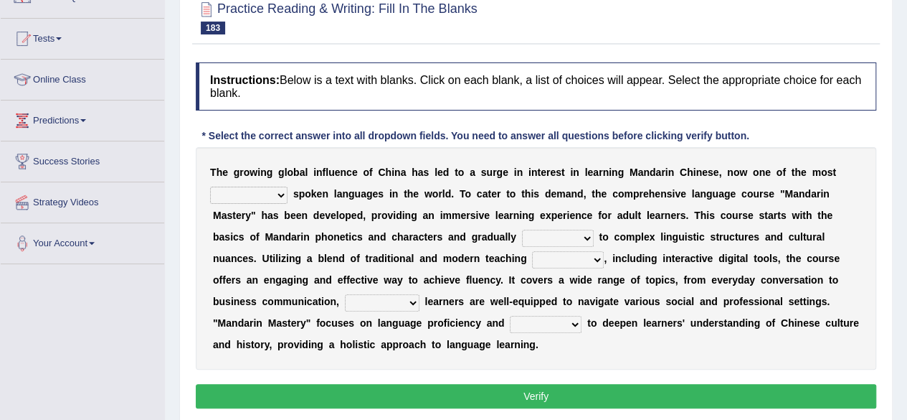
scroll to position [131, 0]
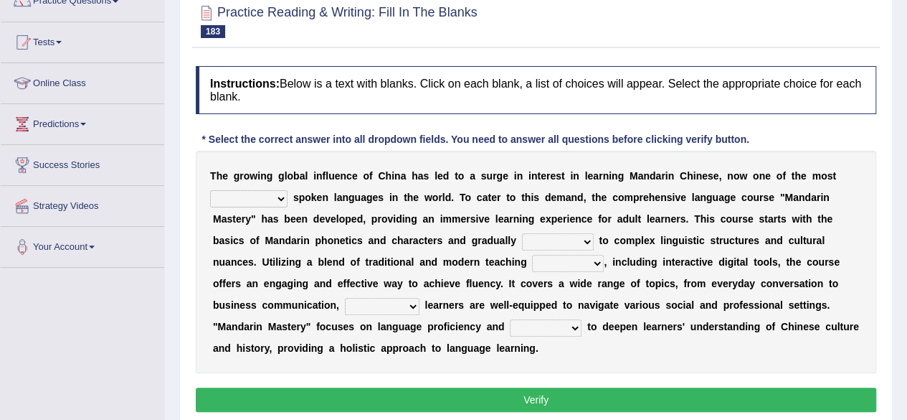
click at [281, 194] on select "traditionally faintly widely extremely" at bounding box center [248, 198] width 77 height 17
select select "widely"
click at [210, 190] on select "traditionally faintly widely extremely" at bounding box center [248, 198] width 77 height 17
click at [278, 192] on select "traditionally faintly widely extremely" at bounding box center [248, 198] width 77 height 17
click at [210, 190] on select "traditionally faintly widely extremely" at bounding box center [248, 198] width 77 height 17
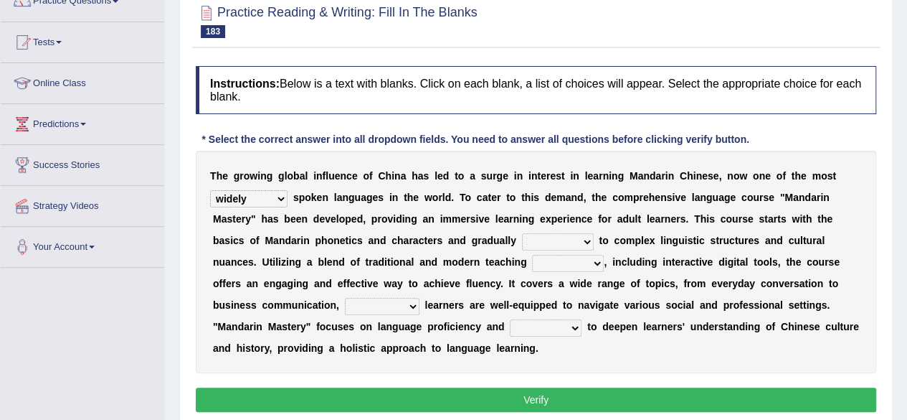
click at [539, 240] on select "views advances flows drifts" at bounding box center [558, 241] width 72 height 17
select select "advances"
click at [522, 233] on select "views advances flows drifts" at bounding box center [558, 241] width 72 height 17
click at [549, 265] on select "methods sectors journals reactions" at bounding box center [568, 263] width 72 height 17
click at [532, 255] on select "methods sectors journals reactions" at bounding box center [568, 263] width 72 height 17
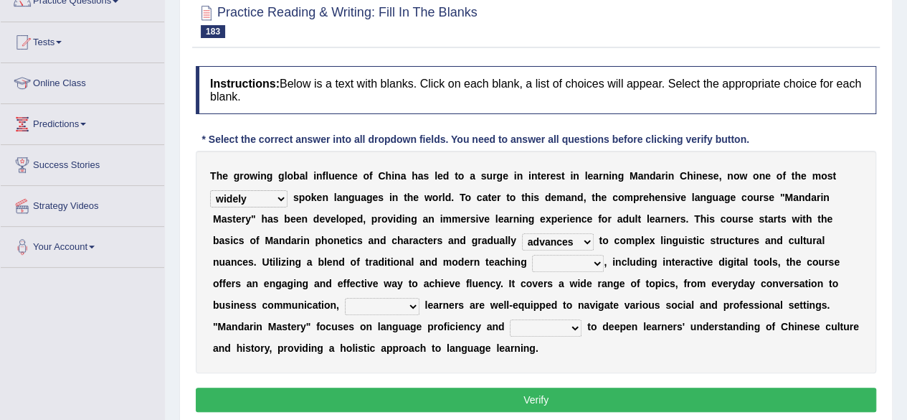
click at [587, 262] on select "methods sectors journals reactions" at bounding box center [568, 263] width 72 height 17
select select "methods"
click at [532, 255] on select "methods sectors journals reactions" at bounding box center [568, 263] width 72 height 17
click at [377, 301] on select "ensuring achieving mentioning deciding" at bounding box center [382, 306] width 75 height 17
select select "ensuring"
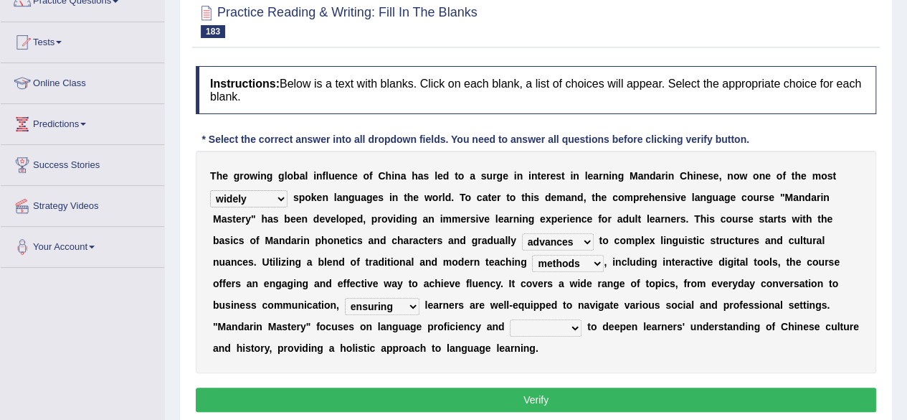
click at [345, 298] on select "ensuring achieving mentioning deciding" at bounding box center [382, 306] width 75 height 17
click at [519, 326] on select "discusses aims seals causes" at bounding box center [546, 327] width 72 height 17
select select "aims"
click at [510, 319] on select "discusses aims seals causes" at bounding box center [546, 327] width 72 height 17
click at [541, 387] on button "Verify" at bounding box center [536, 399] width 681 height 24
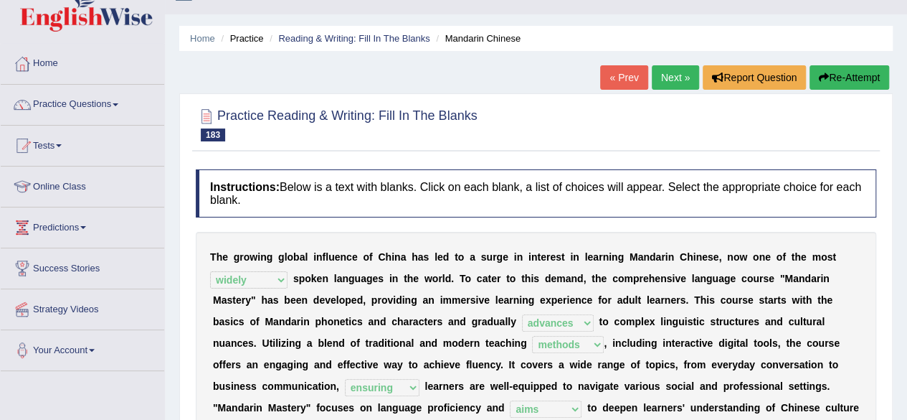
scroll to position [30, 0]
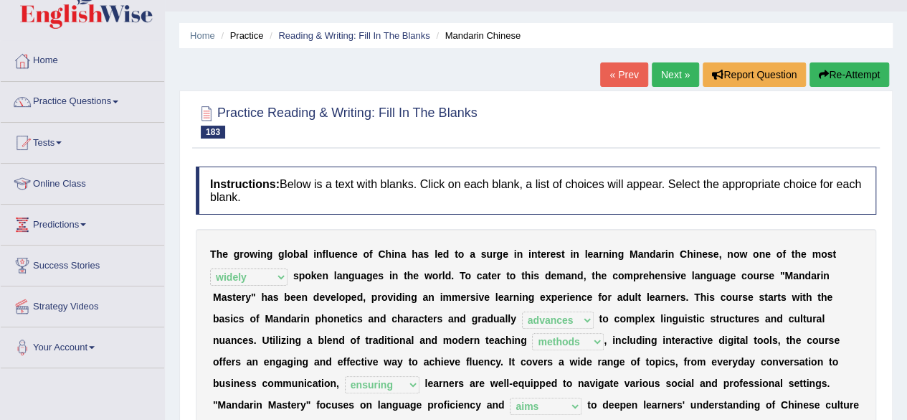
click at [671, 65] on link "Next »" at bounding box center [675, 74] width 47 height 24
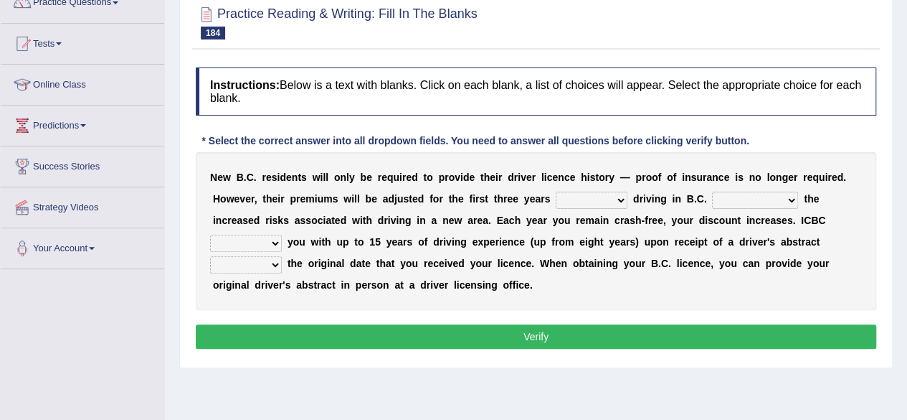
scroll to position [123, 0]
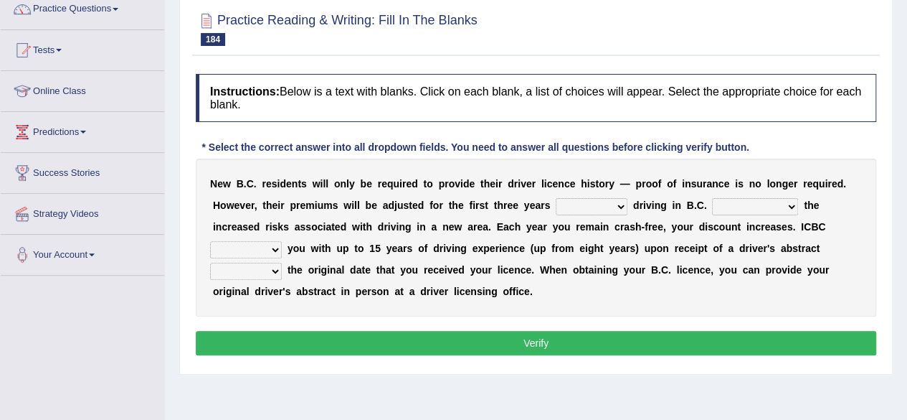
click at [567, 203] on select "within among against of" at bounding box center [592, 206] width 72 height 17
click at [556, 198] on select "within among against of" at bounding box center [592, 206] width 72 height 17
click at [595, 199] on select "within among against of" at bounding box center [592, 206] width 72 height 17
select select "of"
click at [556, 198] on select "within among against of" at bounding box center [592, 206] width 72 height 17
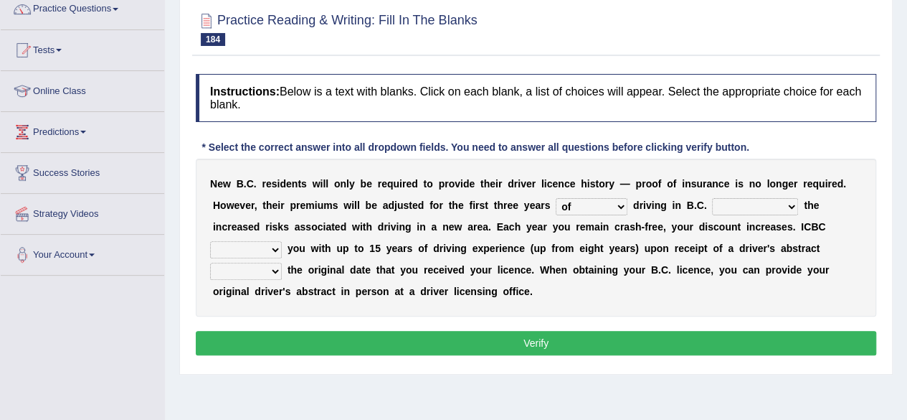
click at [743, 204] on select "depending on as for due to thanks to" at bounding box center [755, 206] width 86 height 17
select select "depending on"
click at [712, 198] on select "depending on as for due to thanks to" at bounding box center [755, 206] width 86 height 17
click at [259, 247] on select "credited crediting credit will credit" at bounding box center [246, 249] width 72 height 17
select select "will credit"
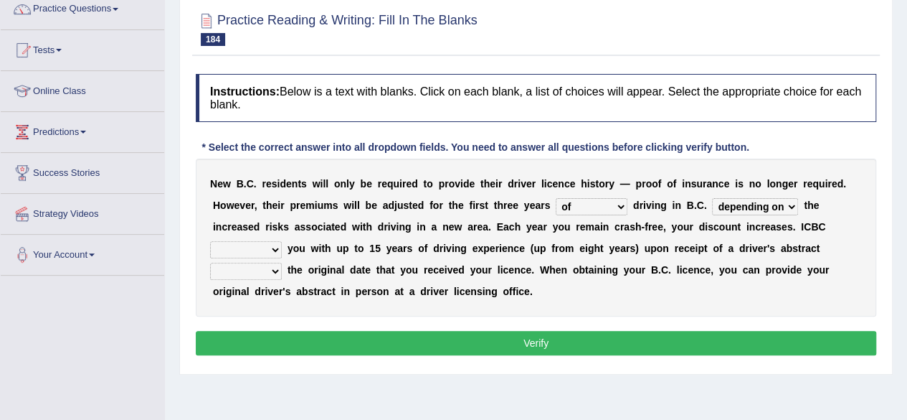
click at [210, 241] on select "credited crediting credit will credit" at bounding box center [246, 249] width 72 height 17
click at [261, 270] on select "showing show shows shown" at bounding box center [246, 271] width 72 height 17
select select "shows"
click at [210, 263] on select "showing show shows shown" at bounding box center [246, 271] width 72 height 17
click at [344, 340] on button "Verify" at bounding box center [536, 343] width 681 height 24
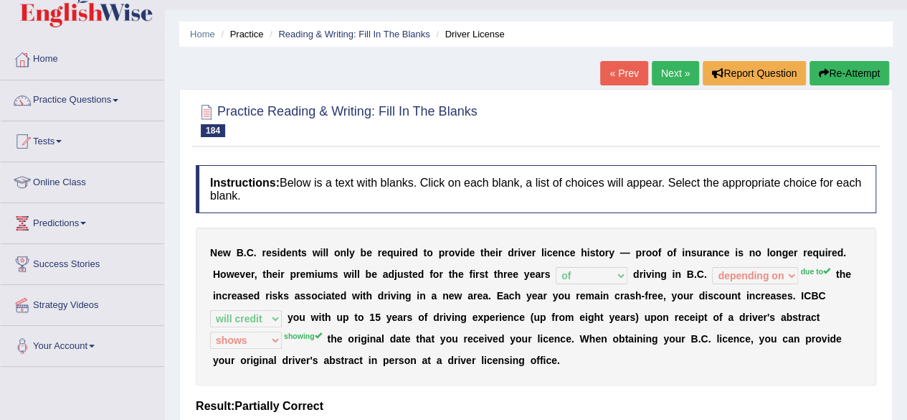
scroll to position [17, 0]
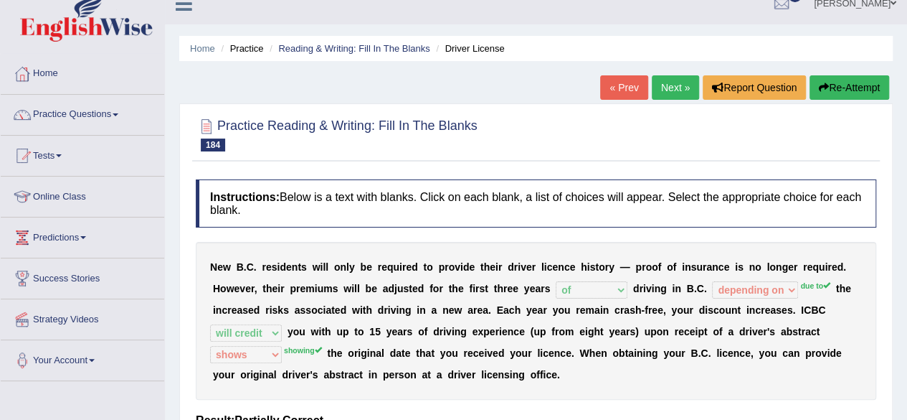
click at [662, 91] on link "Next »" at bounding box center [675, 87] width 47 height 24
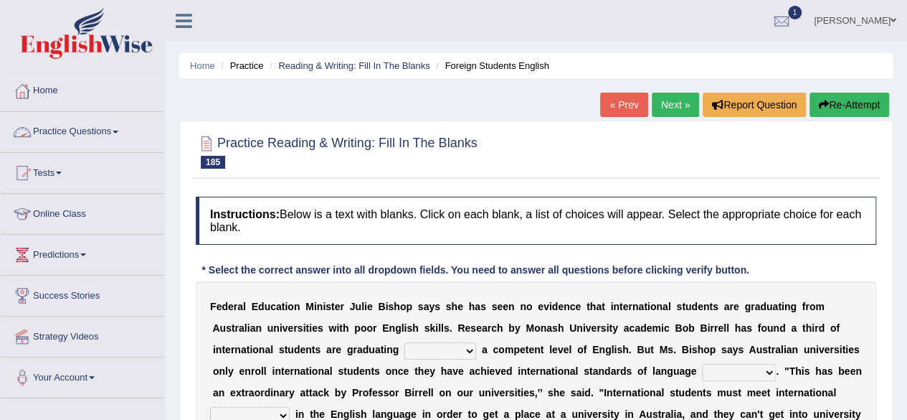
click at [82, 128] on link "Practice Questions" at bounding box center [83, 130] width 164 height 36
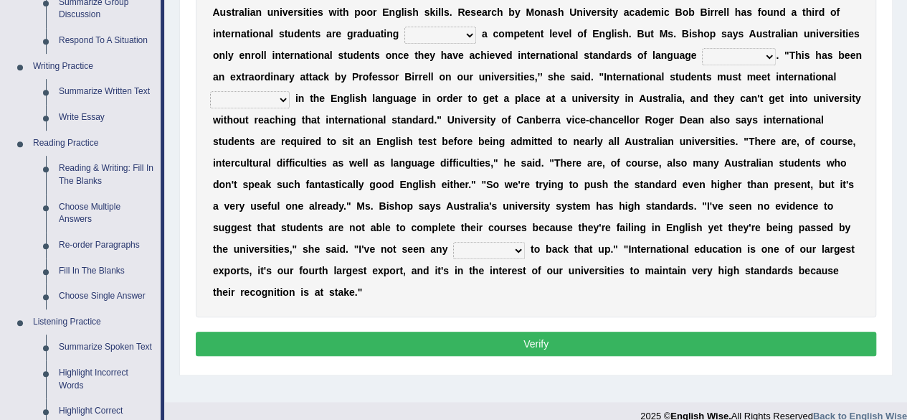
scroll to position [327, 0]
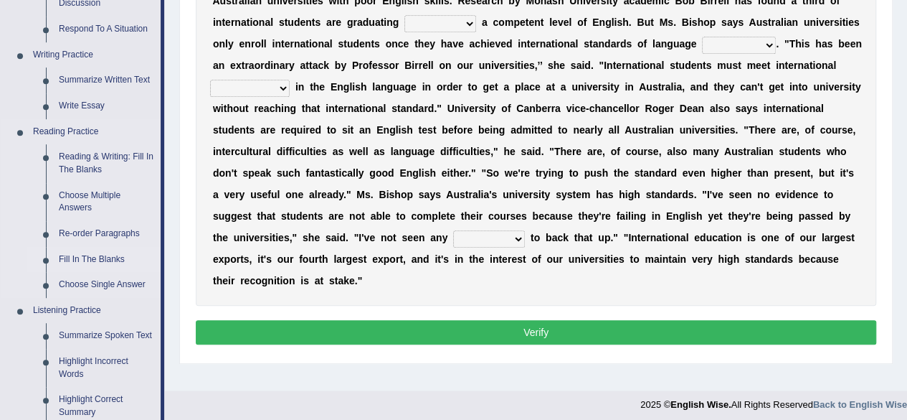
click at [92, 257] on link "Fill In The Blanks" at bounding box center [106, 260] width 108 height 26
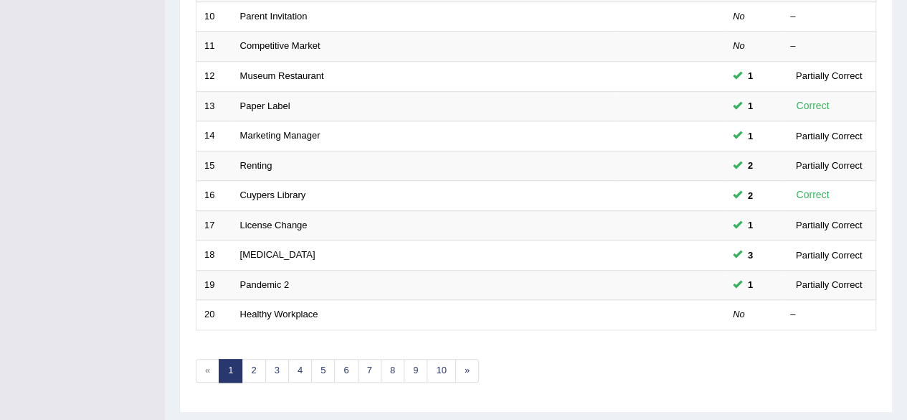
scroll to position [523, 0]
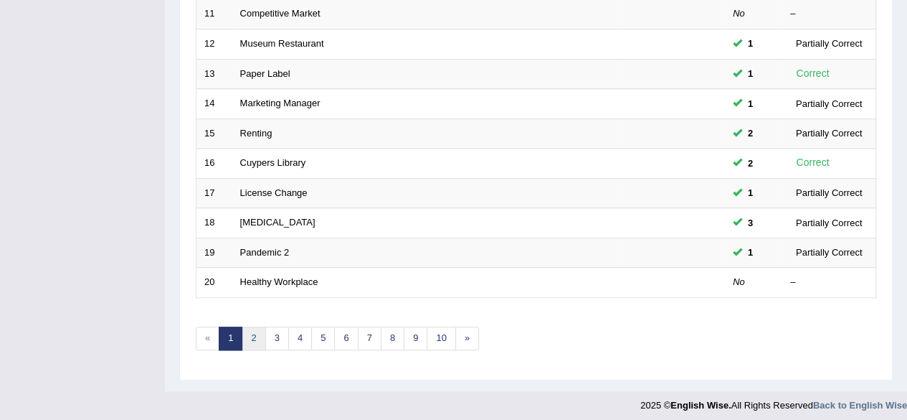
click at [254, 326] on link "2" at bounding box center [254, 338] width 24 height 24
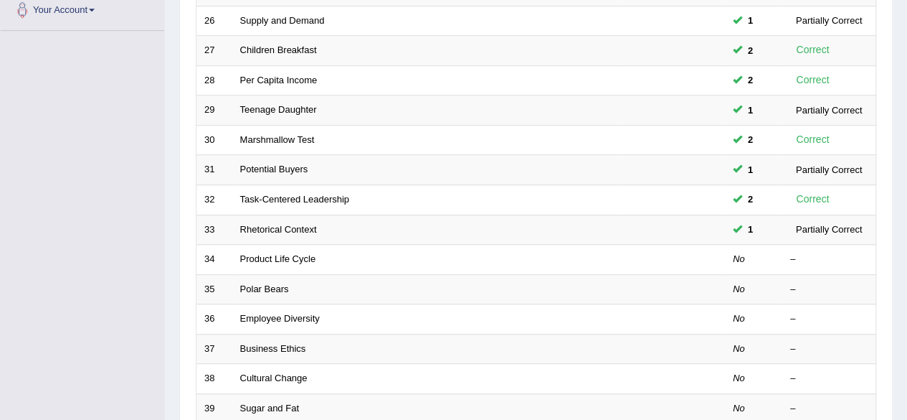
scroll to position [523, 0]
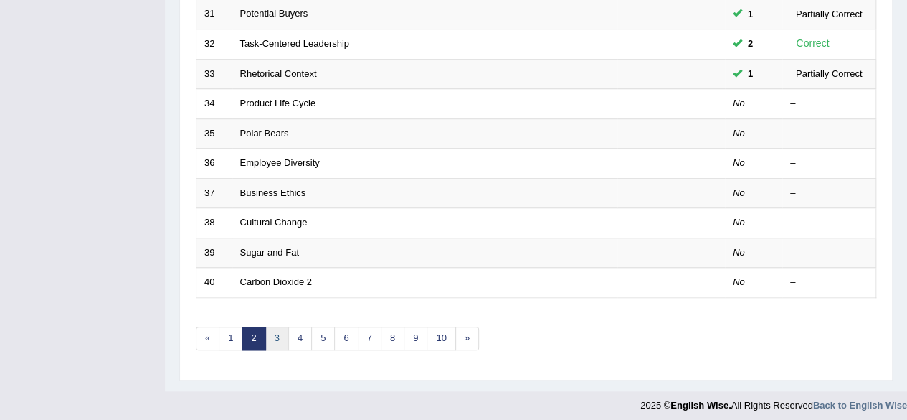
click at [273, 333] on link "3" at bounding box center [277, 338] width 24 height 24
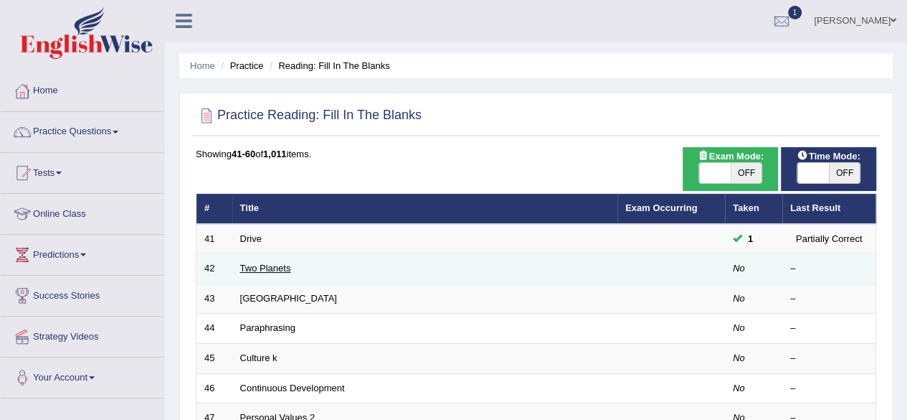
click at [268, 266] on link "Two Planets" at bounding box center [265, 268] width 51 height 11
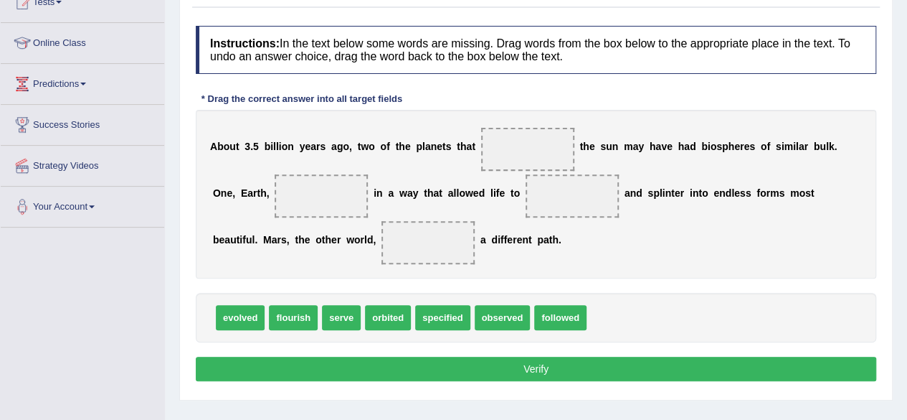
scroll to position [155, 0]
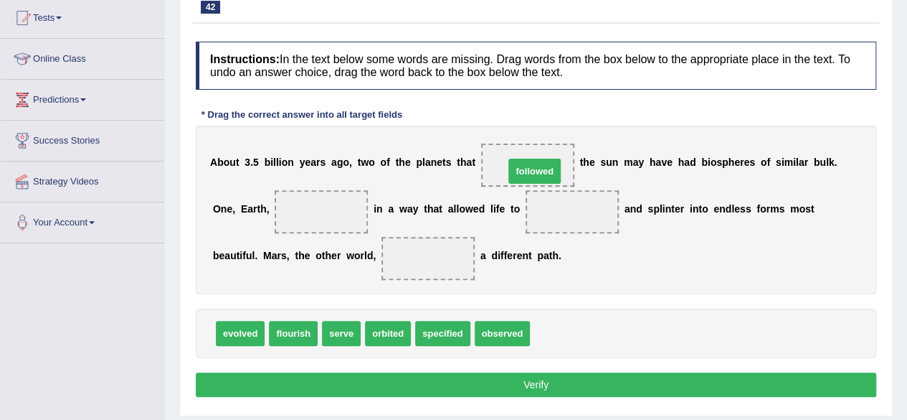
drag, startPoint x: 572, startPoint y: 335, endPoint x: 547, endPoint y: 171, distance: 165.6
drag, startPoint x: 399, startPoint y: 326, endPoint x: 409, endPoint y: 334, distance: 12.8
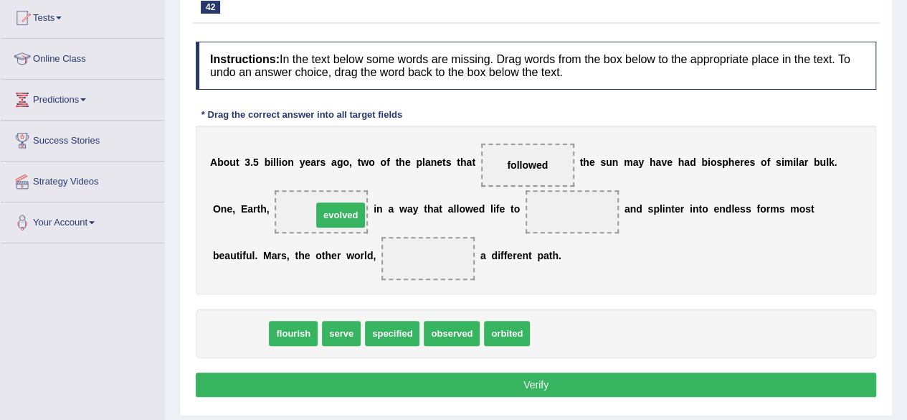
drag, startPoint x: 244, startPoint y: 329, endPoint x: 344, endPoint y: 210, distance: 155.2
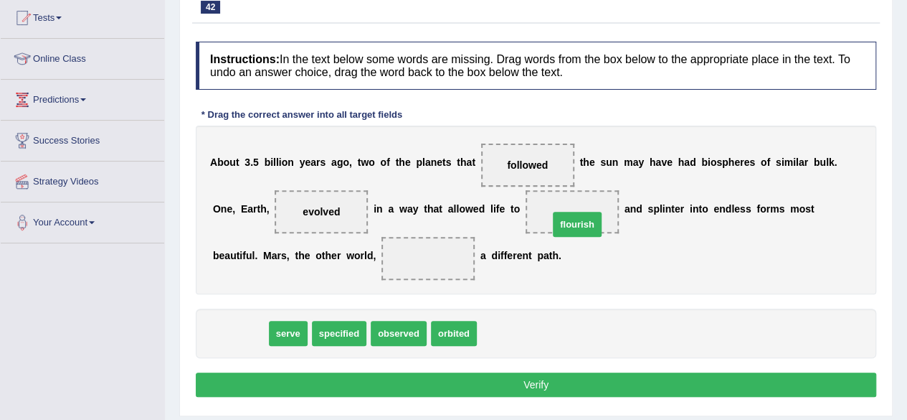
drag, startPoint x: 240, startPoint y: 332, endPoint x: 577, endPoint y: 218, distance: 355.9
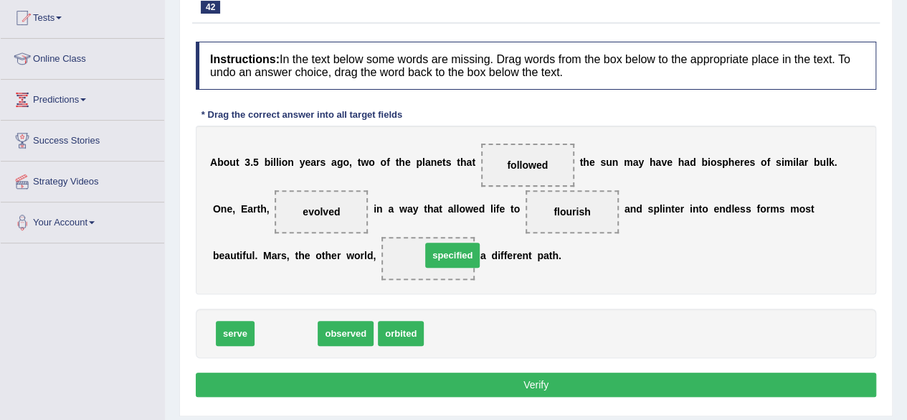
drag, startPoint x: 285, startPoint y: 326, endPoint x: 452, endPoint y: 246, distance: 184.8
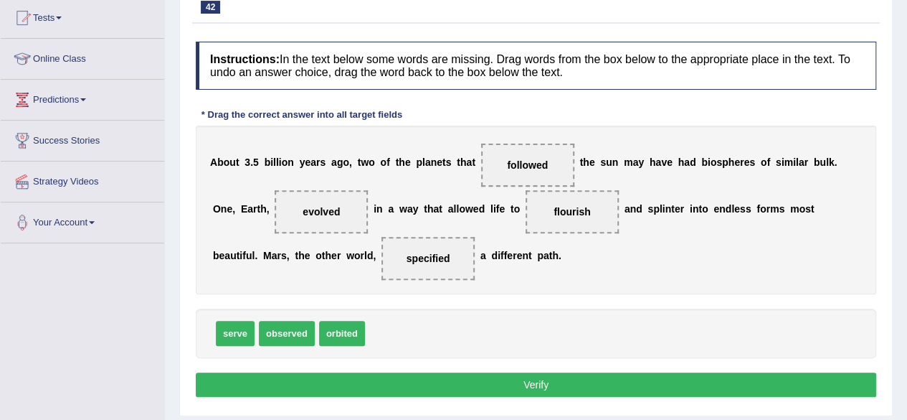
click at [491, 375] on button "Verify" at bounding box center [536, 384] width 681 height 24
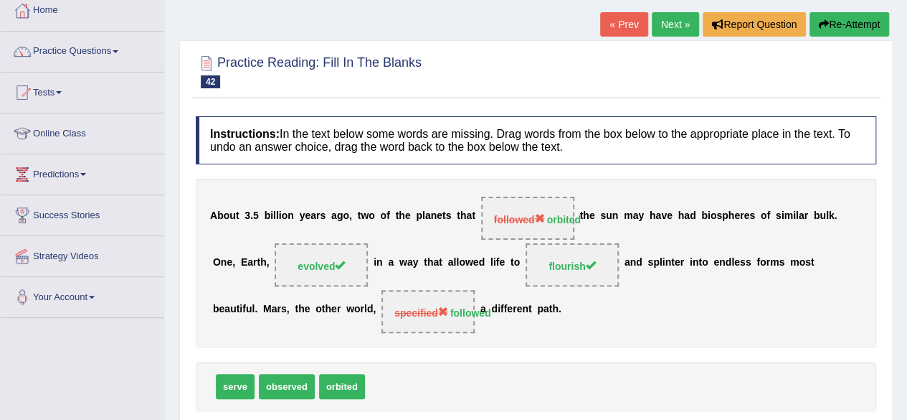
scroll to position [82, 0]
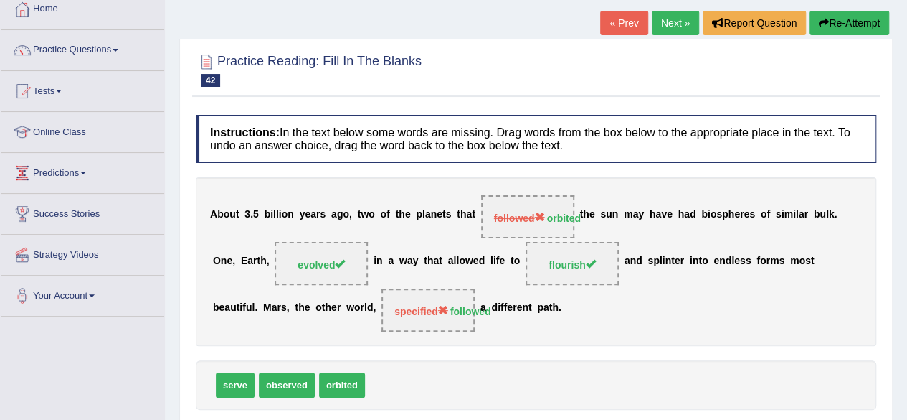
click at [681, 25] on link "Next »" at bounding box center [675, 23] width 47 height 24
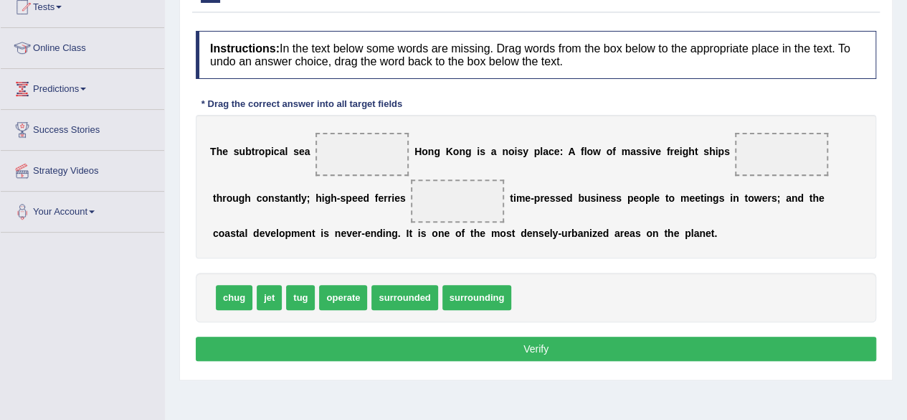
drag, startPoint x: 0, startPoint y: 0, endPoint x: 914, endPoint y: 245, distance: 946.1
click at [907, 245] on html "Toggle navigation Home Practice Questions Speaking Practice Read Aloud Repeat S…" at bounding box center [453, 44] width 907 height 420
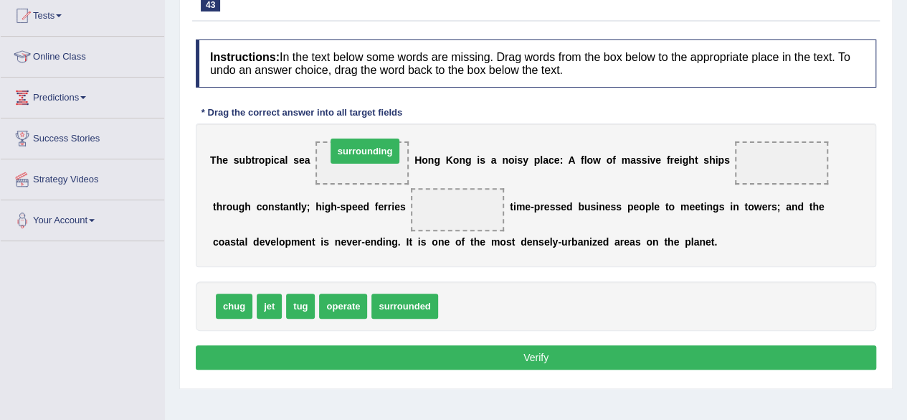
drag, startPoint x: 468, startPoint y: 304, endPoint x: 356, endPoint y: 148, distance: 191.7
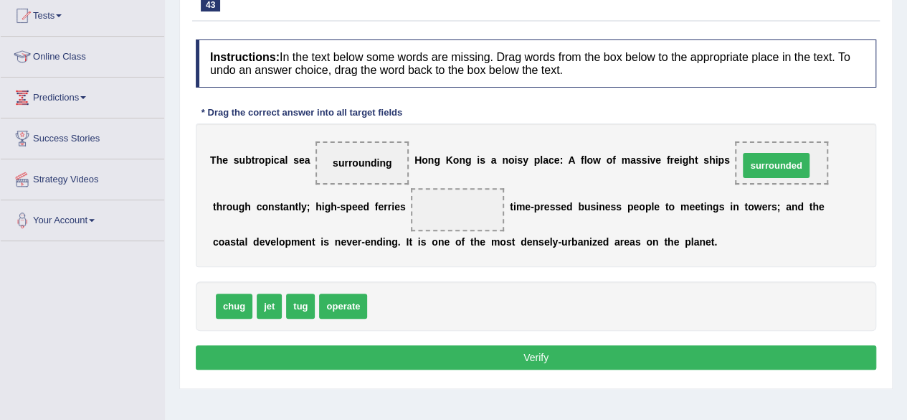
drag, startPoint x: 417, startPoint y: 302, endPoint x: 789, endPoint y: 161, distance: 397.2
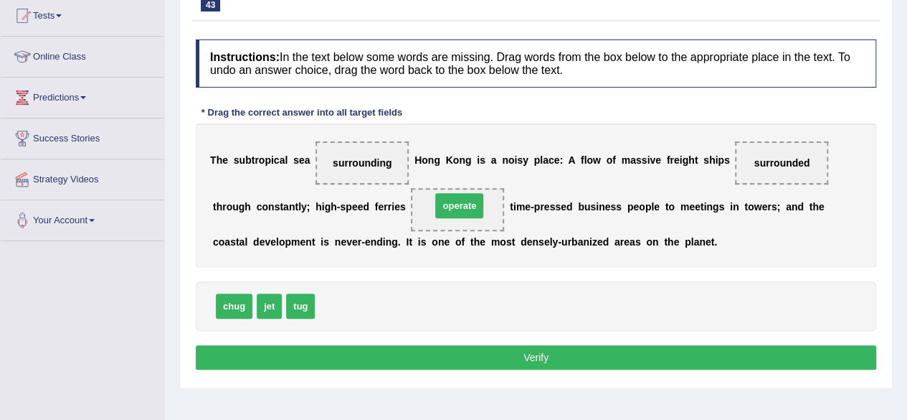
drag, startPoint x: 346, startPoint y: 301, endPoint x: 460, endPoint y: 203, distance: 151.1
click at [456, 352] on button "Verify" at bounding box center [536, 357] width 681 height 24
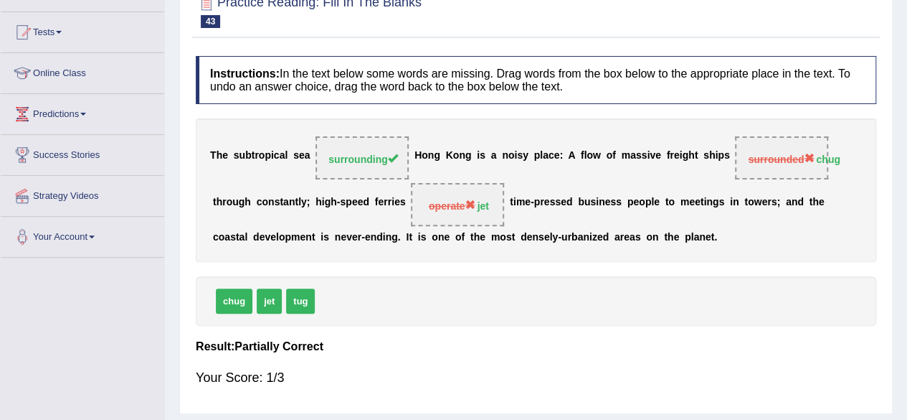
scroll to position [0, 0]
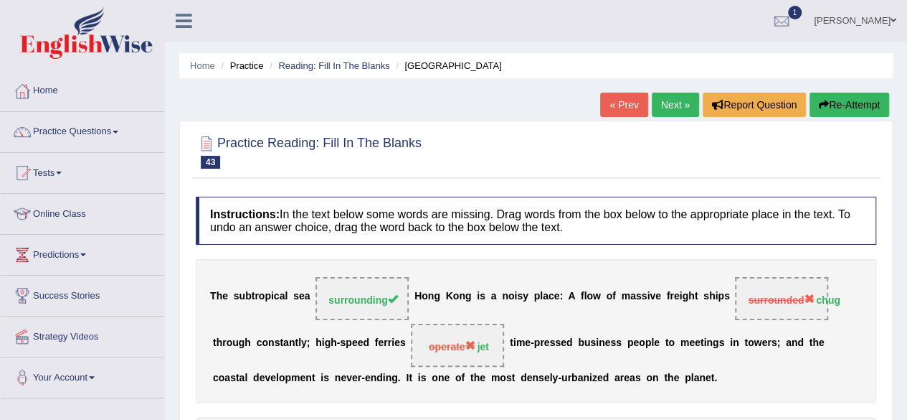
click at [849, 103] on button "Re-Attempt" at bounding box center [850, 105] width 80 height 24
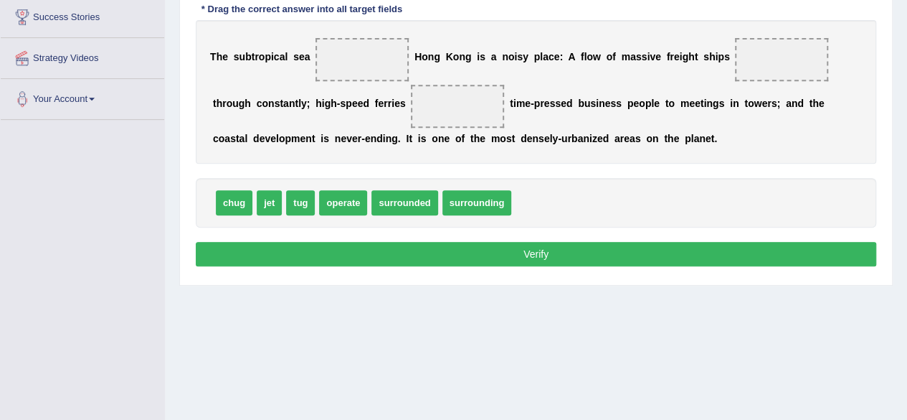
scroll to position [280, 0]
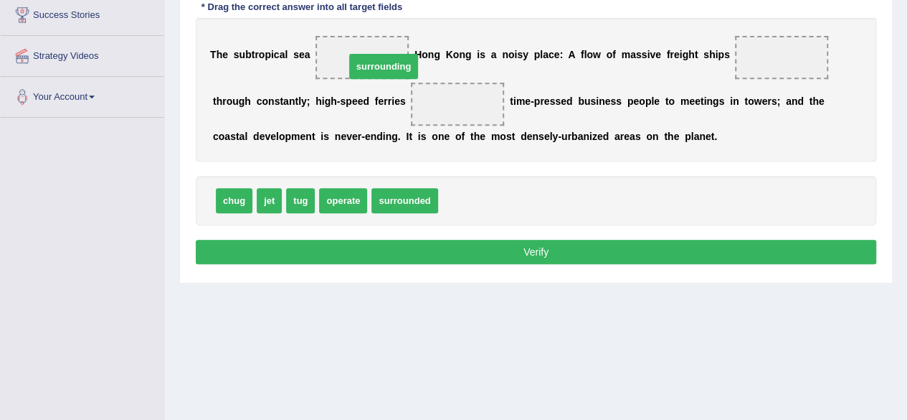
drag, startPoint x: 468, startPoint y: 195, endPoint x: 374, endPoint y: 61, distance: 163.8
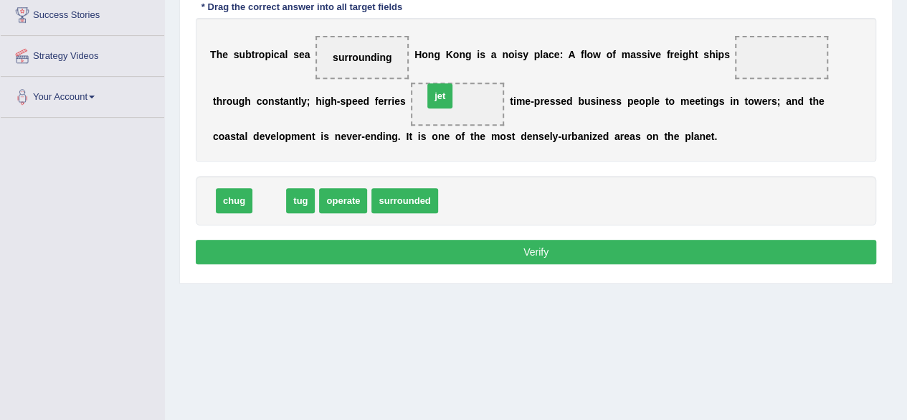
drag, startPoint x: 261, startPoint y: 197, endPoint x: 440, endPoint y: 100, distance: 203.2
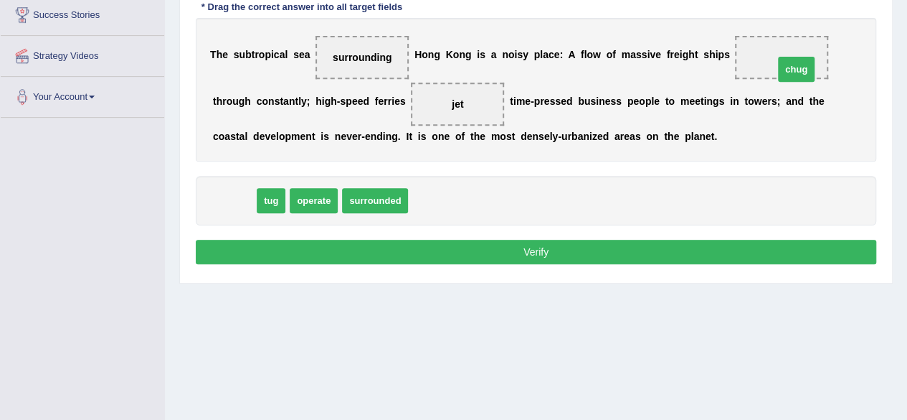
drag, startPoint x: 241, startPoint y: 199, endPoint x: 811, endPoint y: 67, distance: 585.3
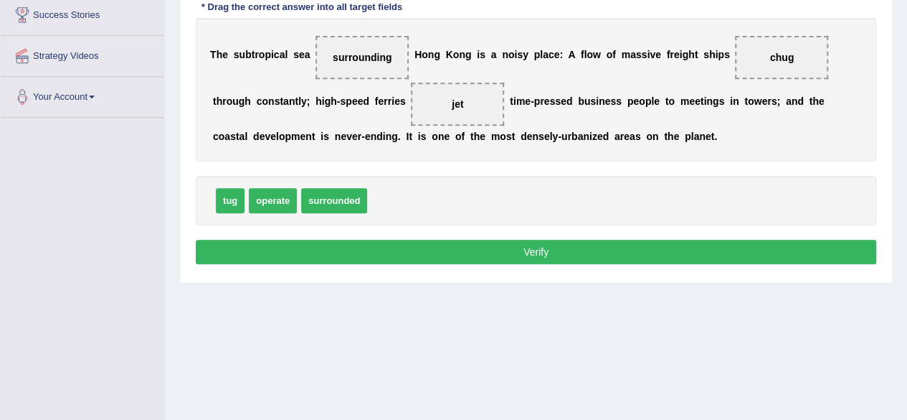
click at [463, 247] on button "Verify" at bounding box center [536, 252] width 681 height 24
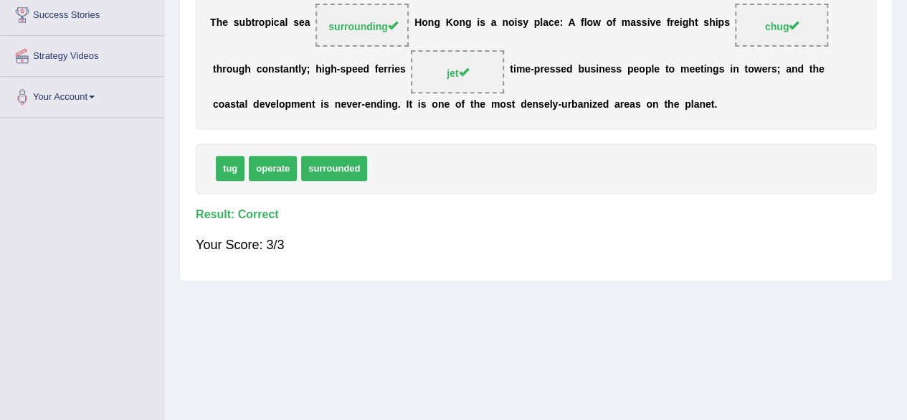
scroll to position [0, 0]
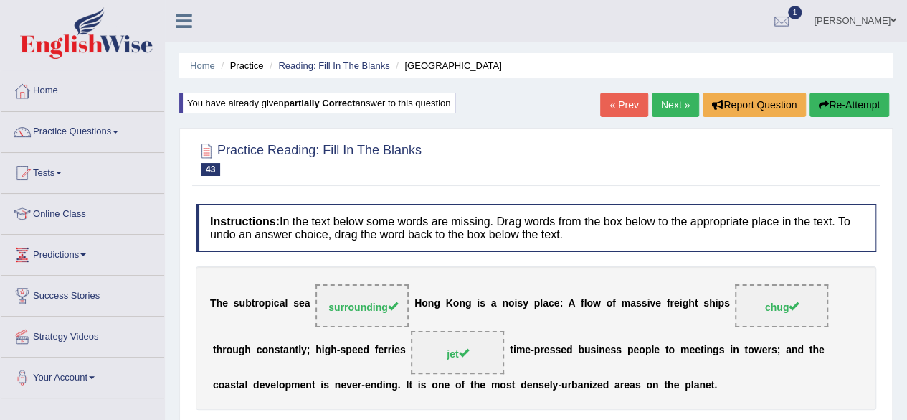
click at [662, 108] on link "Next »" at bounding box center [675, 105] width 47 height 24
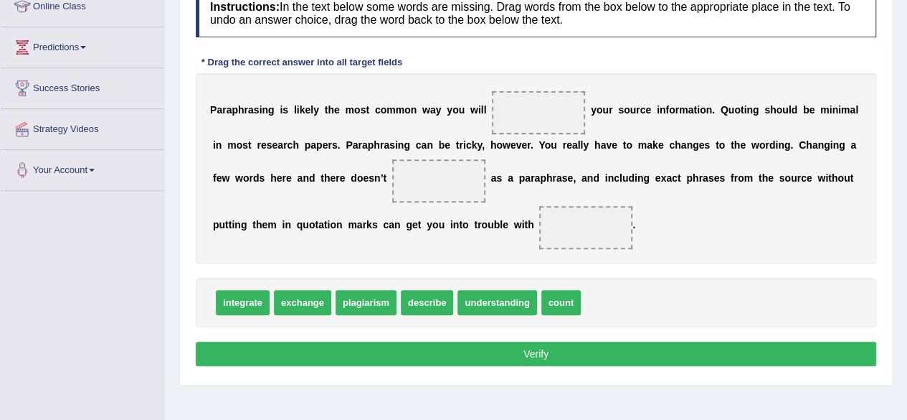
scroll to position [204, 0]
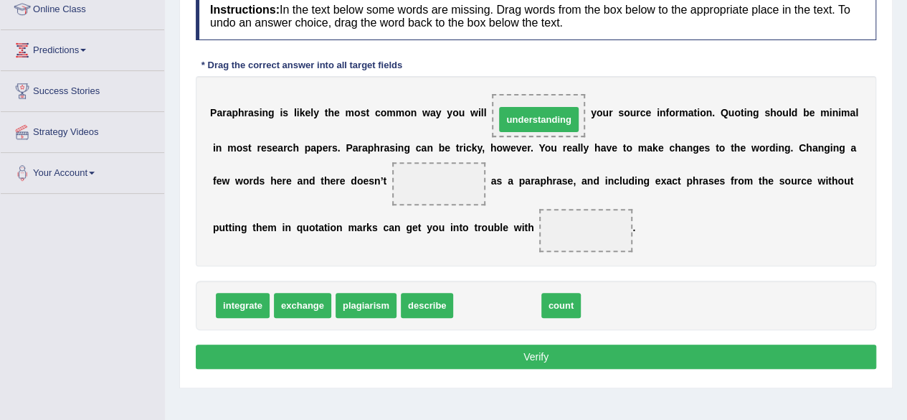
drag, startPoint x: 493, startPoint y: 309, endPoint x: 535, endPoint y: 123, distance: 191.1
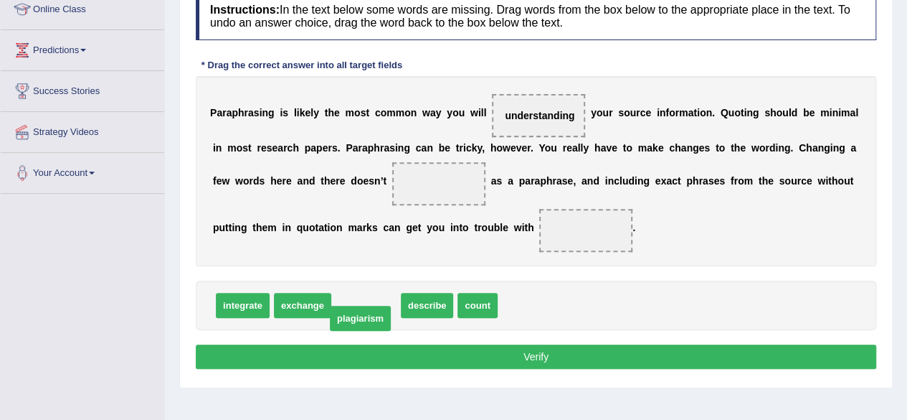
drag, startPoint x: 374, startPoint y: 293, endPoint x: 369, endPoint y: 302, distance: 10.0
click at [369, 302] on span "describe" at bounding box center [362, 305] width 52 height 25
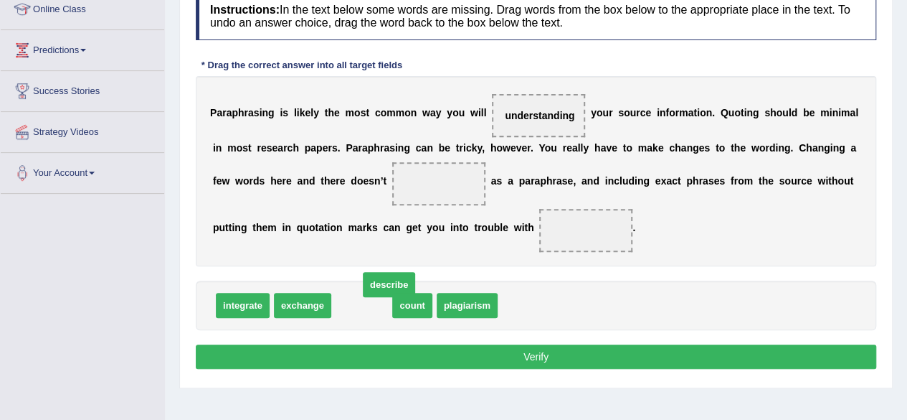
drag, startPoint x: 369, startPoint y: 302, endPoint x: 396, endPoint y: 280, distance: 34.7
click at [422, 293] on span "plagiarism" at bounding box center [409, 305] width 61 height 25
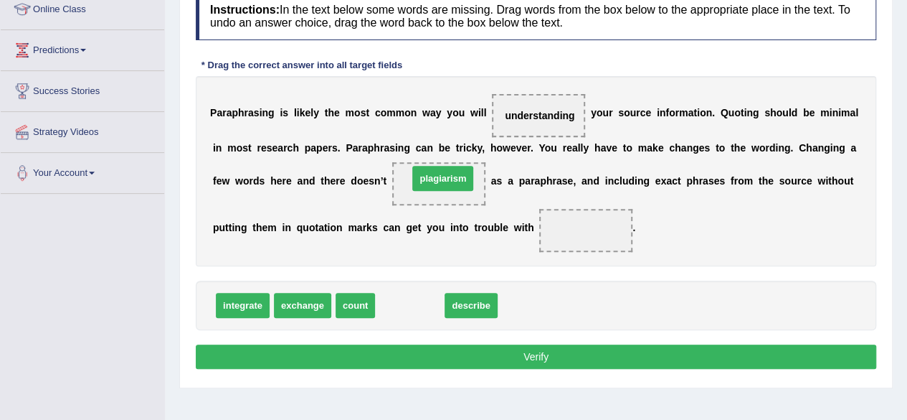
drag, startPoint x: 425, startPoint y: 293, endPoint x: 458, endPoint y: 168, distance: 130.0
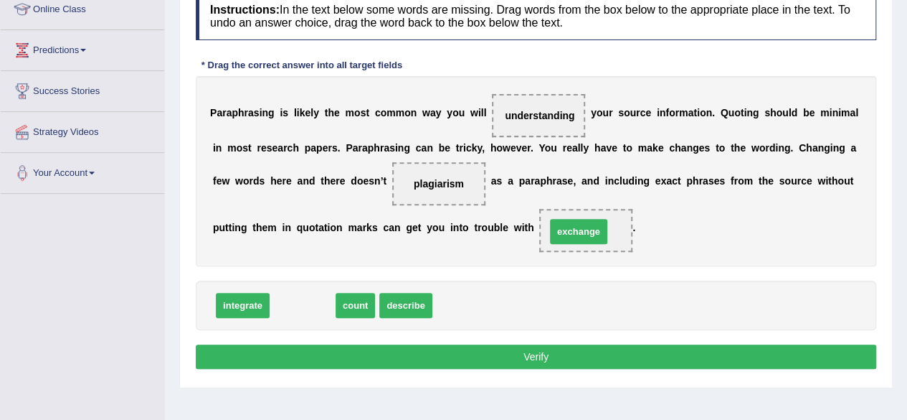
drag, startPoint x: 305, startPoint y: 300, endPoint x: 585, endPoint y: 228, distance: 288.8
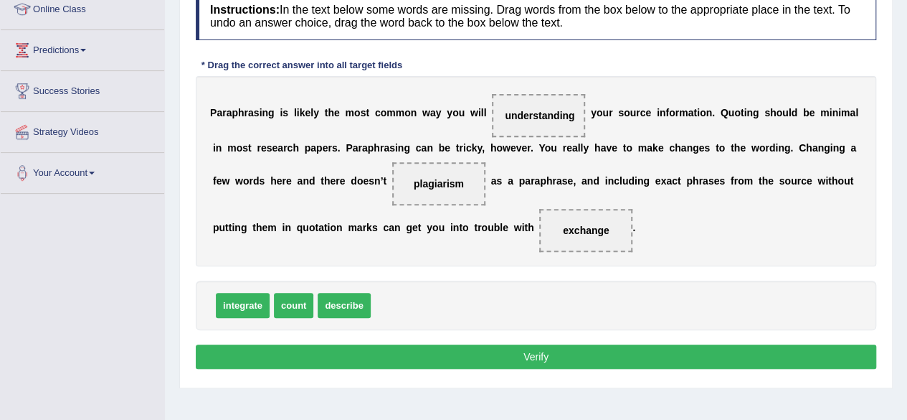
click at [518, 349] on button "Verify" at bounding box center [536, 356] width 681 height 24
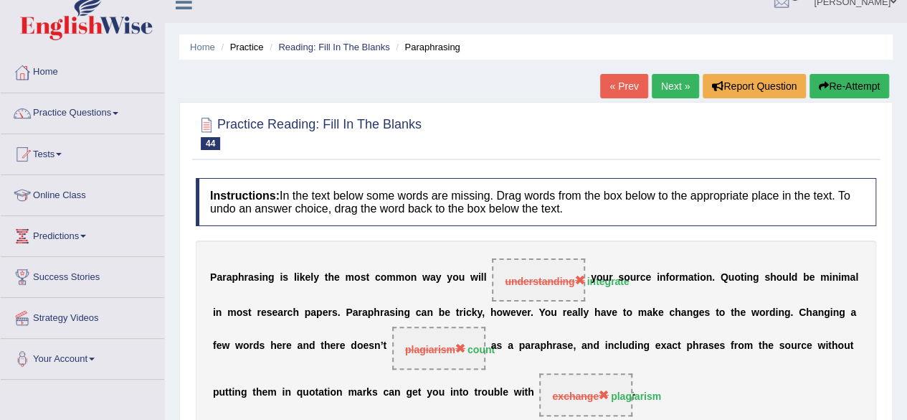
scroll to position [0, 0]
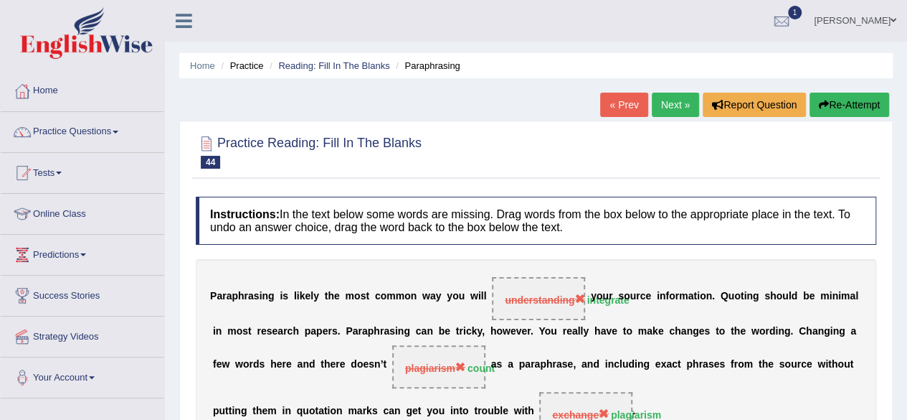
click at [671, 103] on link "Next »" at bounding box center [675, 105] width 47 height 24
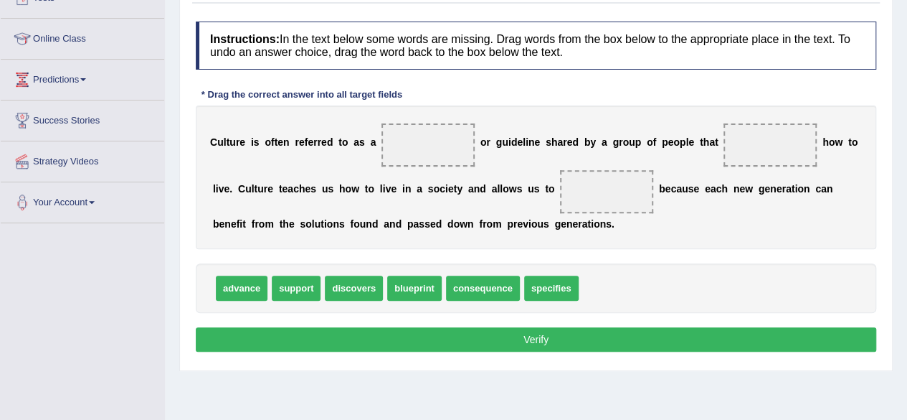
scroll to position [179, 0]
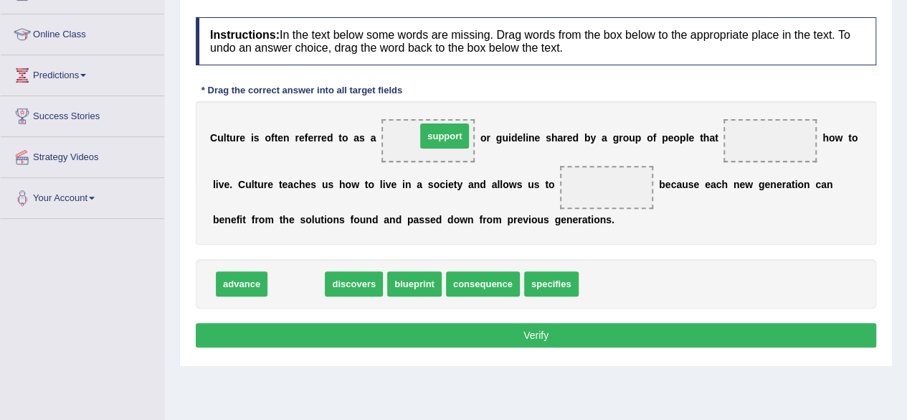
drag, startPoint x: 301, startPoint y: 281, endPoint x: 445, endPoint y: 136, distance: 204.9
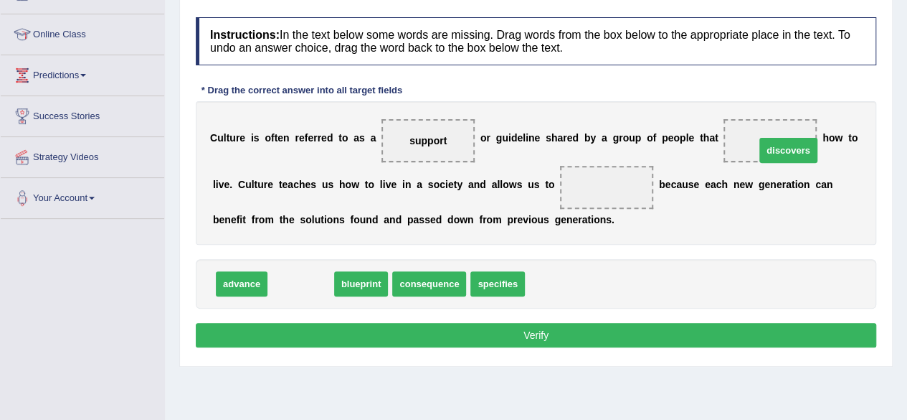
drag, startPoint x: 301, startPoint y: 283, endPoint x: 808, endPoint y: 148, distance: 524.0
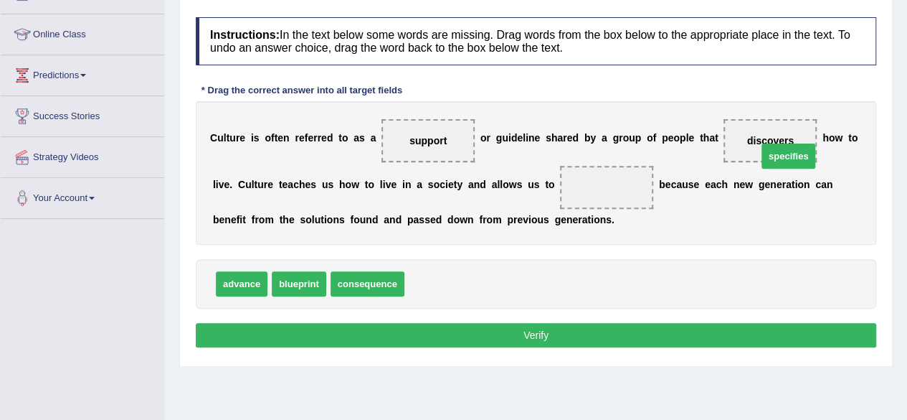
drag, startPoint x: 438, startPoint y: 285, endPoint x: 804, endPoint y: 156, distance: 388.8
drag, startPoint x: 425, startPoint y: 277, endPoint x: 577, endPoint y: 178, distance: 181.4
click at [511, 334] on button "Verify" at bounding box center [536, 335] width 681 height 24
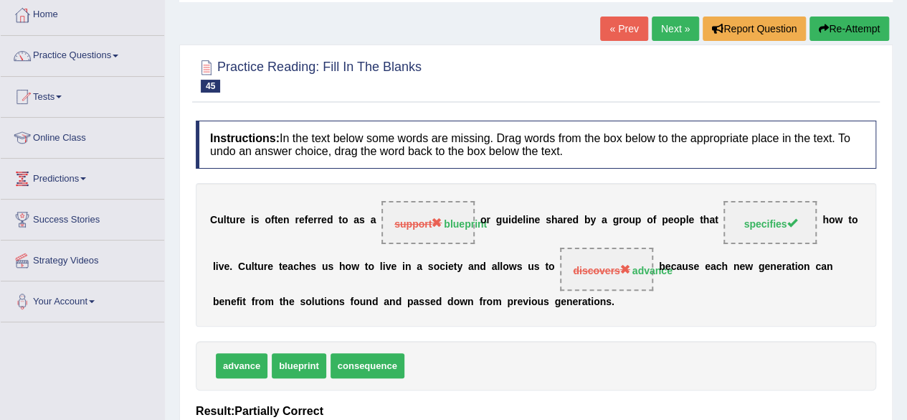
scroll to position [78, 0]
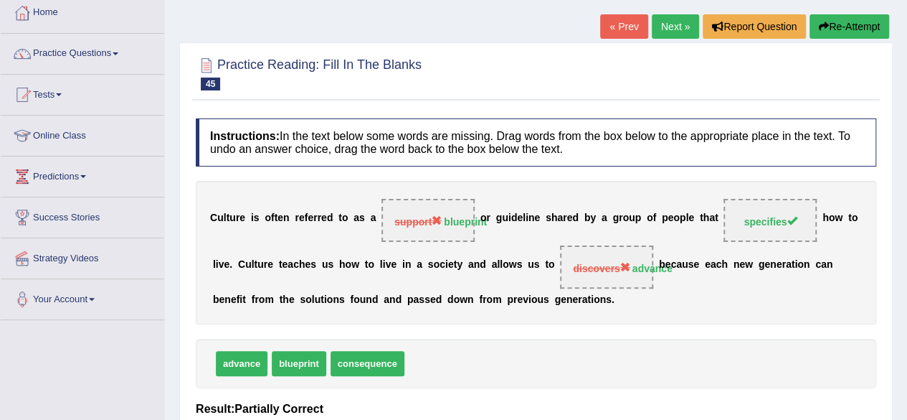
click at [846, 25] on button "Re-Attempt" at bounding box center [850, 26] width 80 height 24
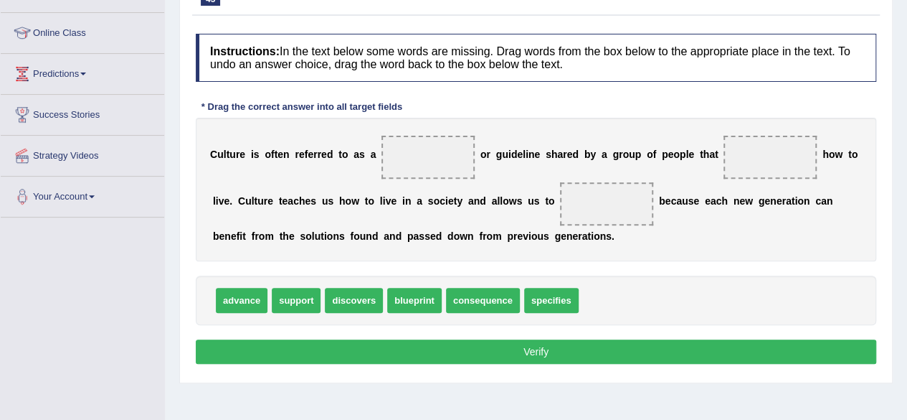
scroll to position [176, 0]
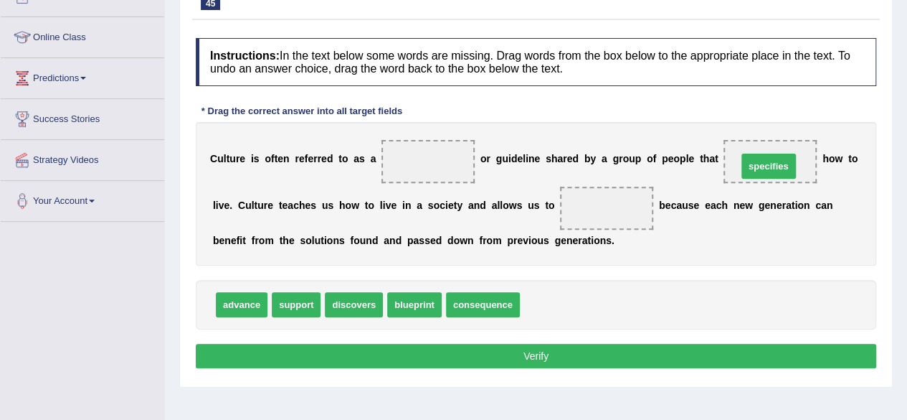
drag, startPoint x: 532, startPoint y: 306, endPoint x: 748, endPoint y: 166, distance: 256.9
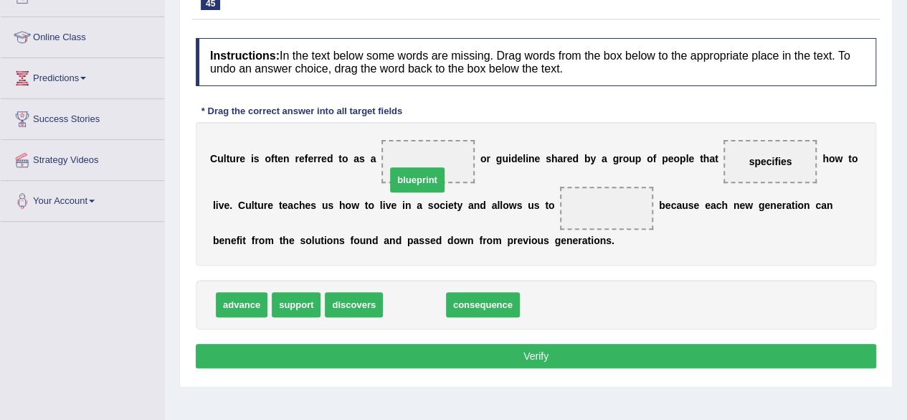
drag, startPoint x: 422, startPoint y: 299, endPoint x: 425, endPoint y: 175, distance: 124.1
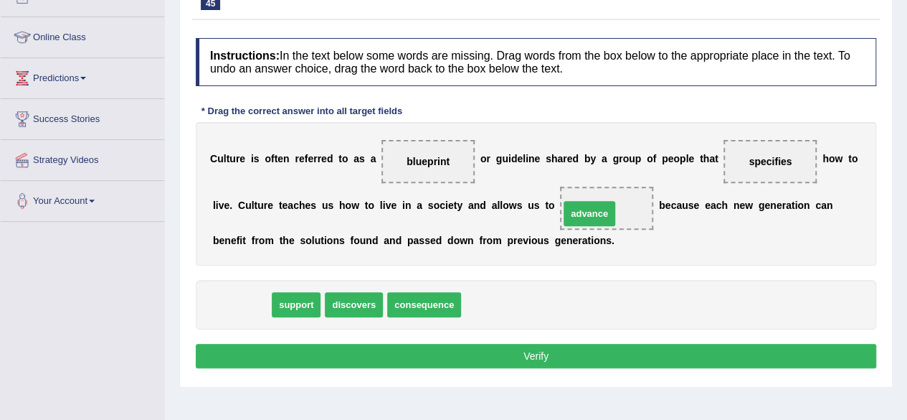
drag, startPoint x: 257, startPoint y: 304, endPoint x: 605, endPoint y: 214, distance: 359.4
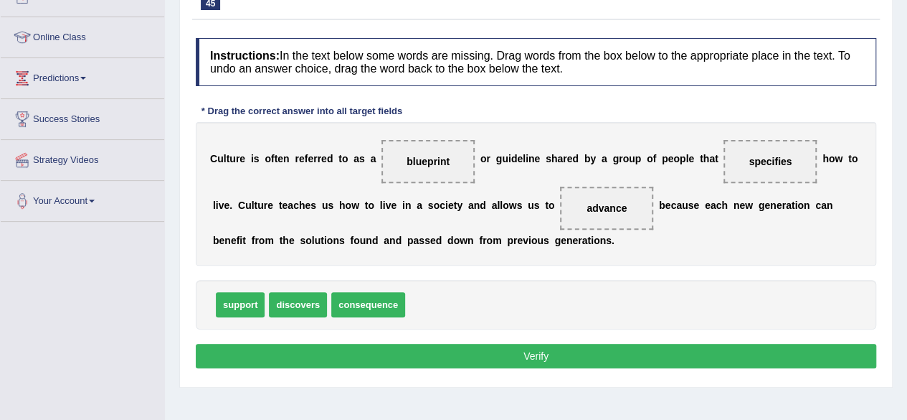
click at [518, 349] on button "Verify" at bounding box center [536, 356] width 681 height 24
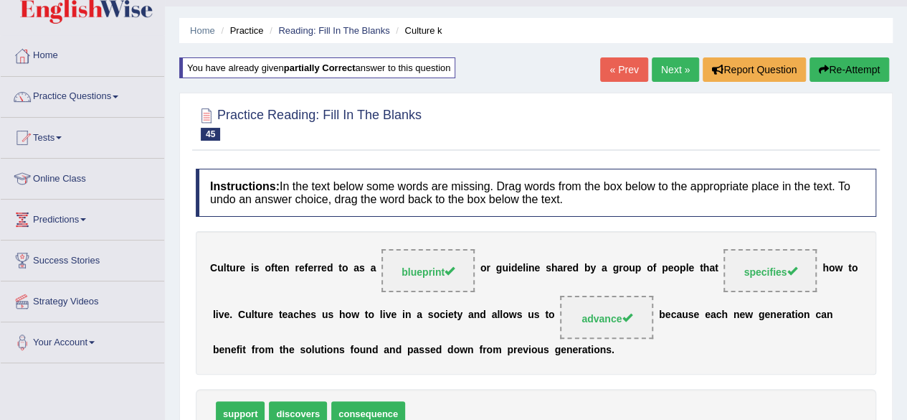
scroll to position [33, 0]
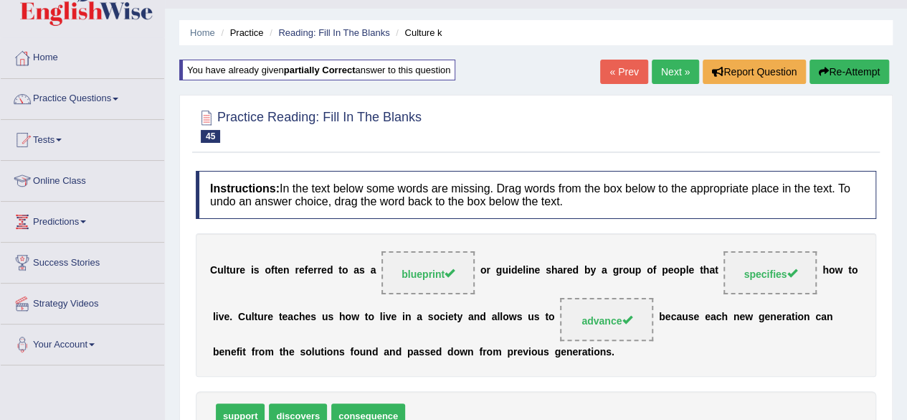
click at [680, 76] on link "Next »" at bounding box center [675, 72] width 47 height 24
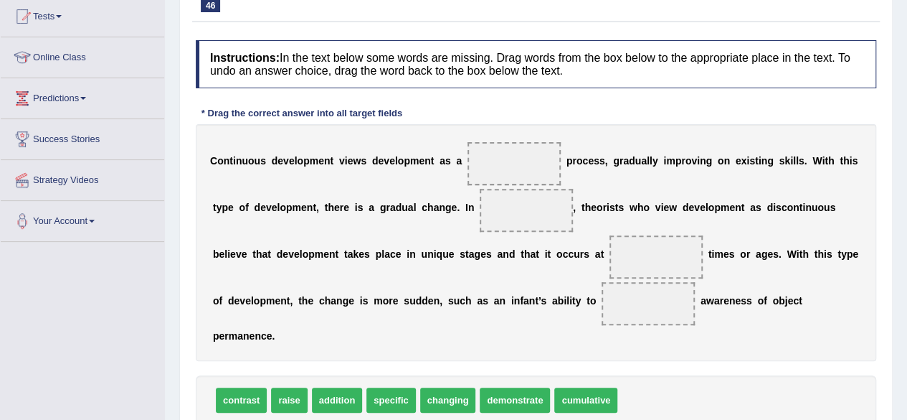
scroll to position [176, 0]
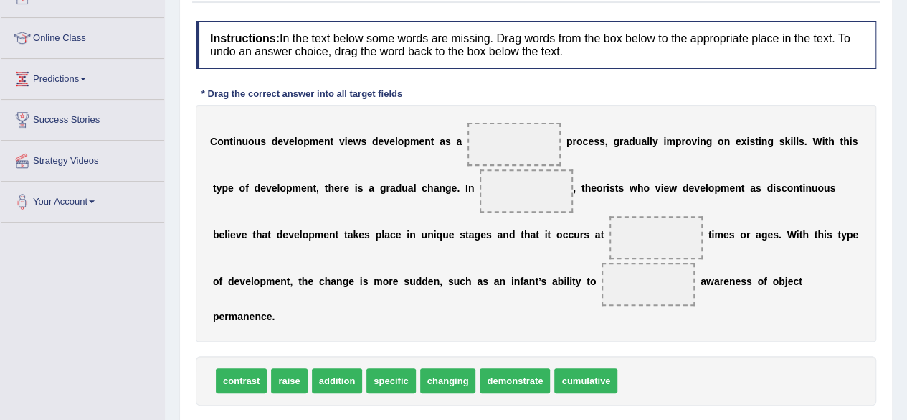
drag, startPoint x: 907, startPoint y: 257, endPoint x: 914, endPoint y: 303, distance: 45.8
click at [907, 244] on html "Toggle navigation Home Practice Questions Speaking Practice Read Aloud Repeat S…" at bounding box center [453, 34] width 907 height 420
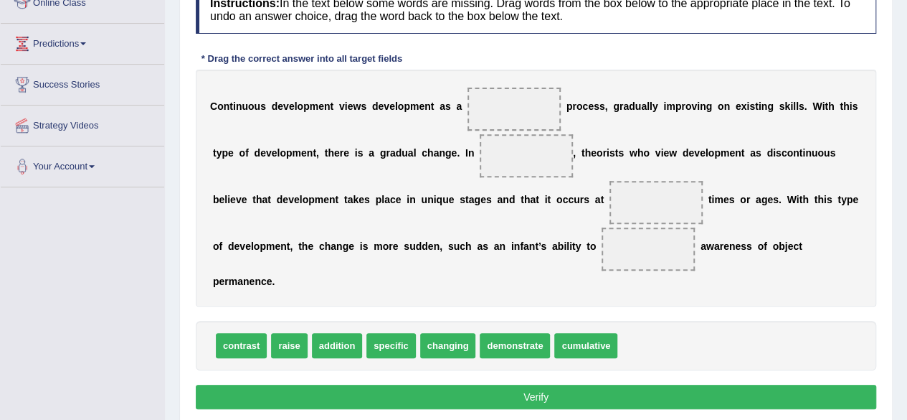
scroll to position [202, 0]
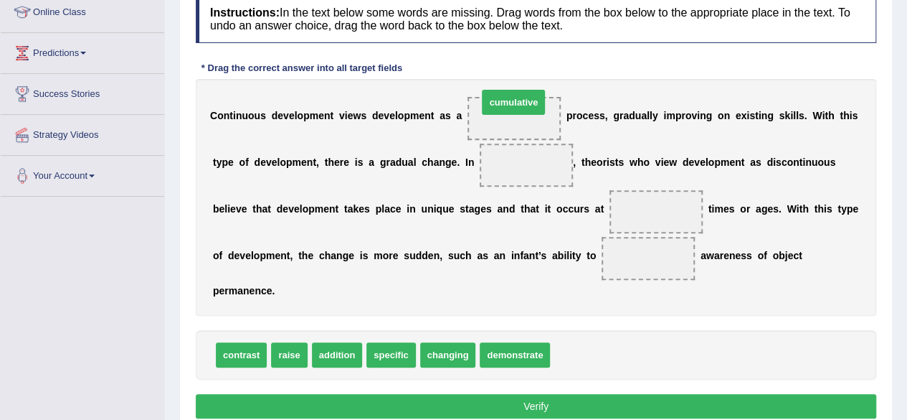
drag, startPoint x: 593, startPoint y: 343, endPoint x: 521, endPoint y: 76, distance: 276.5
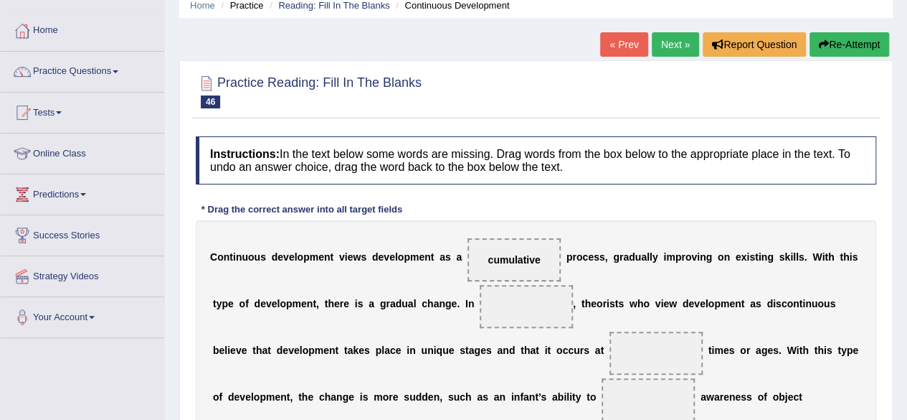
scroll to position [0, 0]
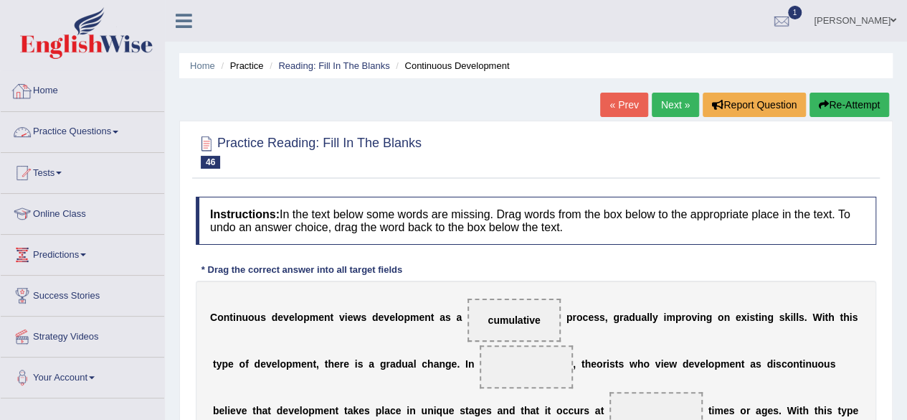
click at [49, 88] on link "Home" at bounding box center [83, 89] width 164 height 36
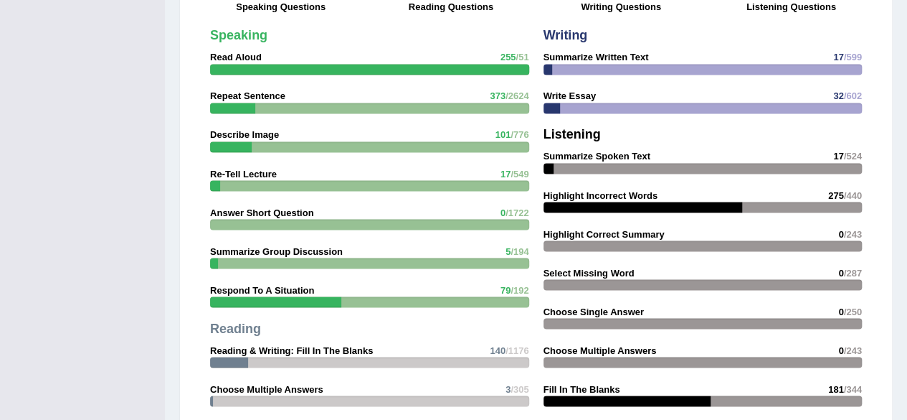
scroll to position [1191, 0]
